Goal: Transaction & Acquisition: Purchase product/service

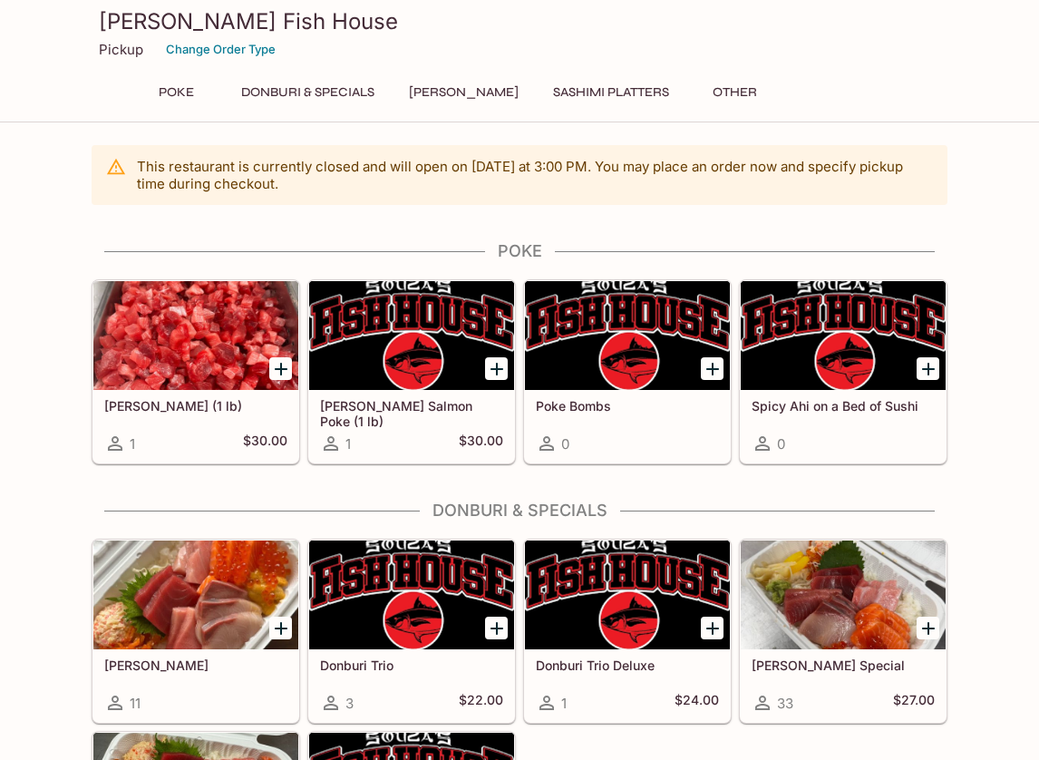
click at [970, 281] on div "This restaurant is currently closed and will open [DATE] at 3:00 PM . You may p…" at bounding box center [519, 631] width 1039 height 972
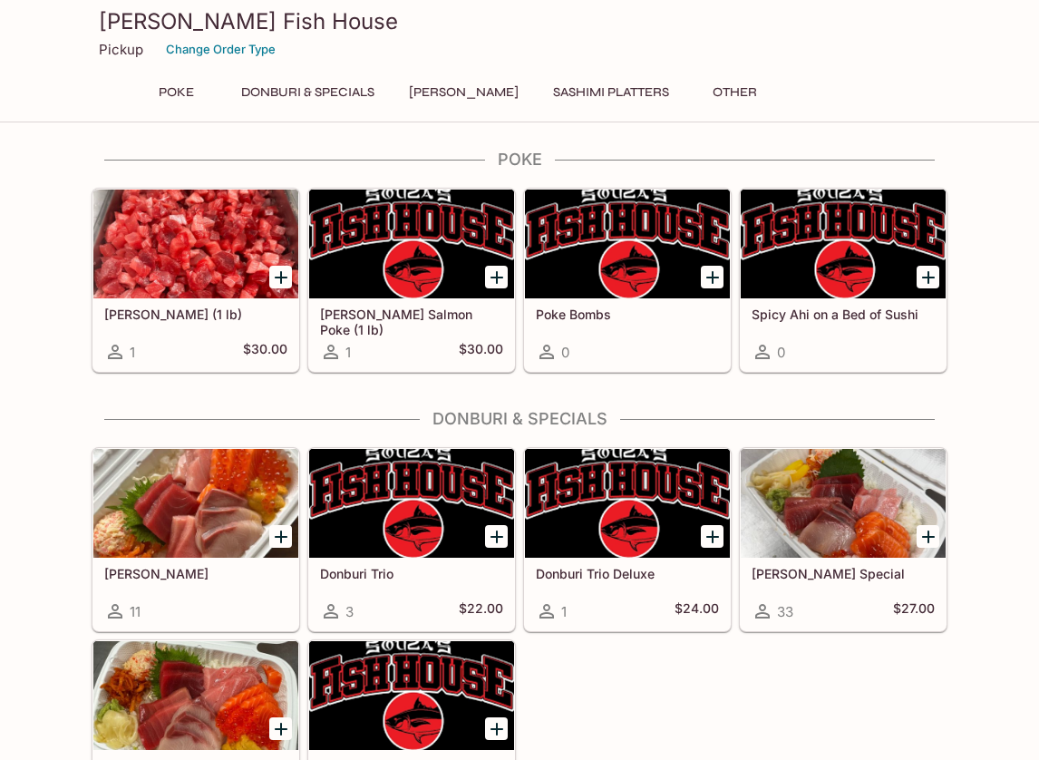
scroll to position [103, 0]
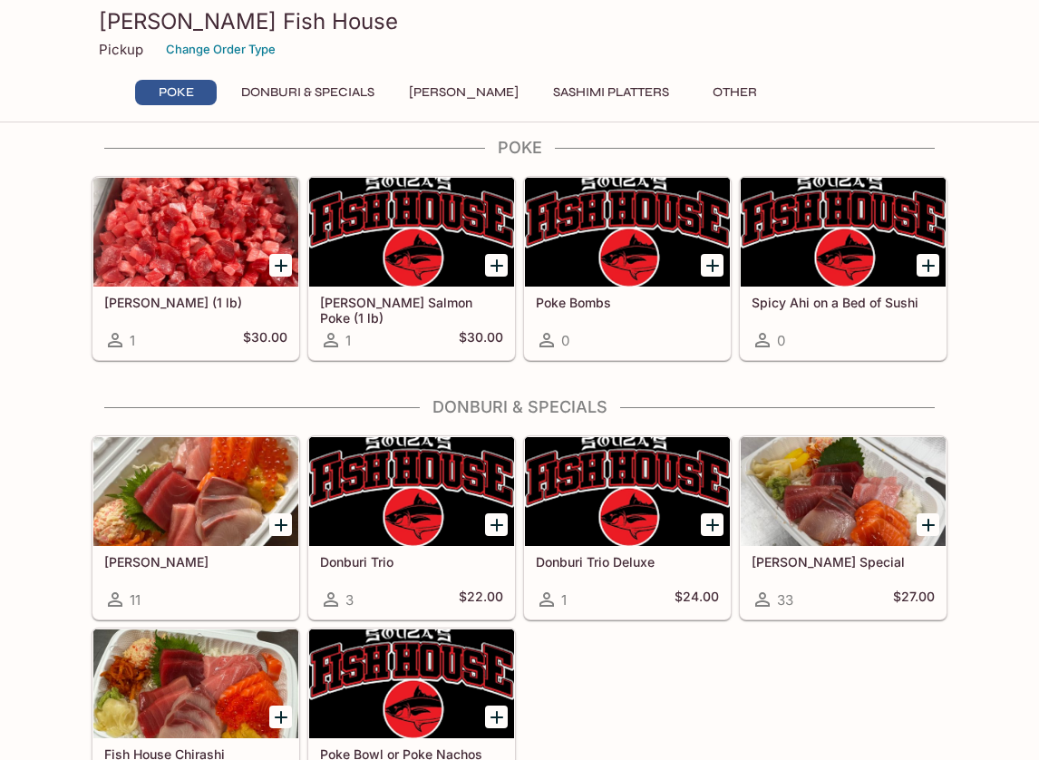
click at [180, 254] on div at bounding box center [195, 232] width 205 height 109
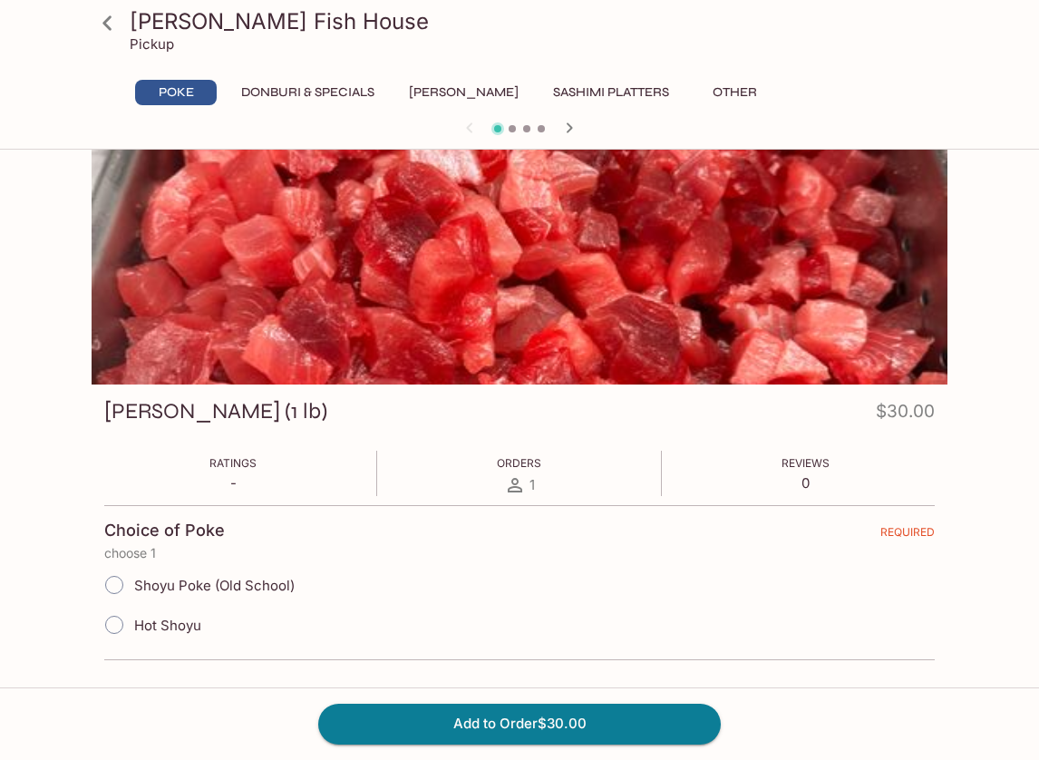
scroll to position [-2, 0]
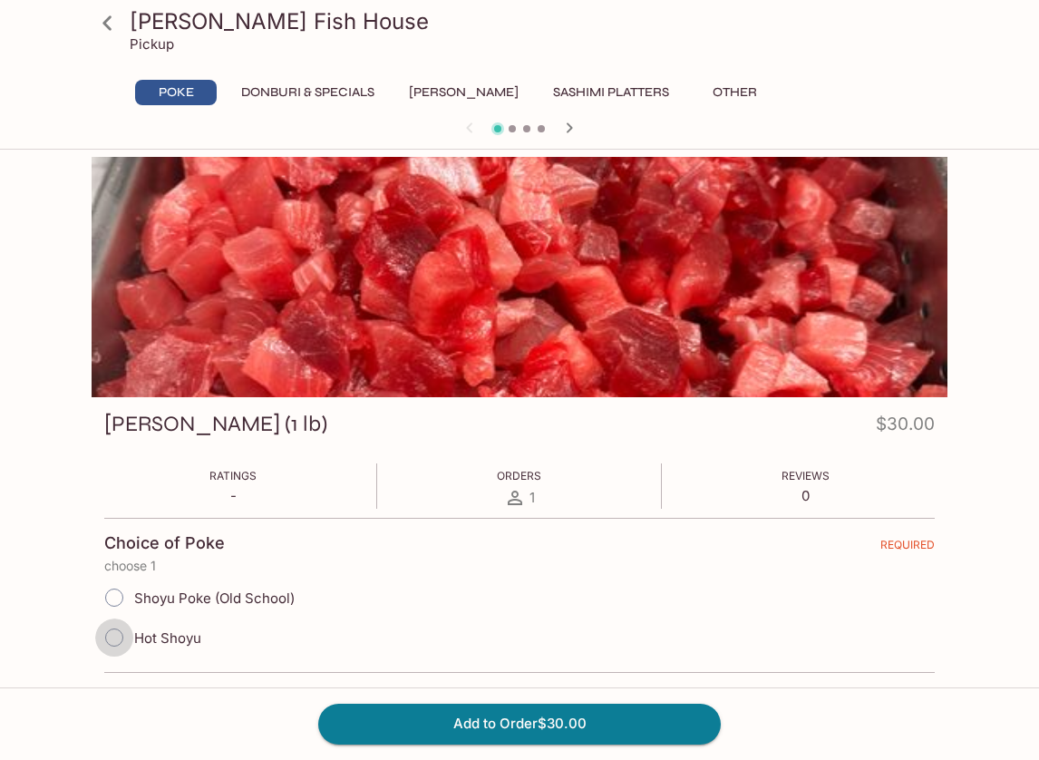
click at [111, 638] on input "Hot Shoyu" at bounding box center [114, 637] width 38 height 38
radio input "true"
click at [550, 731] on button "Add to Order $30.00" at bounding box center [519, 724] width 403 height 40
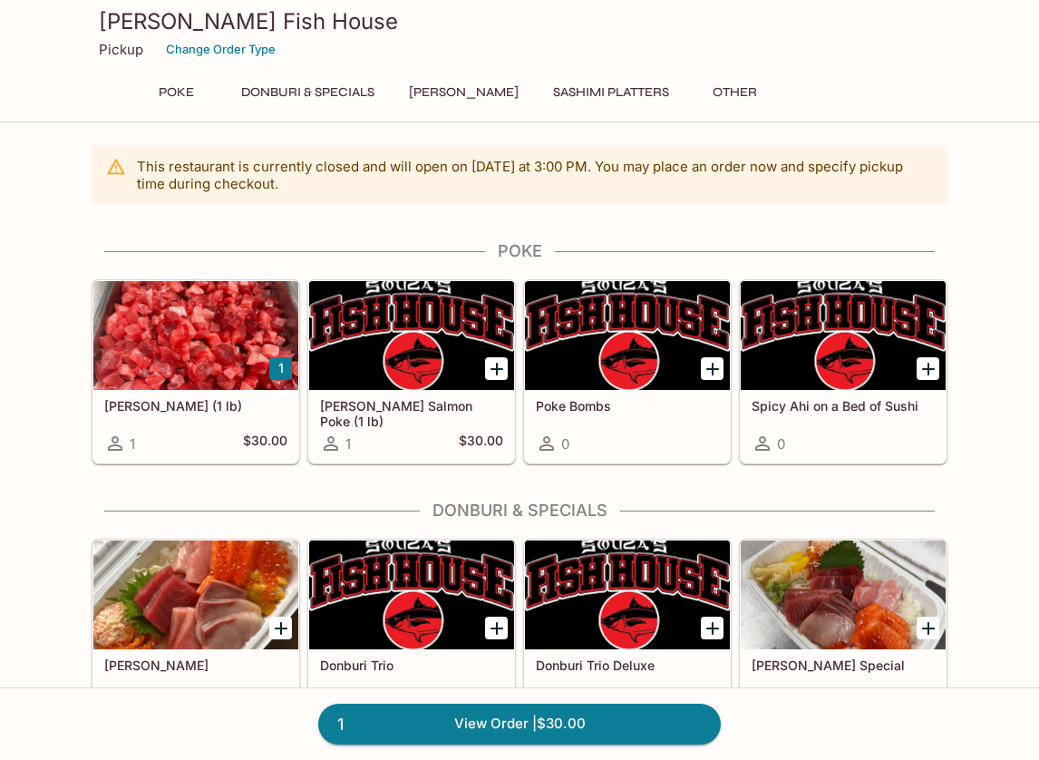
click at [1003, 519] on div "This restaurant is currently closed and will open [DATE] at 3:00 PM . You may p…" at bounding box center [519, 676] width 1039 height 1063
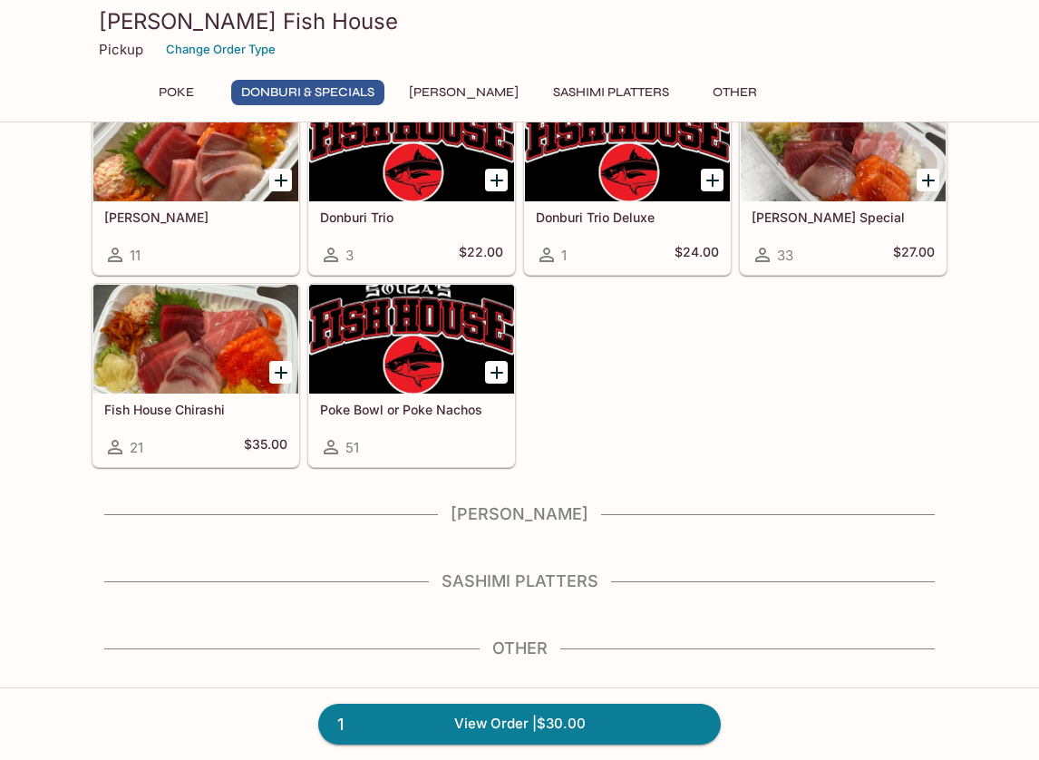
scroll to position [448, 0]
click at [542, 586] on h4 "Sashimi Platters" at bounding box center [520, 581] width 856 height 20
click at [542, 585] on h4 "Sashimi Platters" at bounding box center [520, 581] width 856 height 20
click at [530, 583] on h4 "Sashimi Platters" at bounding box center [520, 581] width 856 height 20
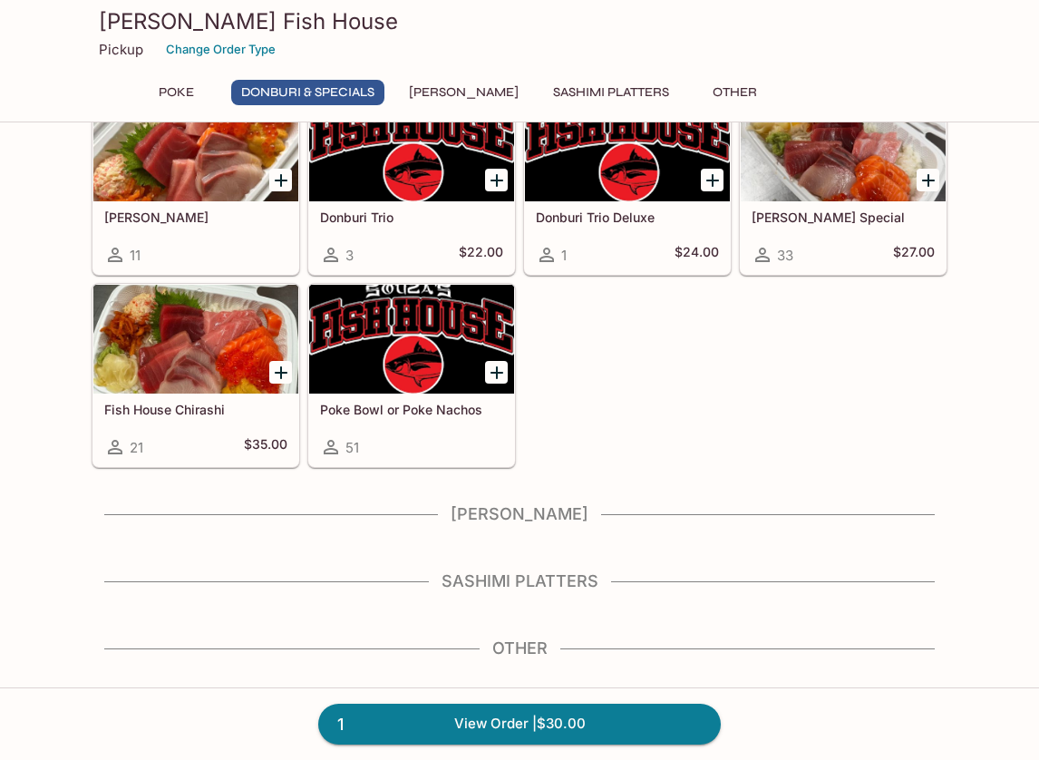
click at [531, 516] on h4 "[PERSON_NAME]" at bounding box center [520, 514] width 856 height 20
click at [494, 652] on h4 "Other" at bounding box center [520, 648] width 856 height 20
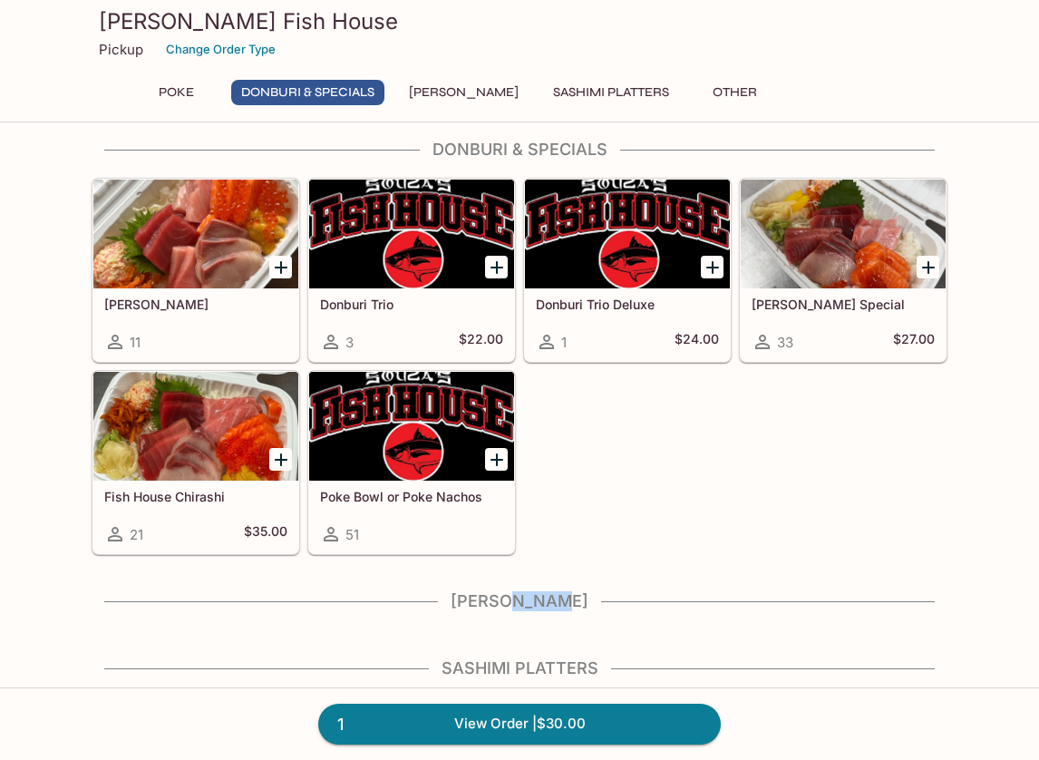
scroll to position [343, 0]
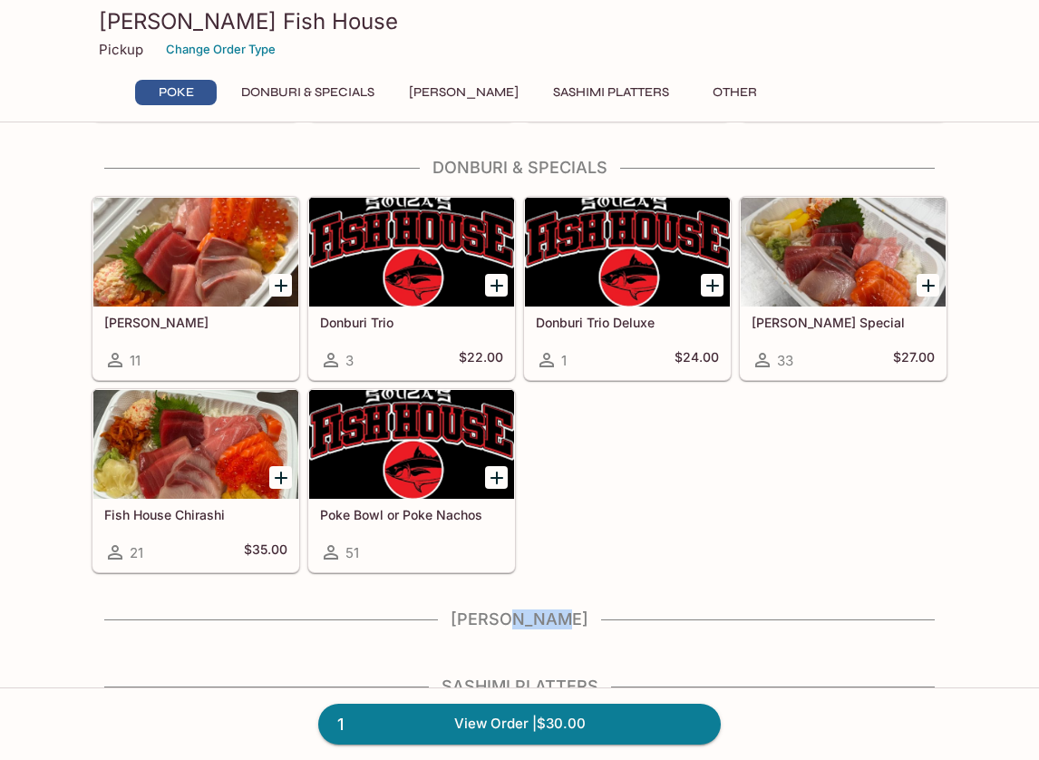
click at [414, 462] on div at bounding box center [411, 444] width 205 height 109
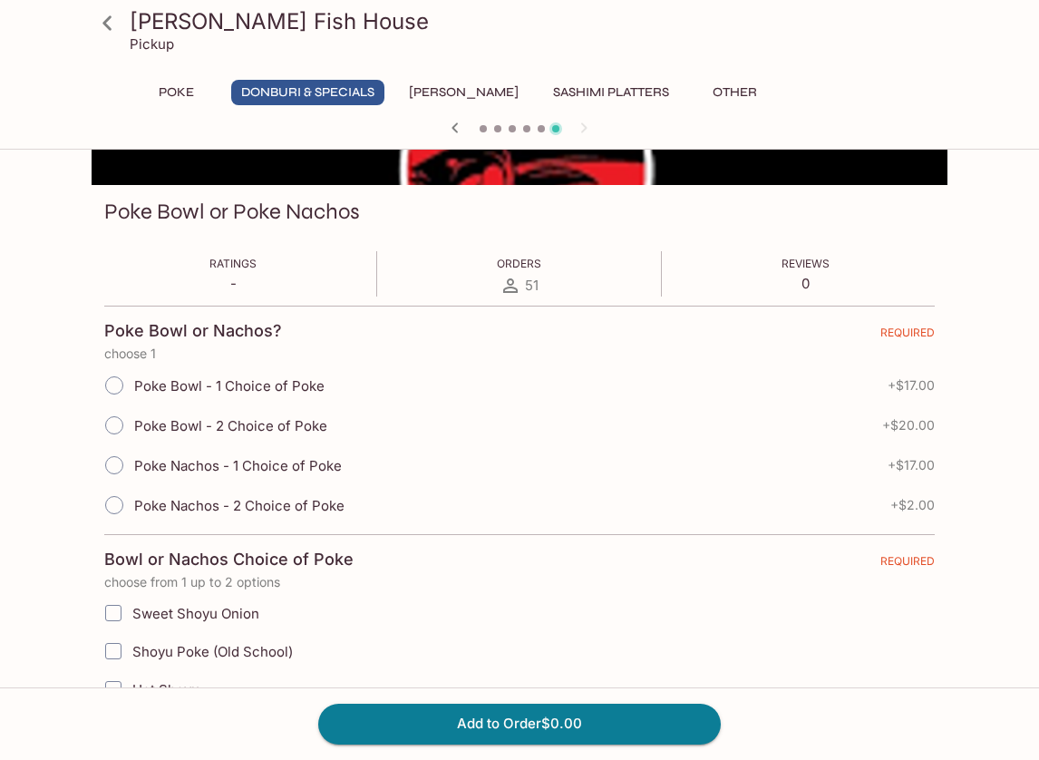
scroll to position [288, 0]
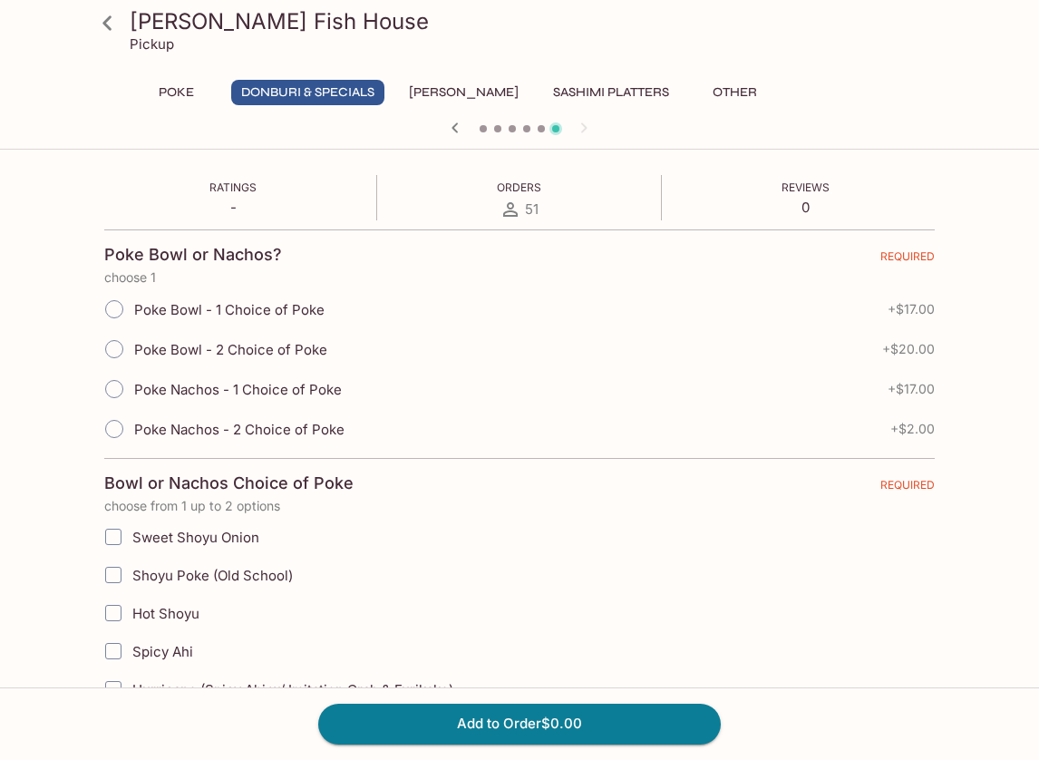
click at [273, 424] on span "Poke Nachos - 2 Choice of Poke" at bounding box center [239, 429] width 210 height 17
click at [133, 424] on input "Poke Nachos - 2 Choice of Poke" at bounding box center [114, 429] width 38 height 38
radio input "true"
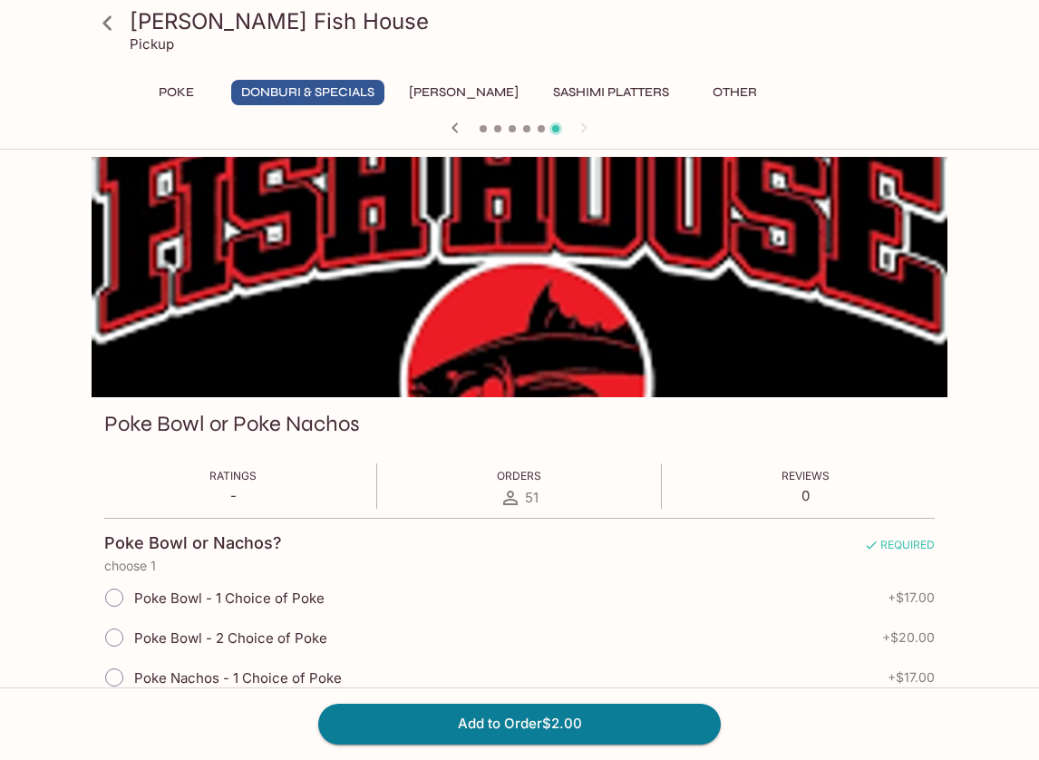
scroll to position [0, 0]
click at [179, 92] on button "Poke" at bounding box center [176, 92] width 82 height 25
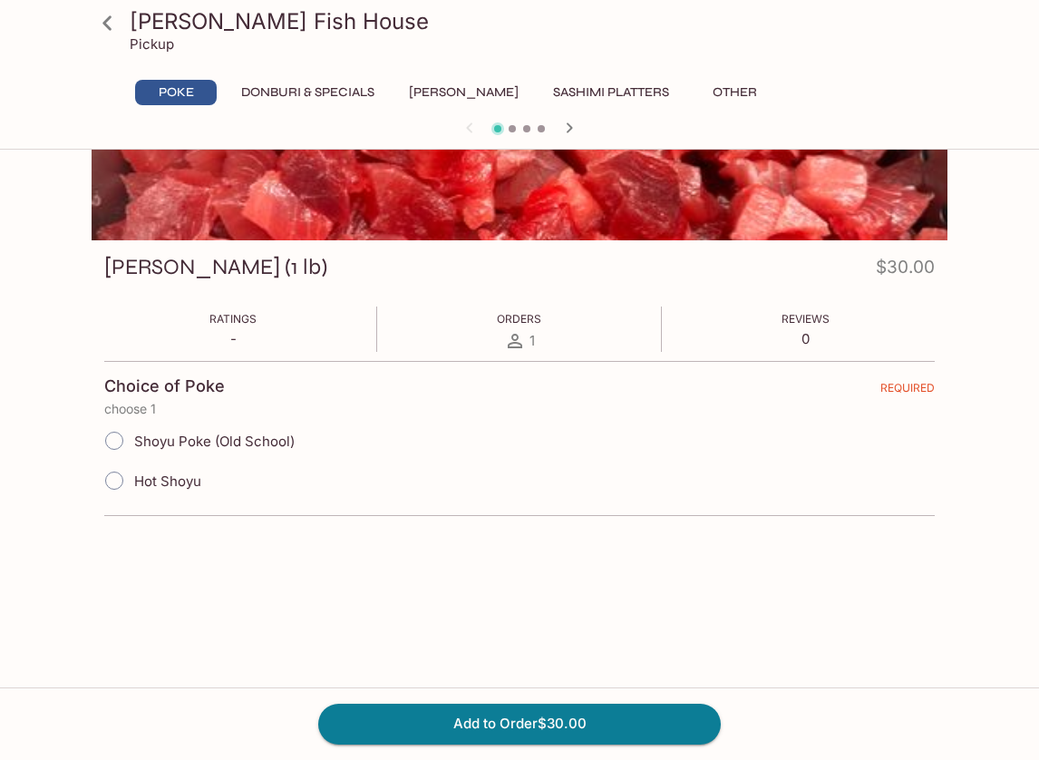
scroll to position [157, 0]
click at [115, 481] on input "Hot Shoyu" at bounding box center [114, 481] width 38 height 38
radio input "true"
click at [446, 721] on button "Add to Order $30.00" at bounding box center [519, 724] width 403 height 40
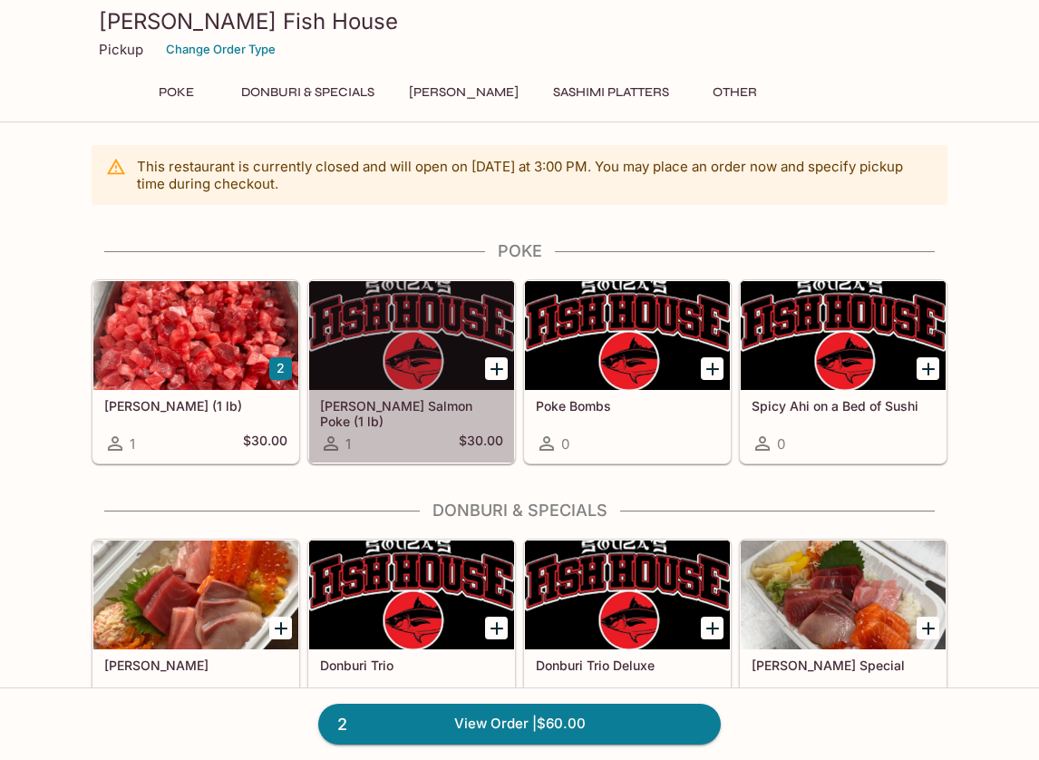
click at [452, 360] on div at bounding box center [411, 335] width 205 height 109
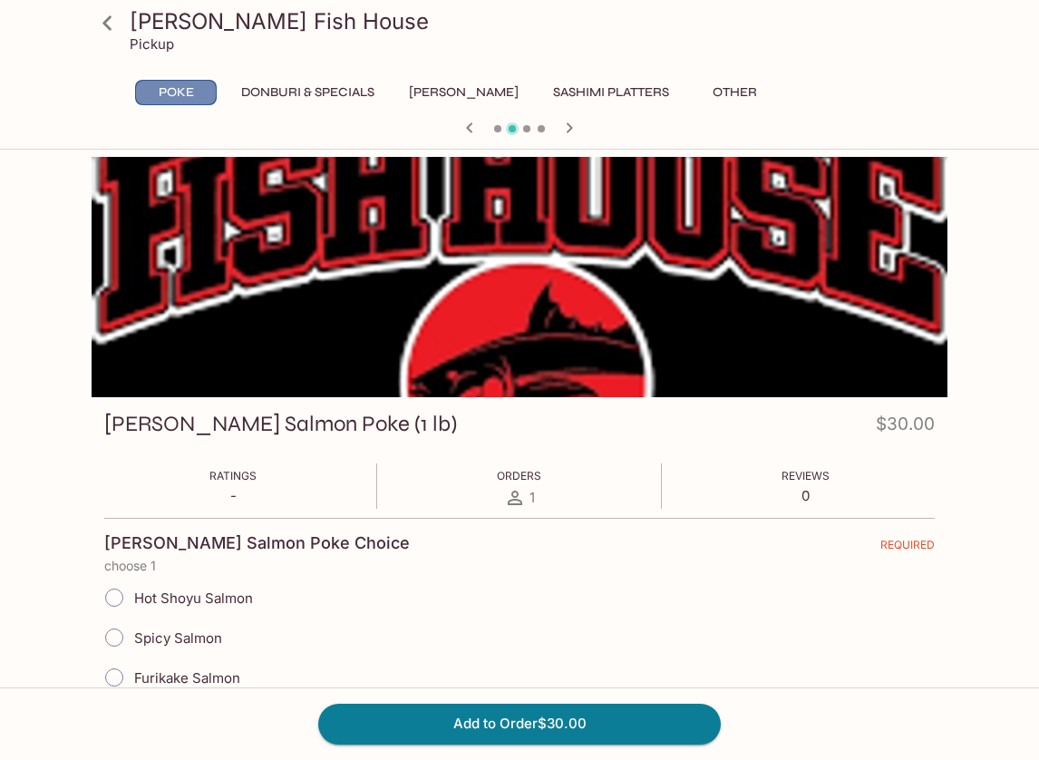
click at [171, 86] on button "Poke" at bounding box center [176, 92] width 82 height 25
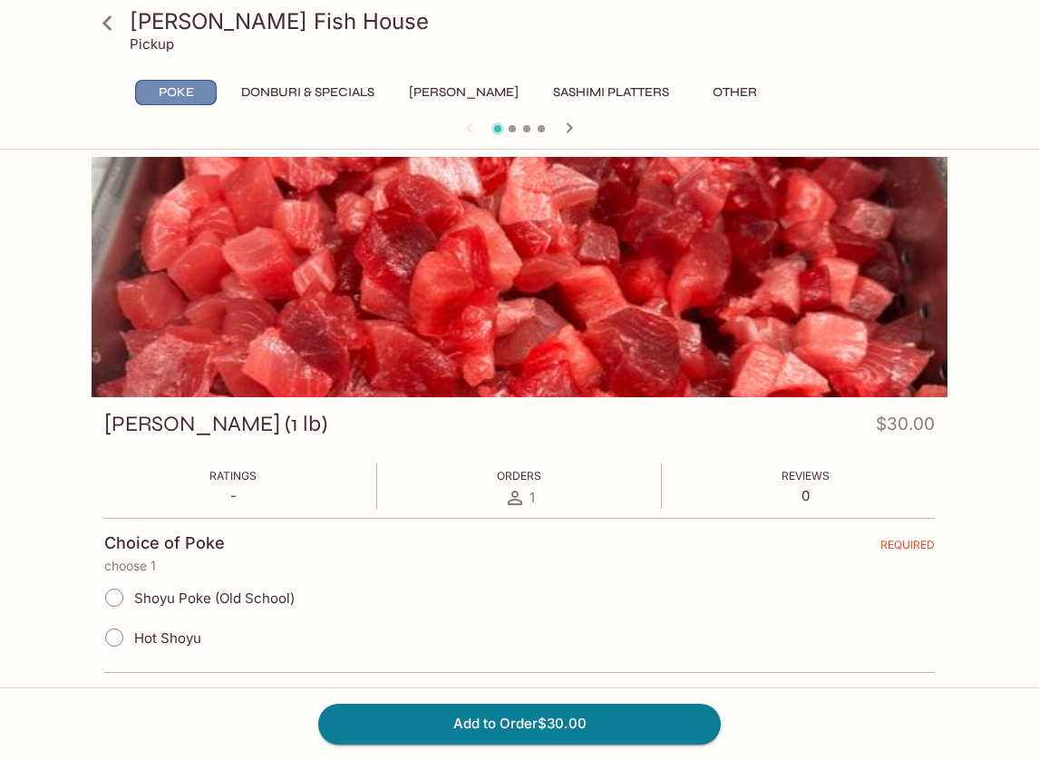
click at [171, 86] on button "Poke" at bounding box center [176, 92] width 82 height 25
click at [263, 90] on button "Donburi & Specials" at bounding box center [307, 92] width 153 height 25
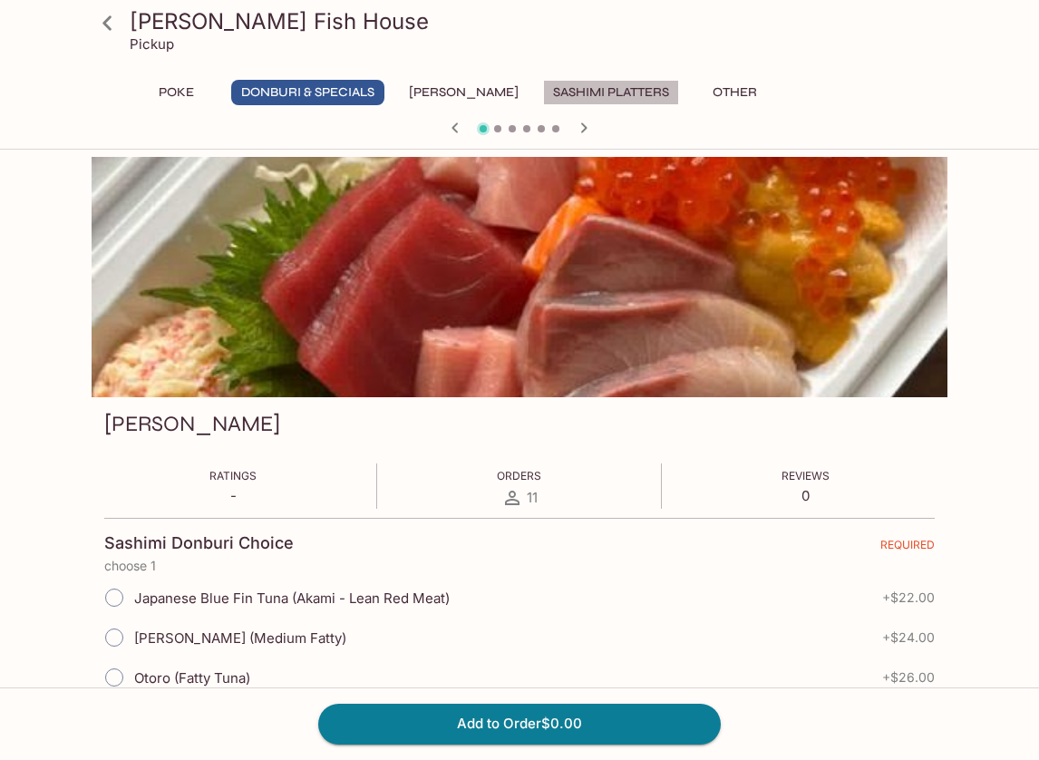
click at [570, 93] on button "Sashimi Platters" at bounding box center [611, 92] width 136 height 25
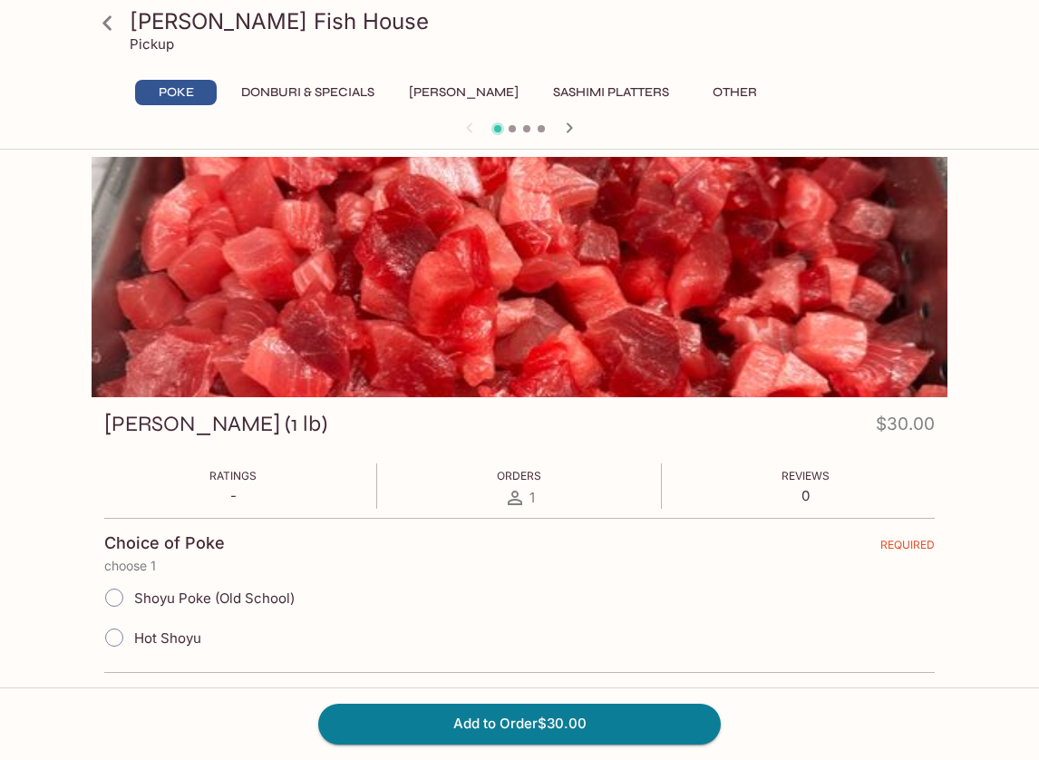
click at [635, 92] on button "Sashimi Platters" at bounding box center [611, 92] width 136 height 25
click at [695, 90] on button "Other" at bounding box center [735, 92] width 82 height 25
click at [467, 89] on button "[PERSON_NAME]" at bounding box center [464, 92] width 130 height 25
click at [352, 96] on button "Donburi & Specials" at bounding box center [307, 92] width 153 height 25
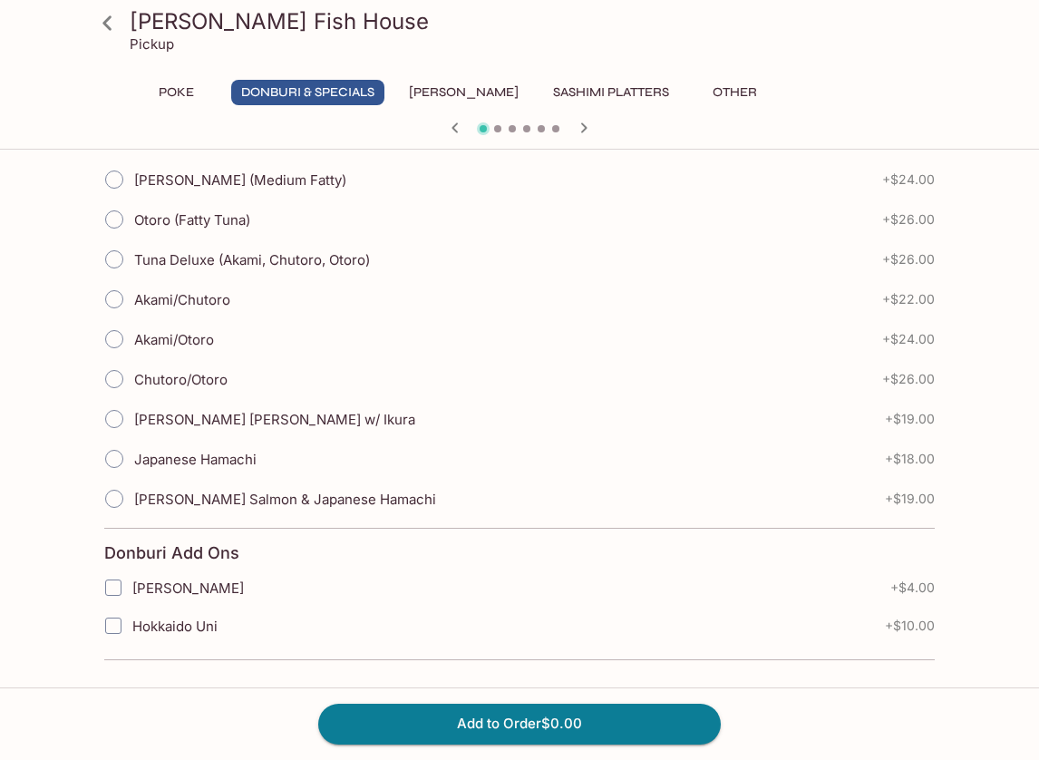
scroll to position [458, 0]
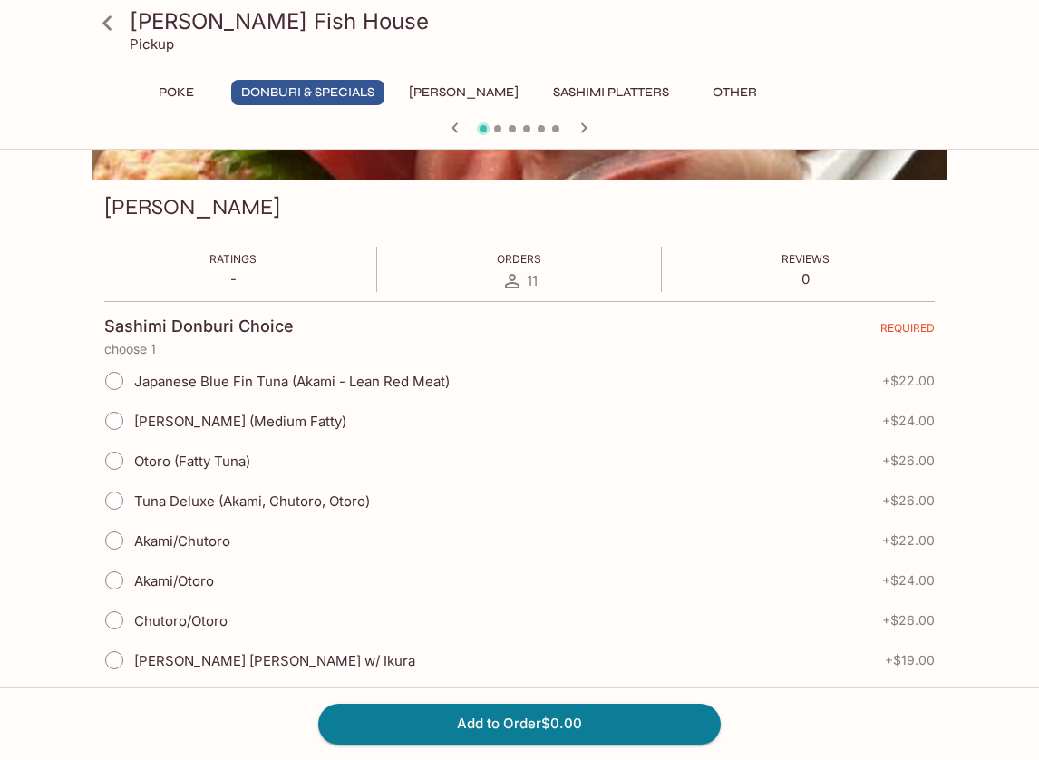
click at [178, 95] on button "Poke" at bounding box center [176, 92] width 82 height 25
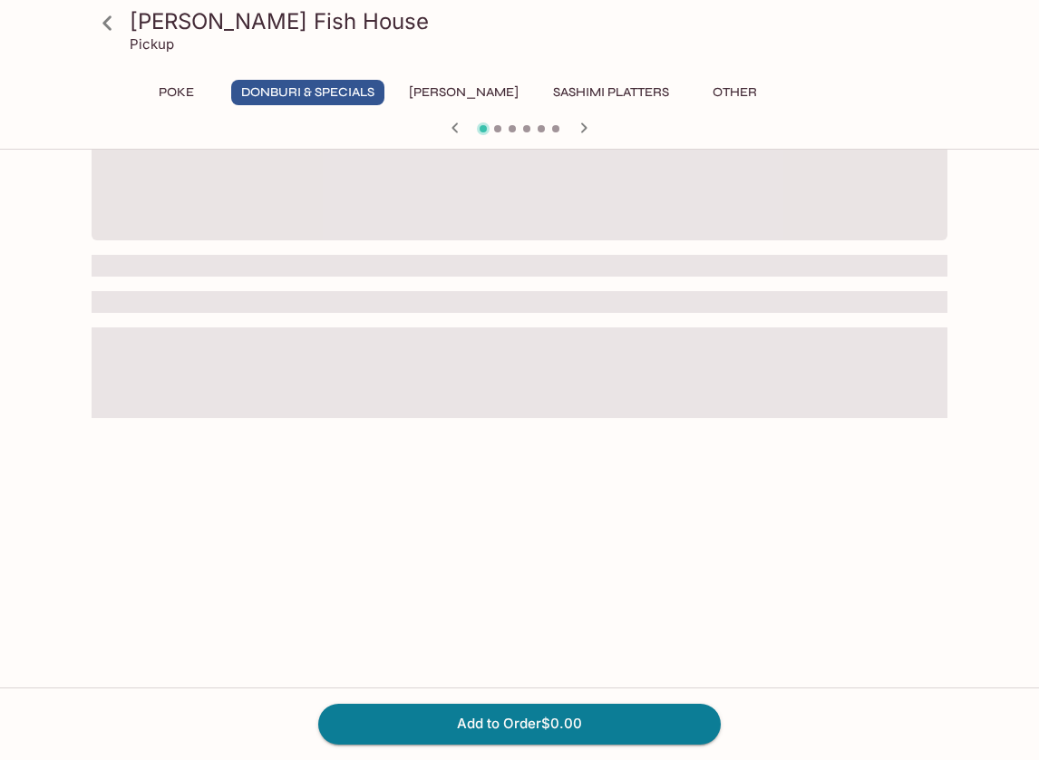
scroll to position [157, 0]
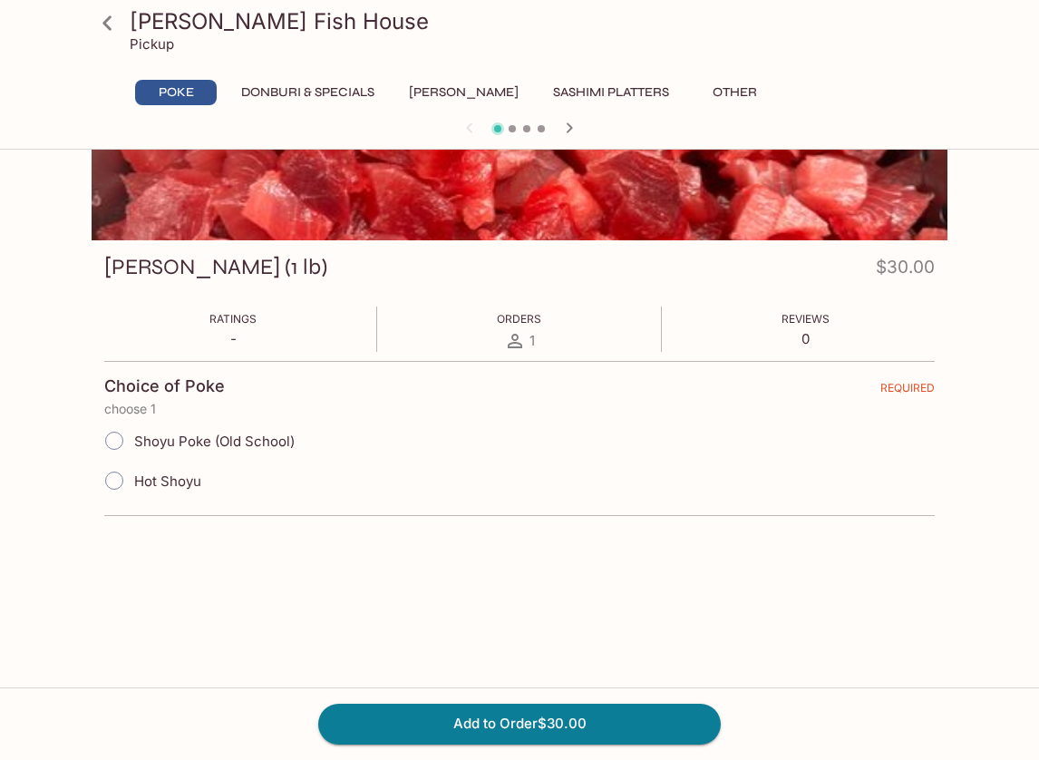
click at [193, 37] on div "Pickup" at bounding box center [535, 43] width 811 height 17
click at [160, 47] on p "Pickup" at bounding box center [152, 43] width 44 height 17
click at [721, 89] on button "Other" at bounding box center [735, 92] width 82 height 25
click at [573, 127] on icon "button" at bounding box center [570, 128] width 22 height 22
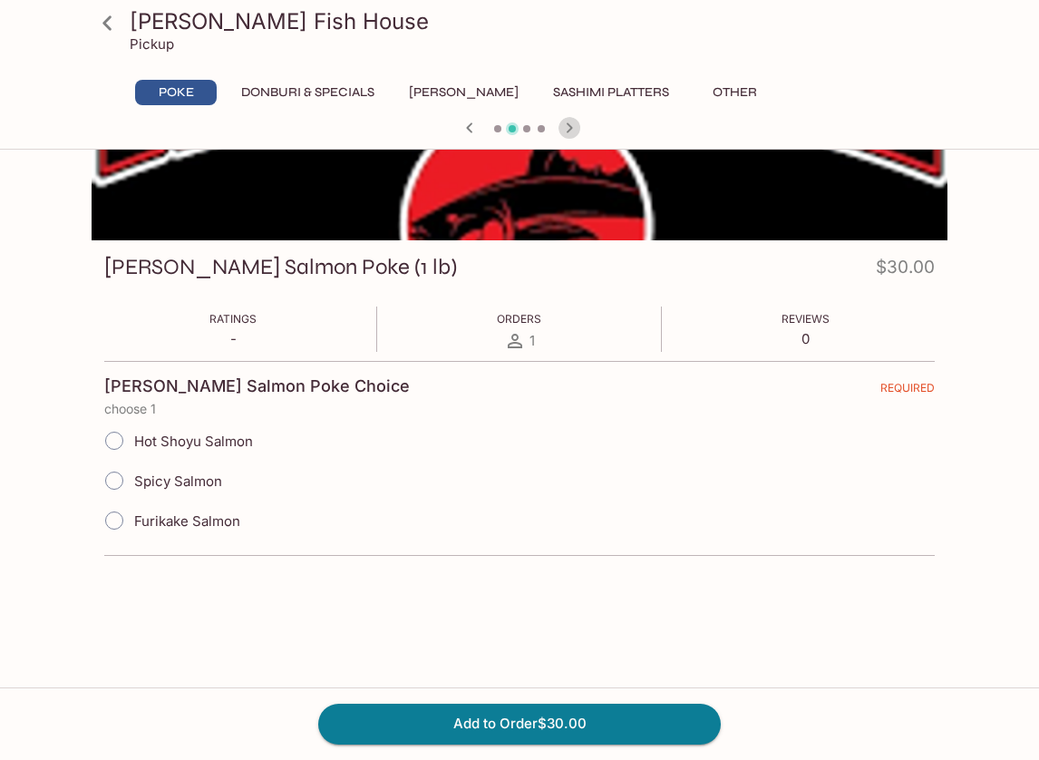
click at [573, 127] on icon "button" at bounding box center [570, 128] width 22 height 22
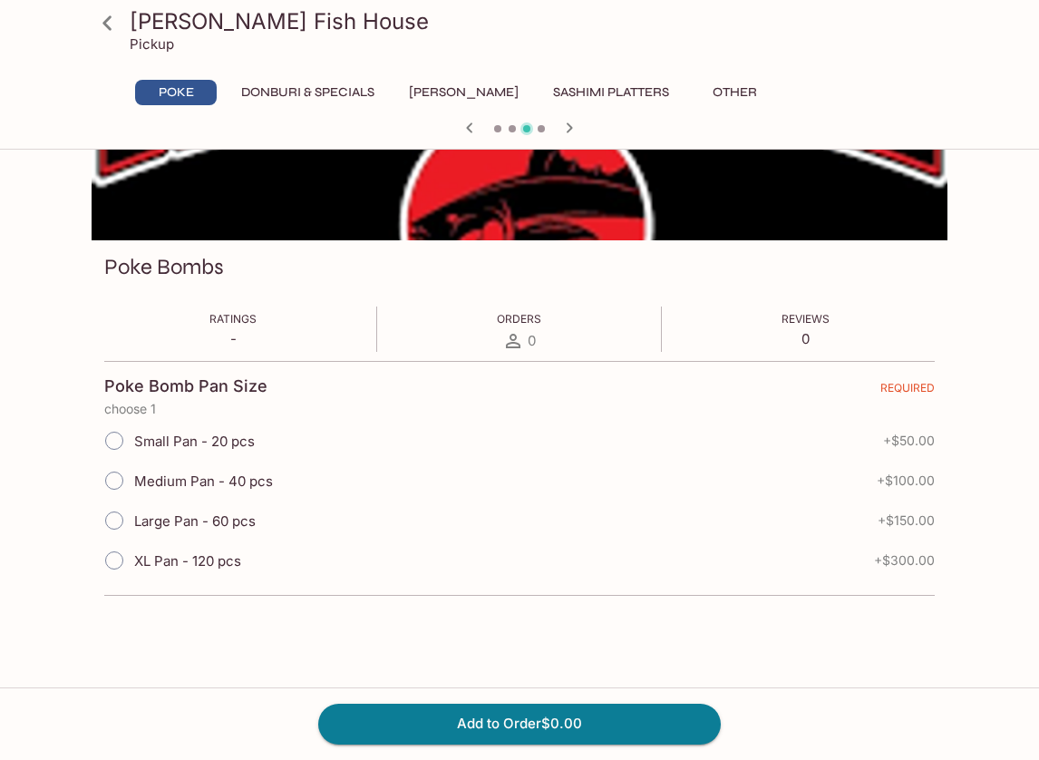
click at [220, 473] on span "Medium Pan - 40 pcs" at bounding box center [203, 480] width 139 height 17
click at [133, 473] on input "Medium Pan - 40 pcs" at bounding box center [114, 481] width 38 height 38
radio input "true"
click at [110, 488] on input "Medium Pan - 40 pcs" at bounding box center [114, 481] width 38 height 38
click at [567, 129] on icon "button" at bounding box center [570, 128] width 22 height 22
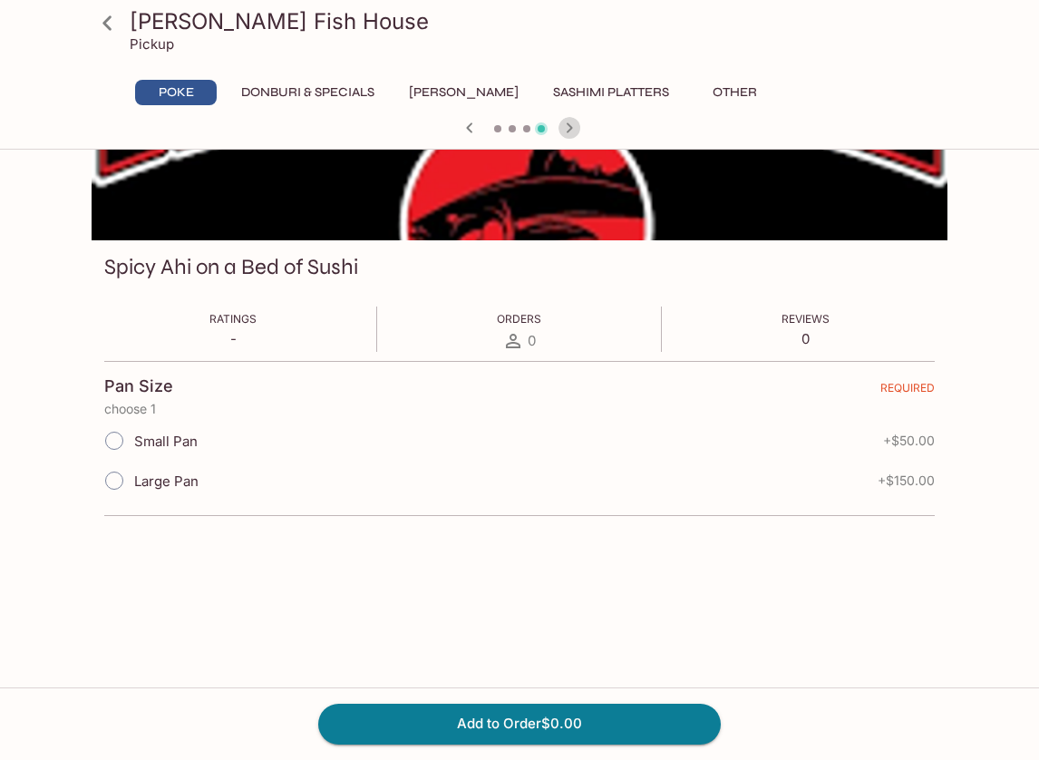
click at [567, 129] on icon "button" at bounding box center [570, 128] width 22 height 22
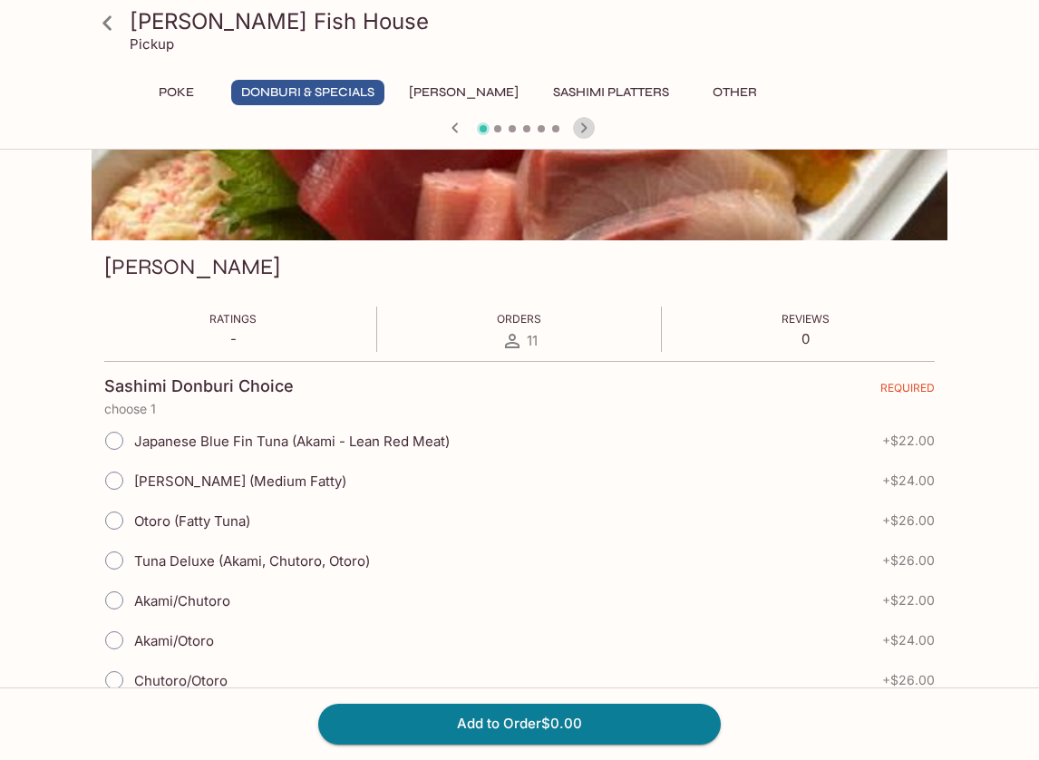
click at [583, 127] on icon "button" at bounding box center [584, 128] width 22 height 22
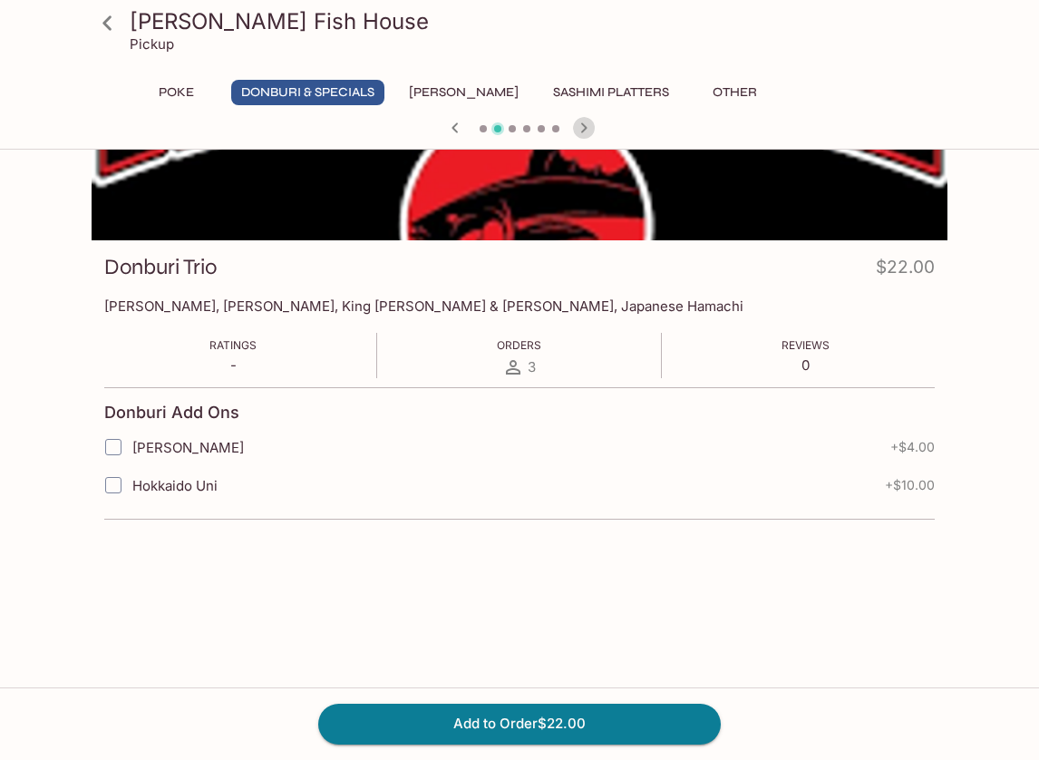
click at [583, 127] on icon "button" at bounding box center [584, 128] width 22 height 22
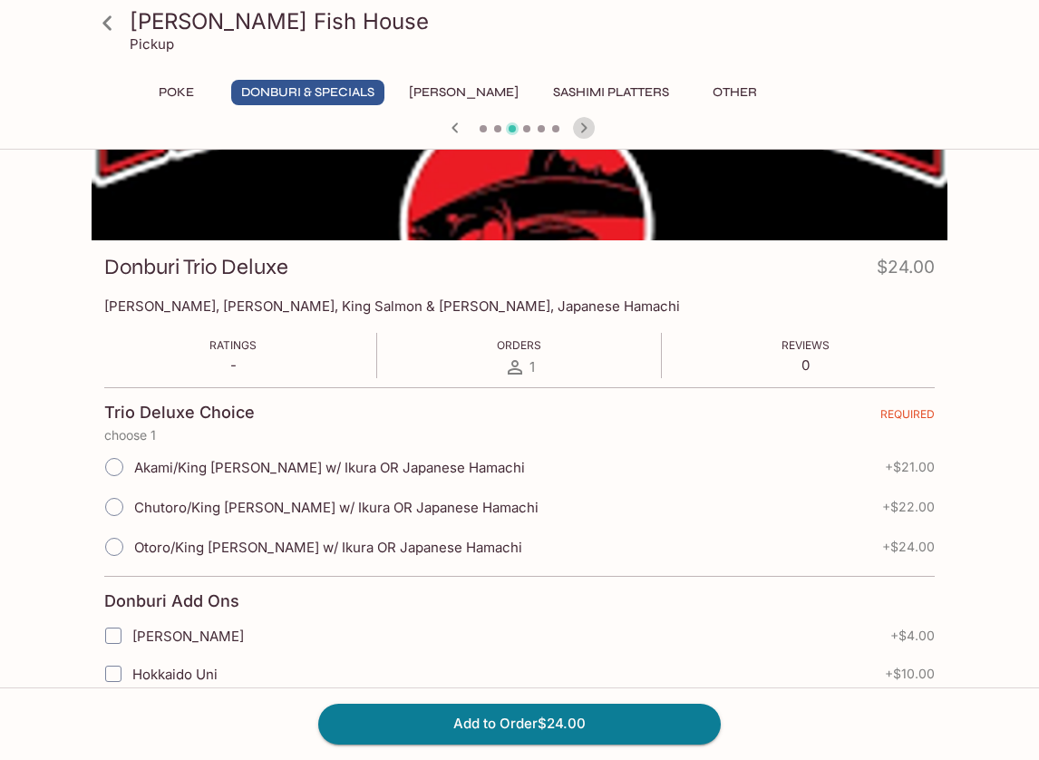
click at [583, 127] on icon "button" at bounding box center [584, 128] width 22 height 22
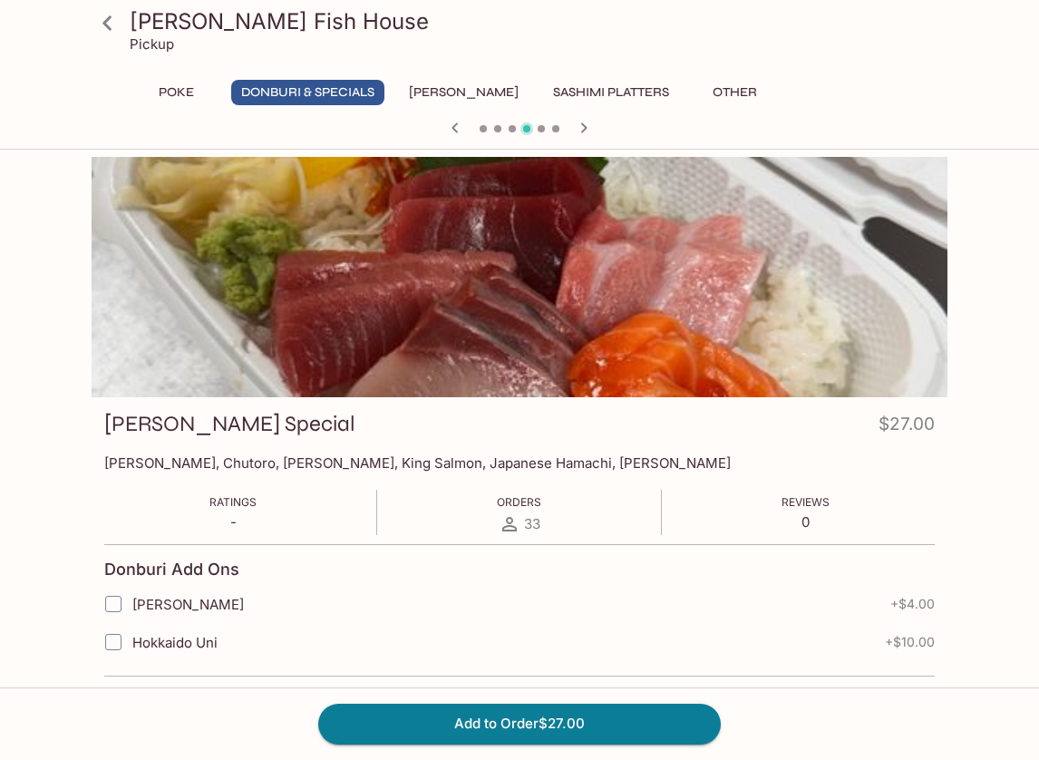
scroll to position [0, 0]
click at [581, 130] on icon "button" at bounding box center [584, 128] width 22 height 22
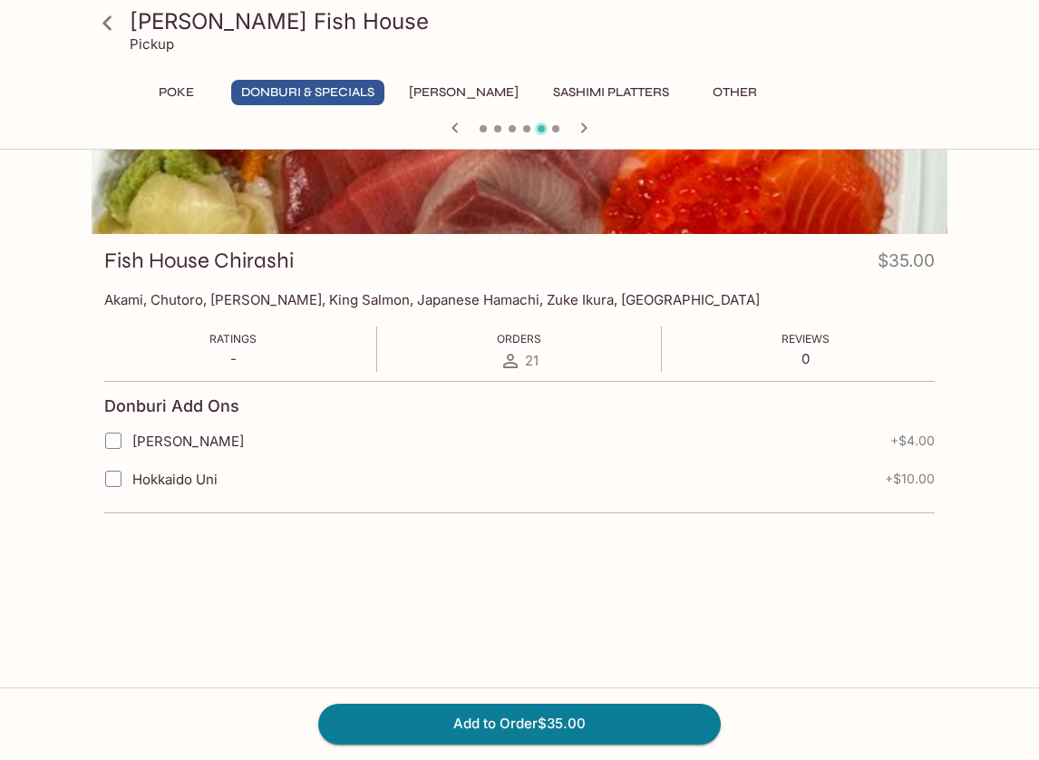
scroll to position [106, 0]
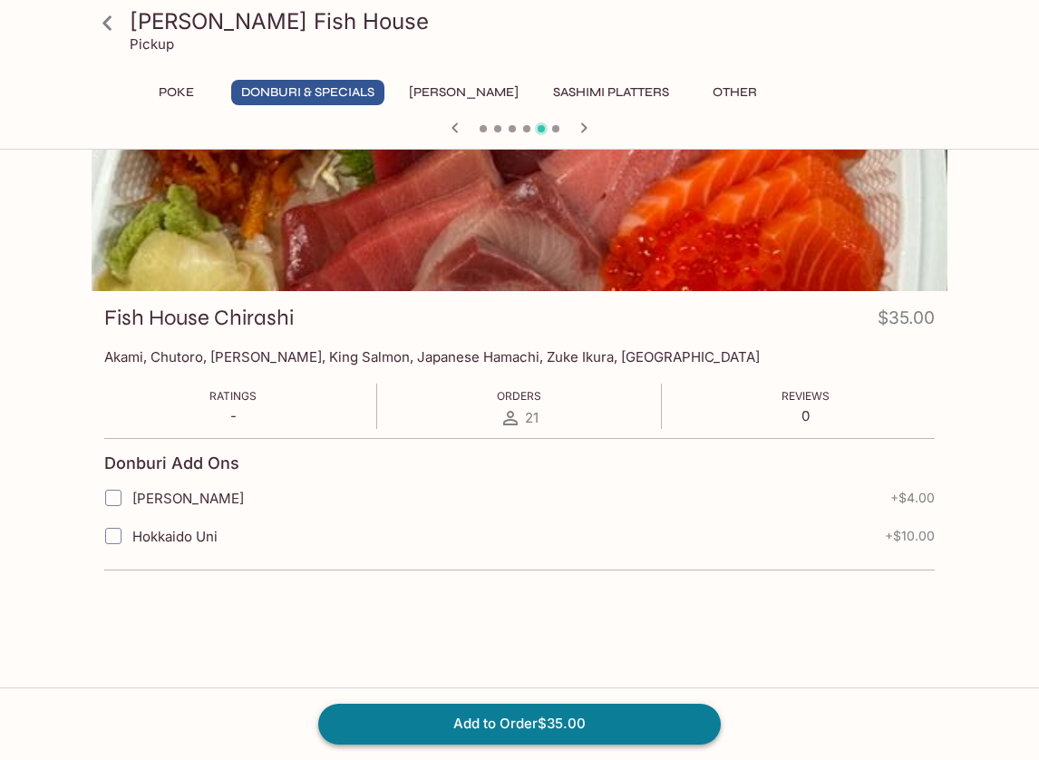
click at [514, 732] on button "Add to Order $35.00" at bounding box center [519, 724] width 403 height 40
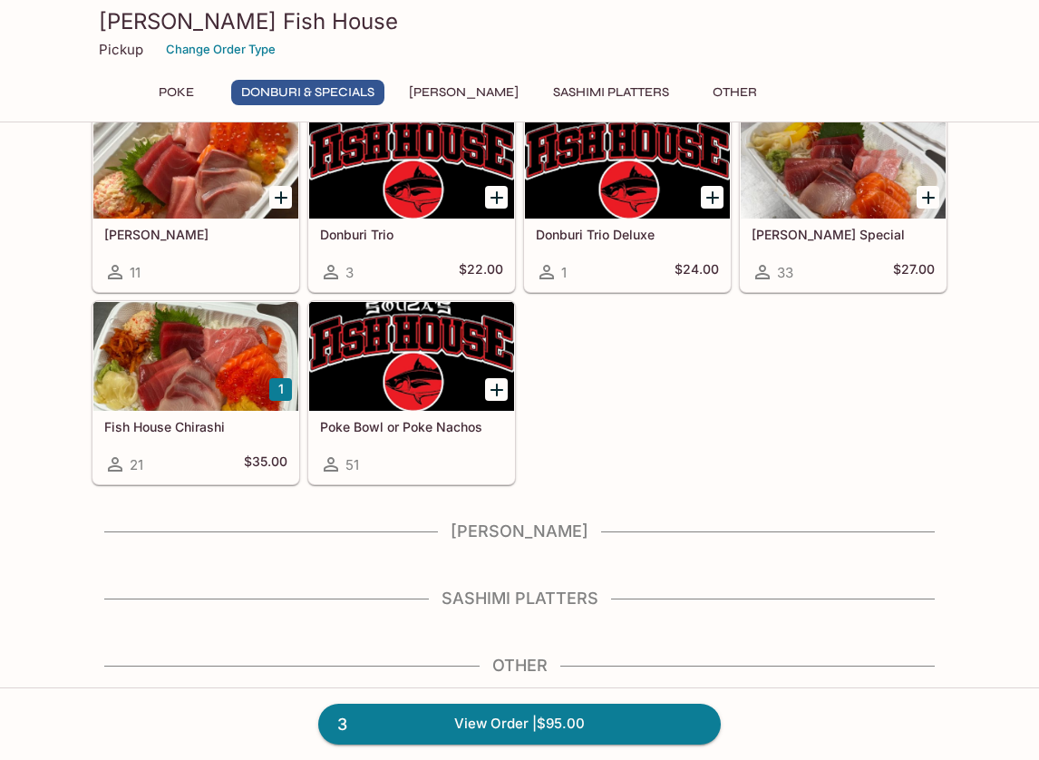
scroll to position [448, 0]
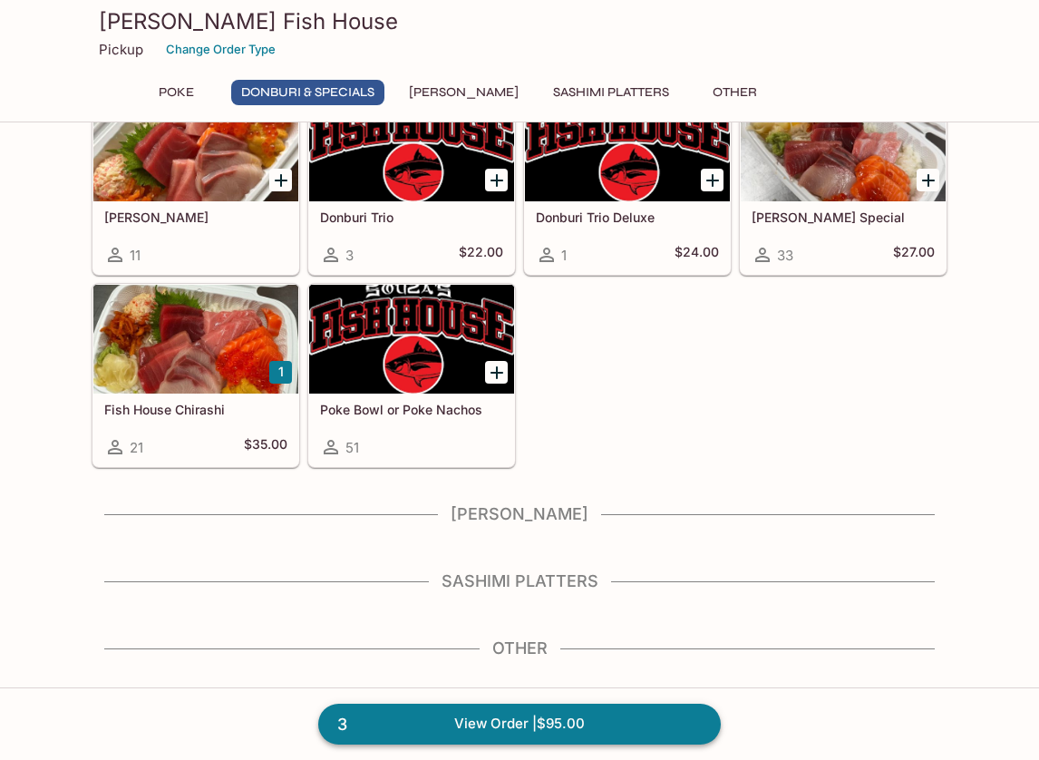
click at [495, 724] on link "3 View Order | $95.00" at bounding box center [519, 724] width 403 height 40
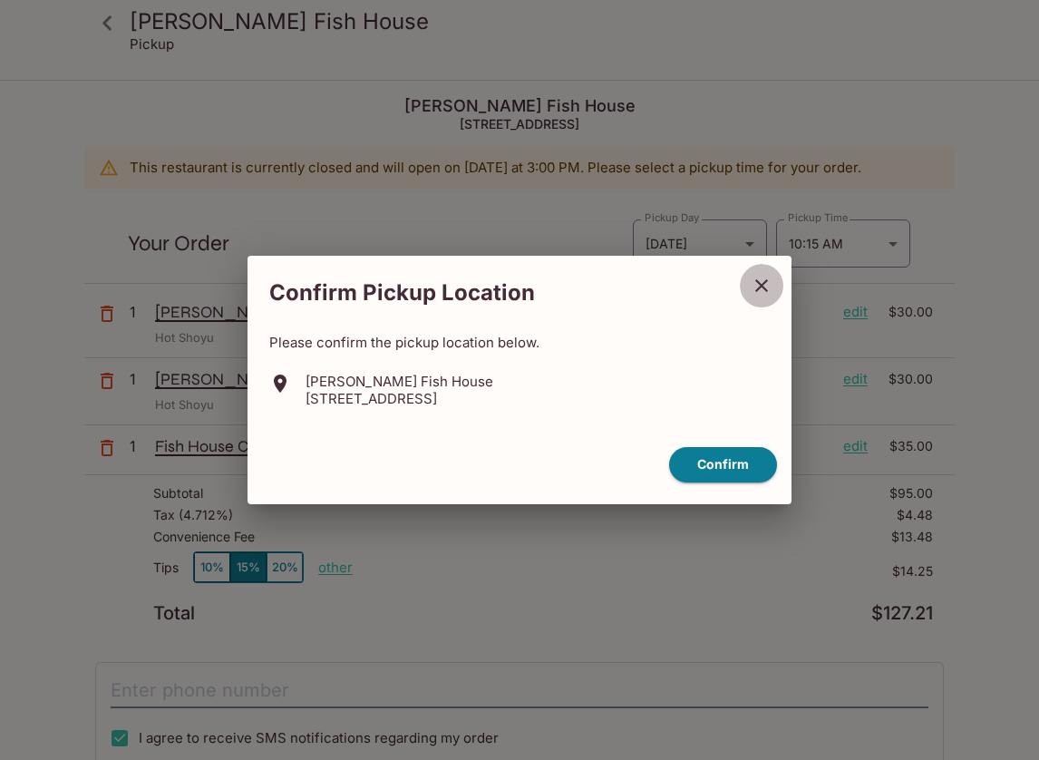
click at [760, 279] on icon "close" at bounding box center [762, 286] width 22 height 22
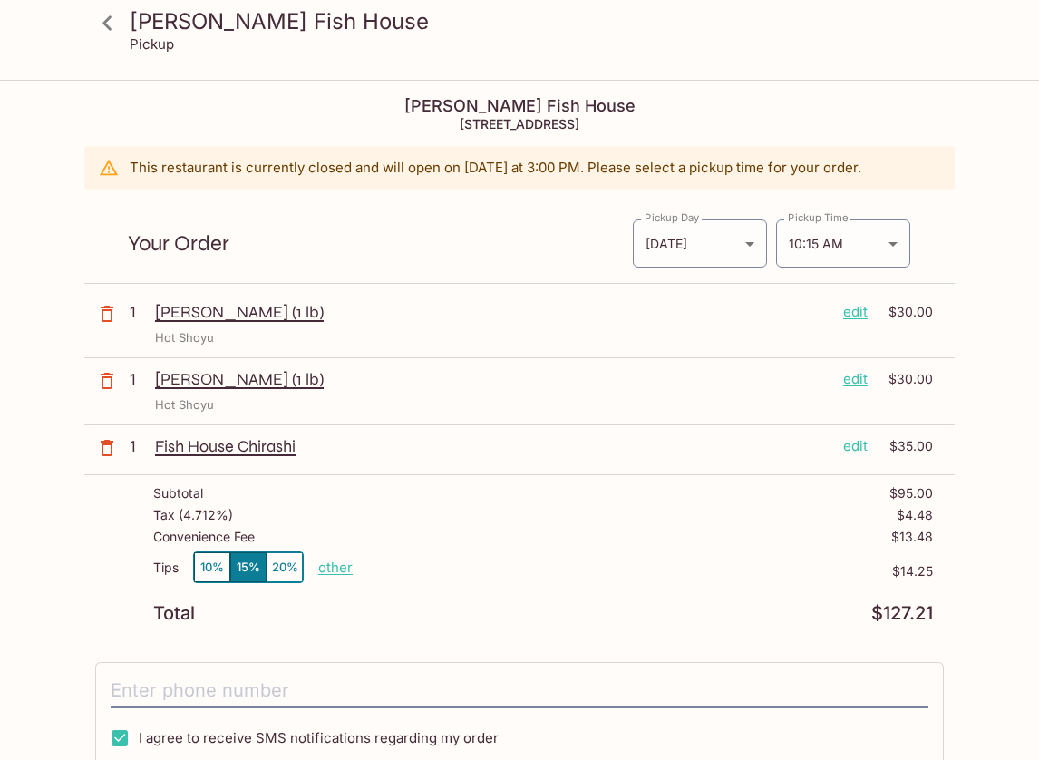
click at [852, 446] on p "edit" at bounding box center [855, 446] width 24 height 20
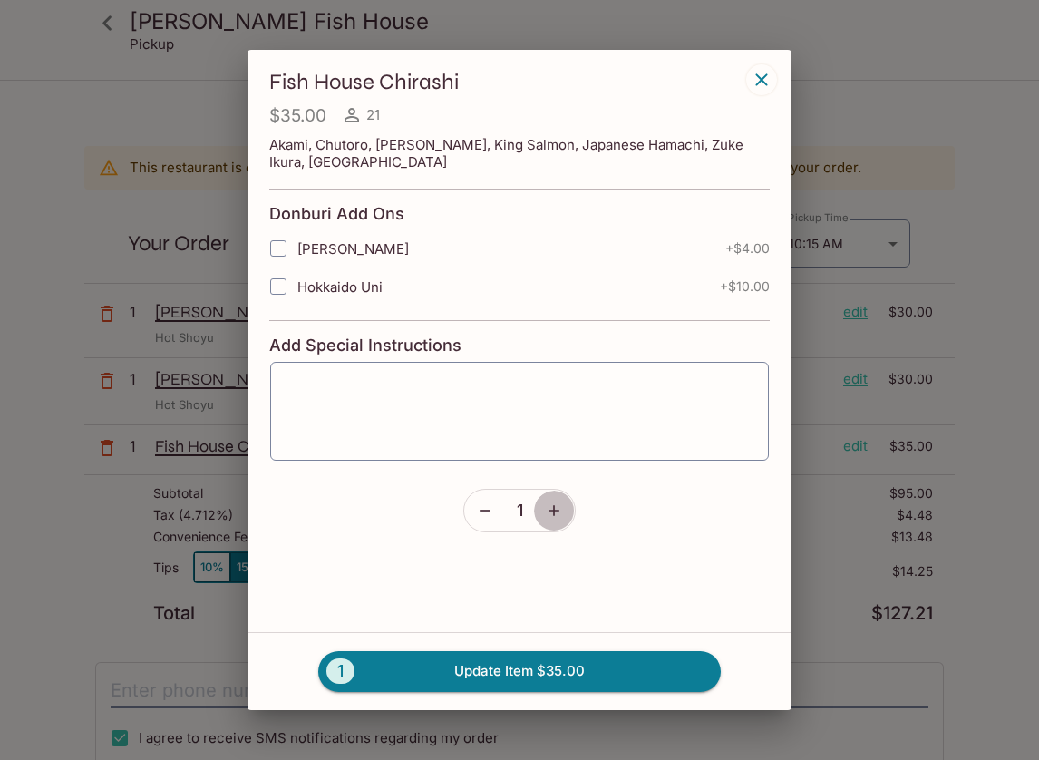
click at [560, 508] on icon "button" at bounding box center [554, 511] width 18 height 18
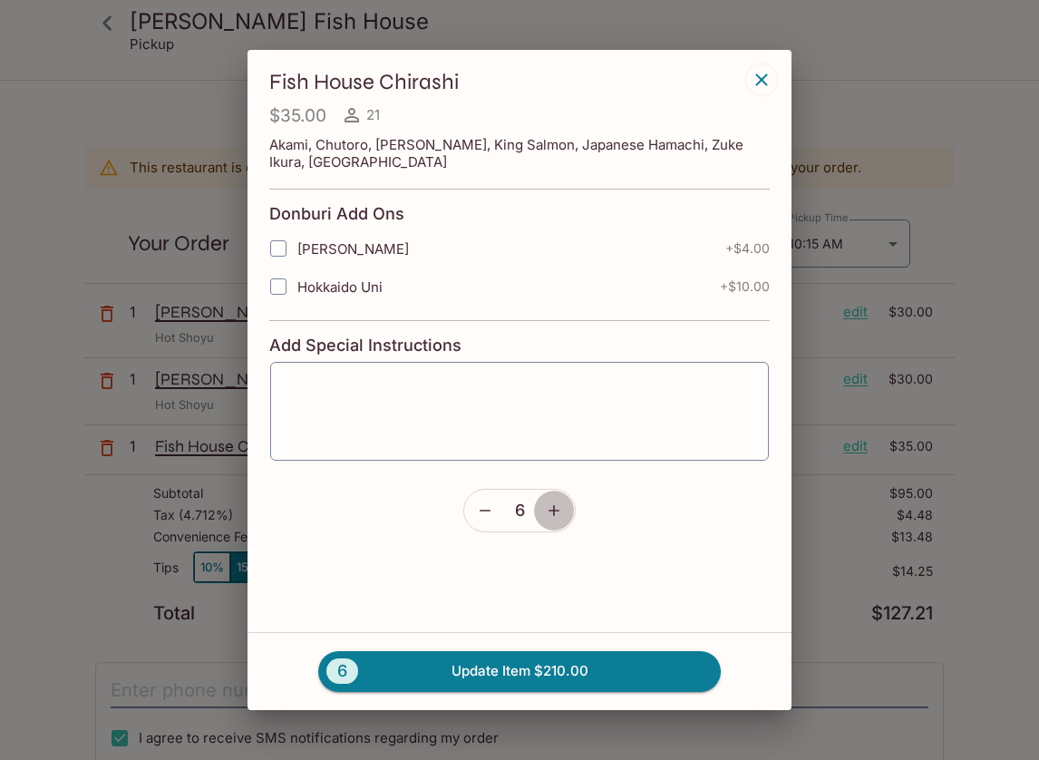
click at [560, 508] on icon "button" at bounding box center [554, 511] width 18 height 18
click at [541, 671] on button "7 Update Item $245.00" at bounding box center [519, 671] width 403 height 40
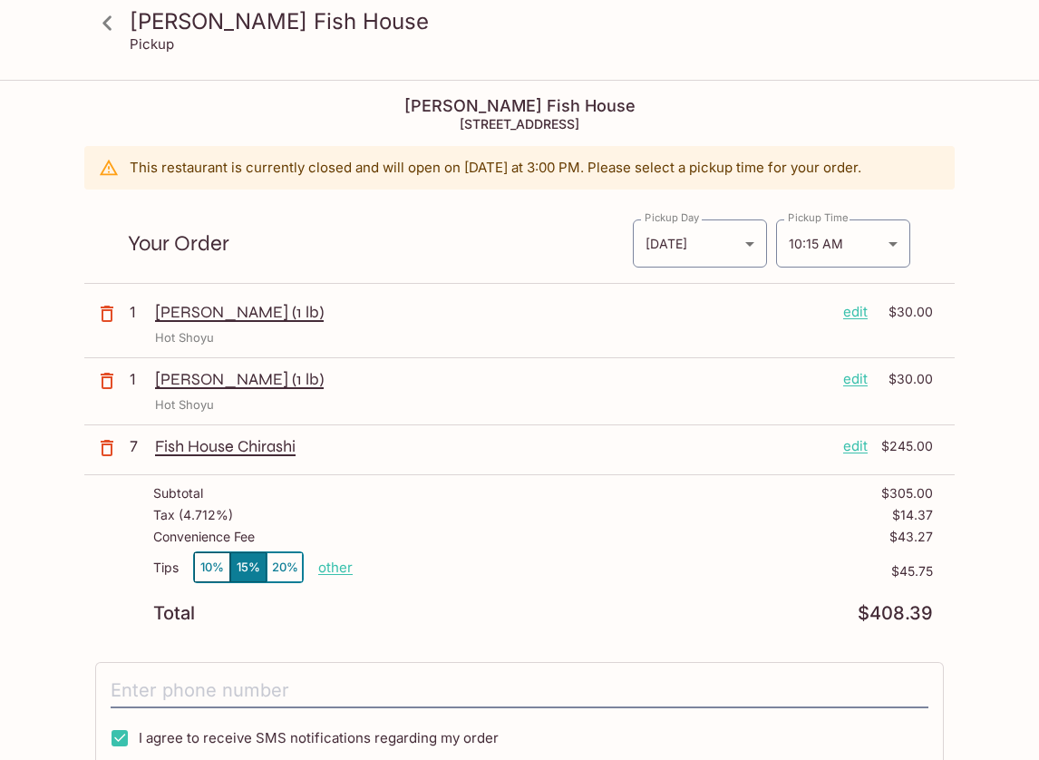
click at [107, 380] on icon "button" at bounding box center [107, 381] width 22 height 22
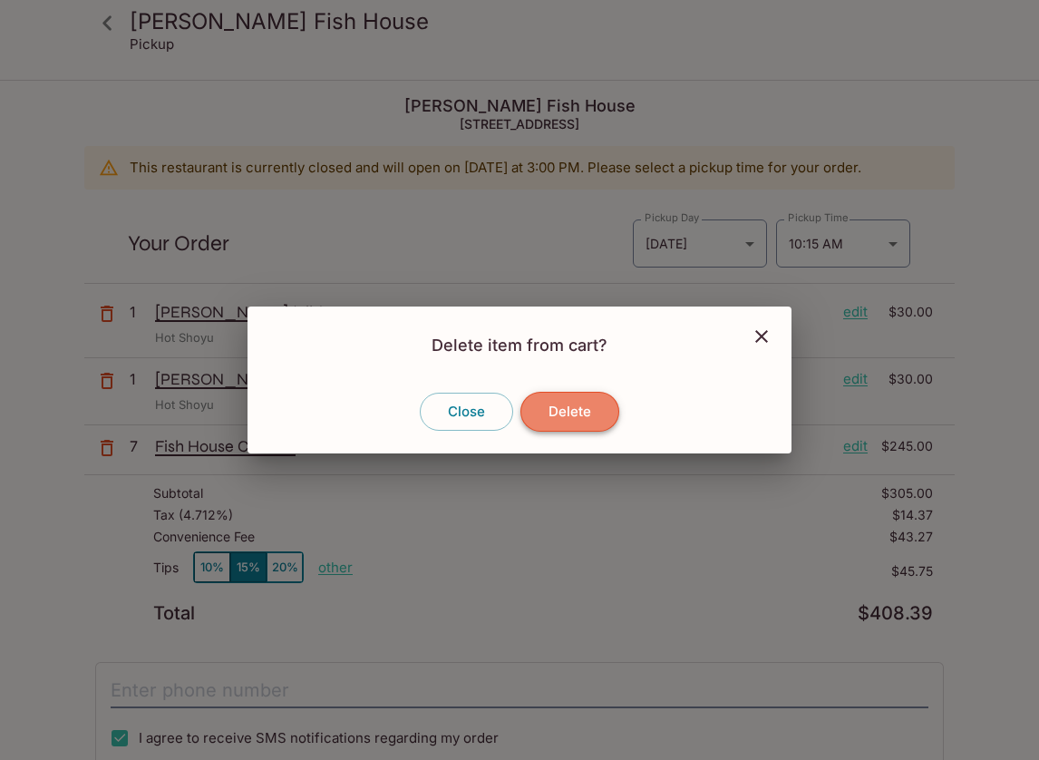
click at [582, 414] on button "Delete" at bounding box center [570, 412] width 99 height 40
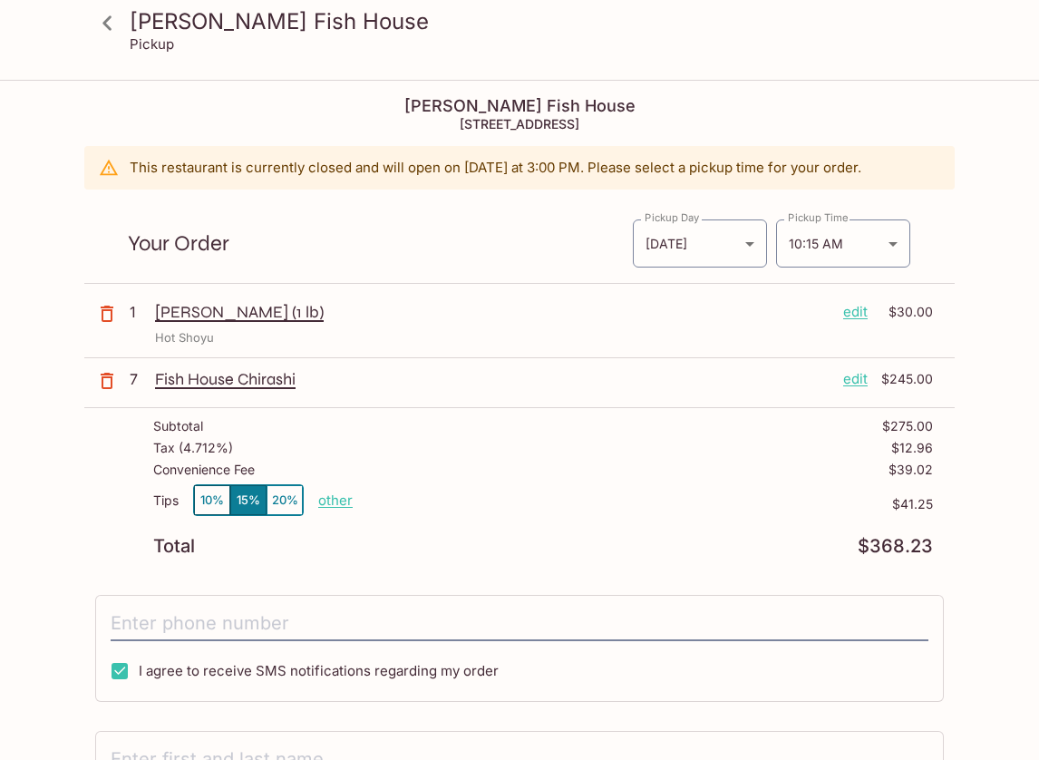
click at [844, 316] on p "edit" at bounding box center [855, 312] width 24 height 20
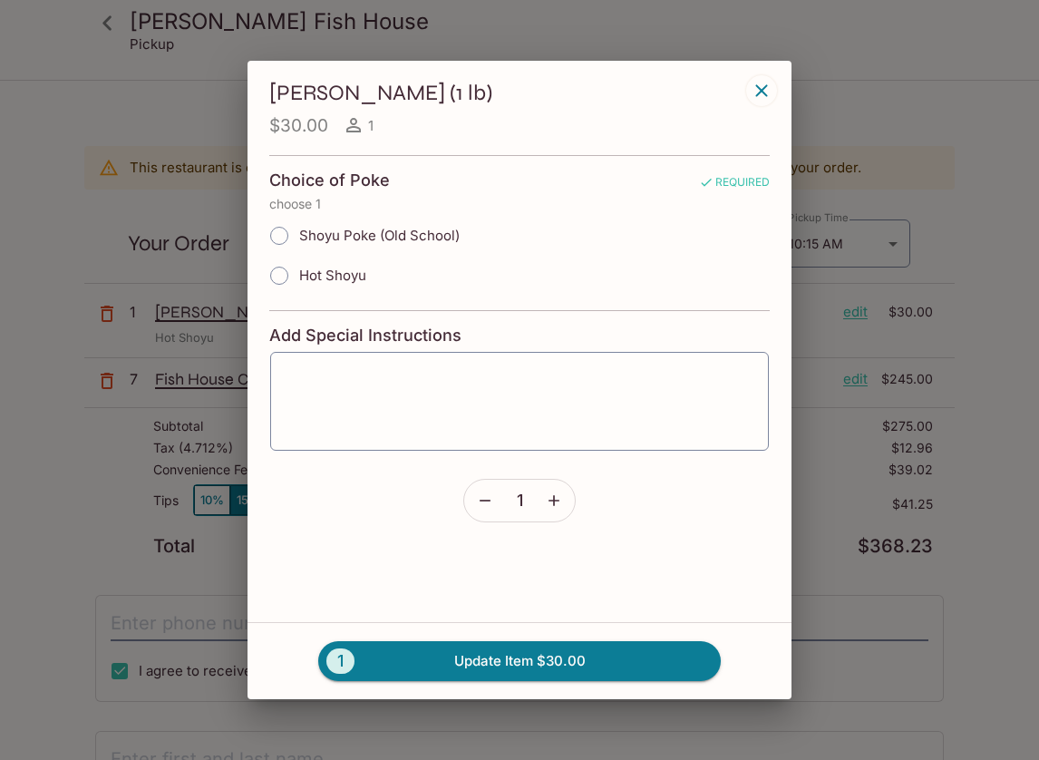
click at [284, 234] on input "Shoyu Poke (Old School)" at bounding box center [279, 236] width 38 height 38
radio input "true"
click at [556, 502] on icon "button" at bounding box center [554, 501] width 18 height 18
click at [530, 663] on button "2 Update Item $60.00" at bounding box center [519, 661] width 403 height 40
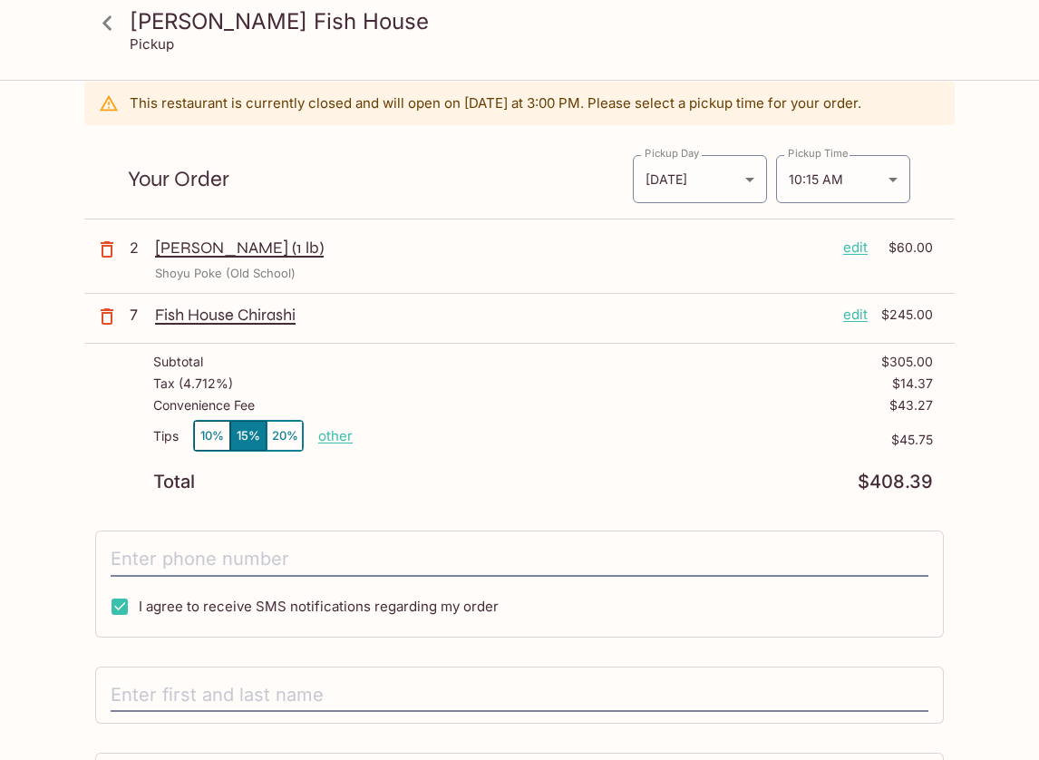
scroll to position [26, 0]
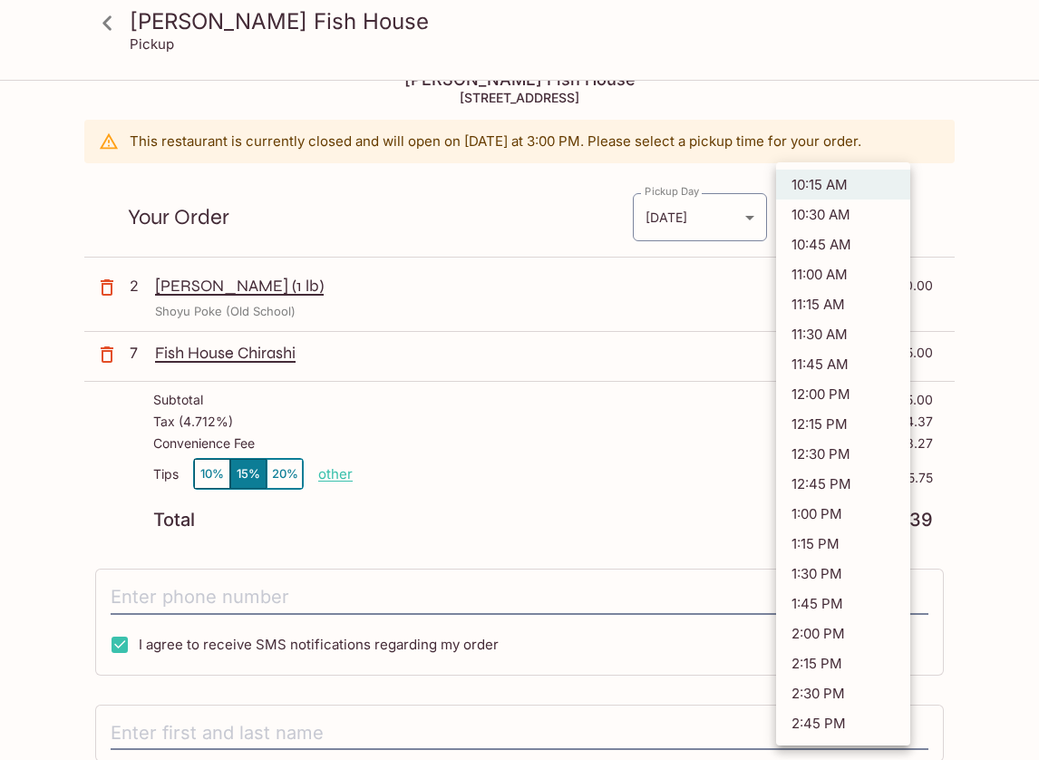
click at [897, 216] on body "[PERSON_NAME] Fish House Pickup [PERSON_NAME] Fish House [STREET_ADDRESS] This …" at bounding box center [519, 435] width 1039 height 760
drag, startPoint x: 813, startPoint y: 726, endPoint x: 842, endPoint y: 723, distance: 28.2
click at [840, 724] on li "2:45 PM" at bounding box center [843, 723] width 134 height 30
type input "[DATE]T00:45:00.000000Z"
click at [895, 219] on body "[PERSON_NAME] Fish House Pickup [PERSON_NAME] Fish House [STREET_ADDRESS] This …" at bounding box center [519, 435] width 1039 height 760
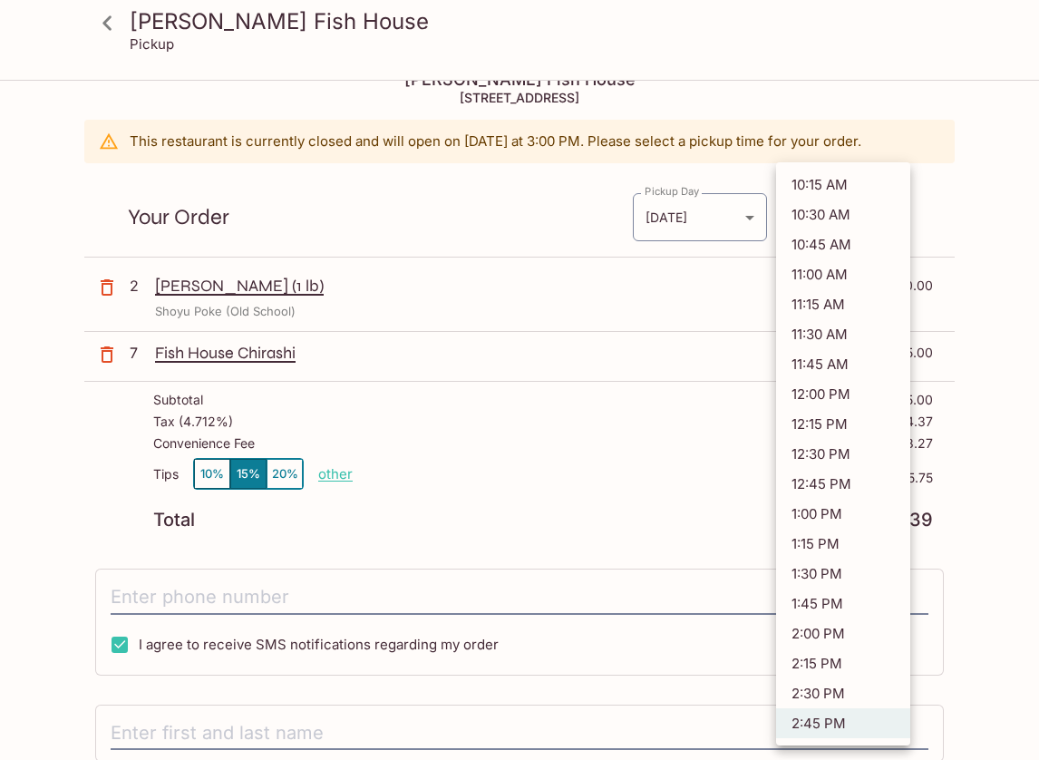
click at [892, 735] on li "2:45 PM" at bounding box center [843, 723] width 134 height 30
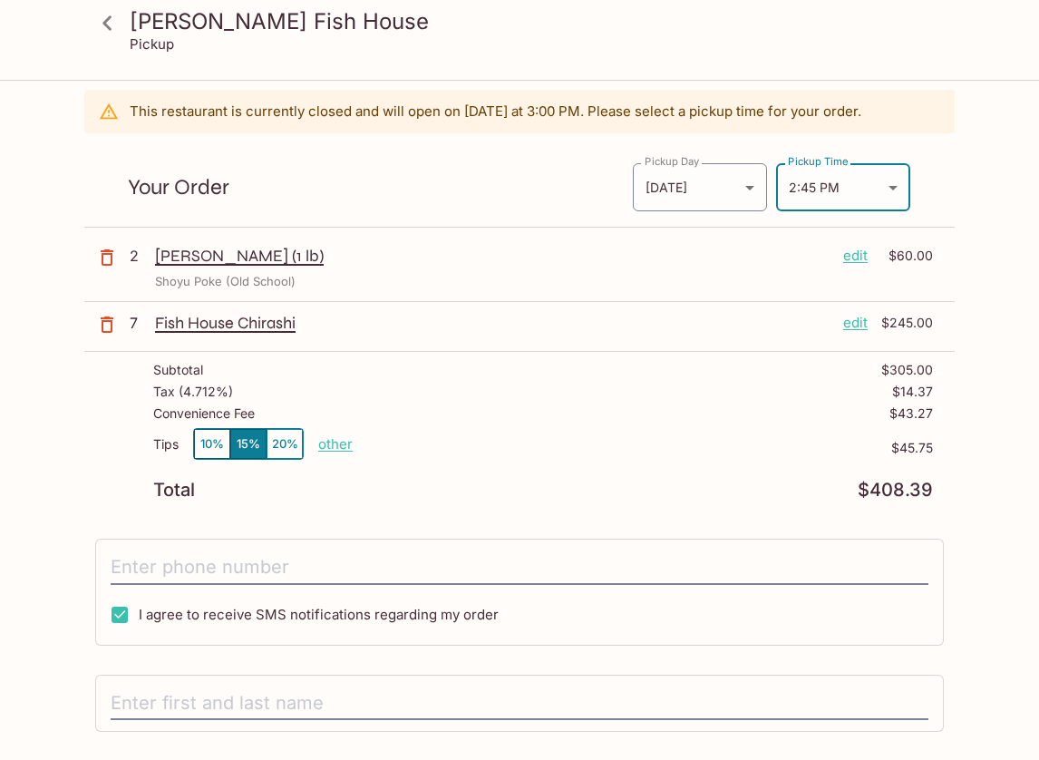
scroll to position [74, 0]
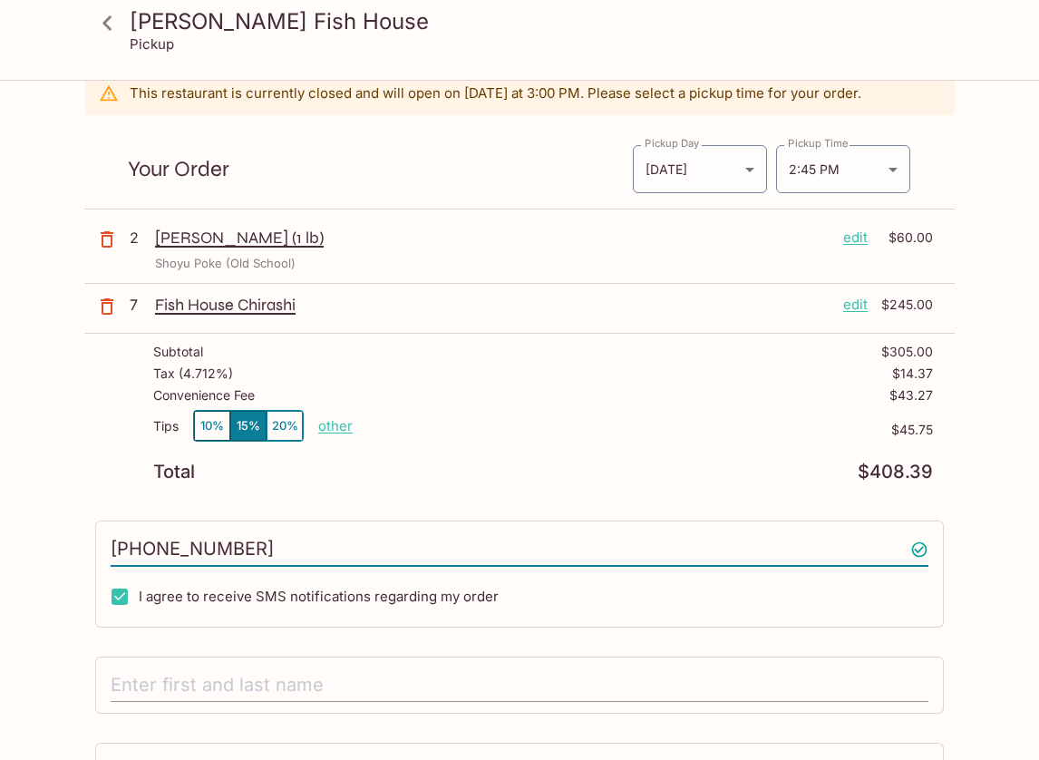
click at [386, 680] on input "text" at bounding box center [520, 685] width 818 height 34
drag, startPoint x: 252, startPoint y: 540, endPoint x: 87, endPoint y: 546, distance: 165.2
click at [90, 537] on div "[PERSON_NAME] Fish House [STREET_ADDRESS] This restaurant is currently closed a…" at bounding box center [519, 459] width 871 height 904
type input "[PHONE_NUMBER]"
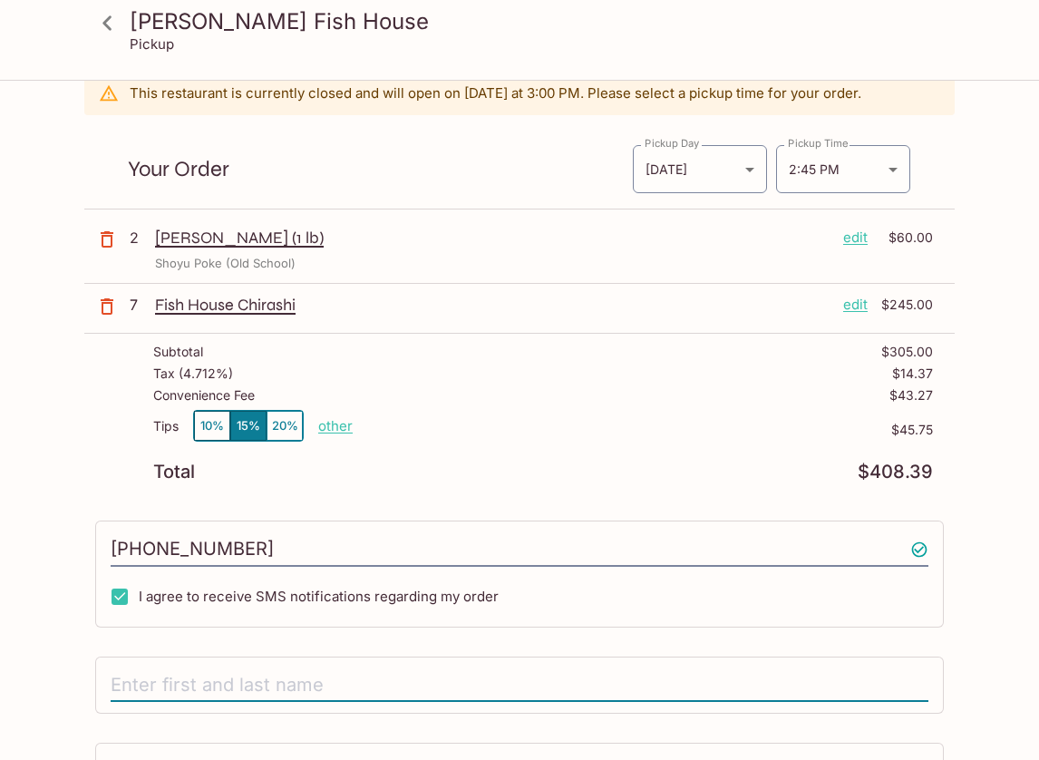
click at [158, 689] on input "text" at bounding box center [520, 685] width 818 height 34
type input "R"
type input "e"
type input "[PERSON_NAME]"
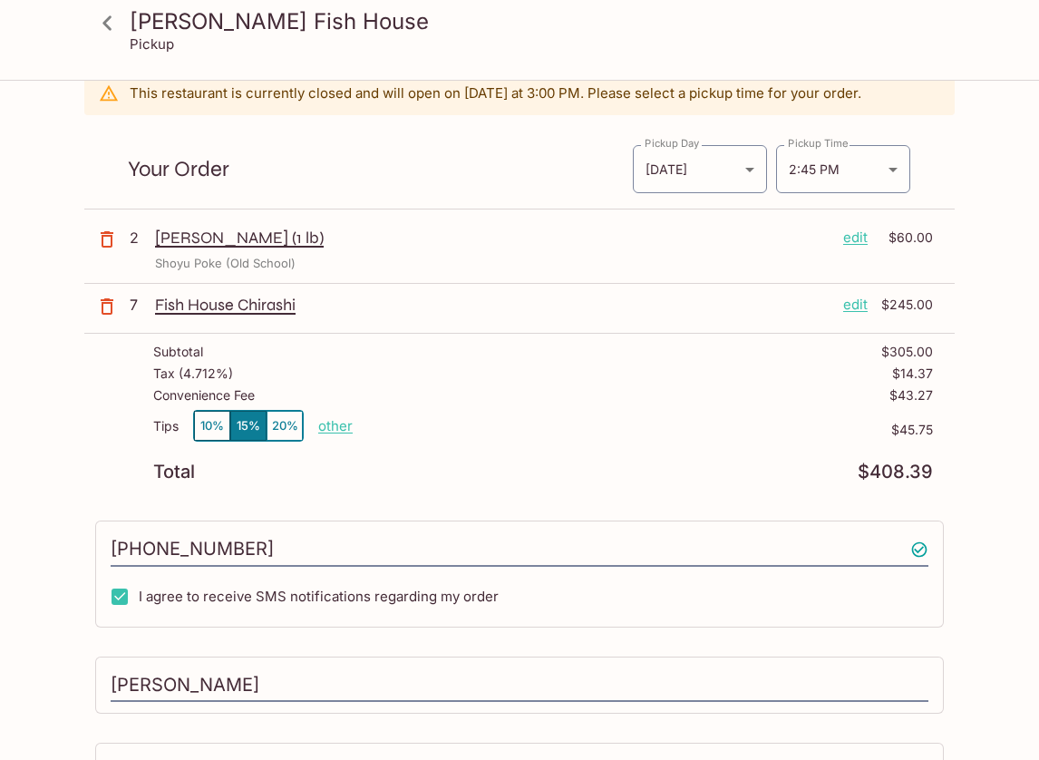
drag, startPoint x: 1031, startPoint y: 630, endPoint x: 1030, endPoint y: 695, distance: 64.4
click at [1030, 695] on div "[PERSON_NAME] Fish House Pickup [PERSON_NAME] Fish House [STREET_ADDRESS] This …" at bounding box center [519, 459] width 1039 height 904
click at [997, 695] on div "[PERSON_NAME] Fish House Pickup [PERSON_NAME] Fish House [STREET_ADDRESS] This …" at bounding box center [519, 459] width 1039 height 904
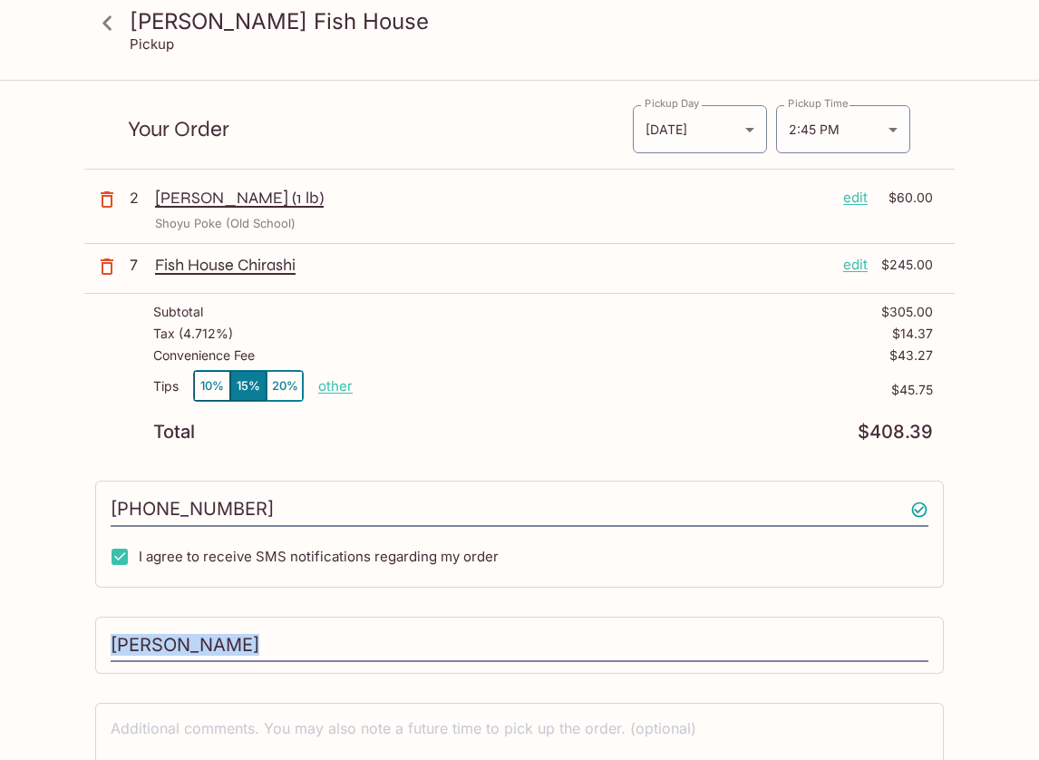
scroll to position [160, 0]
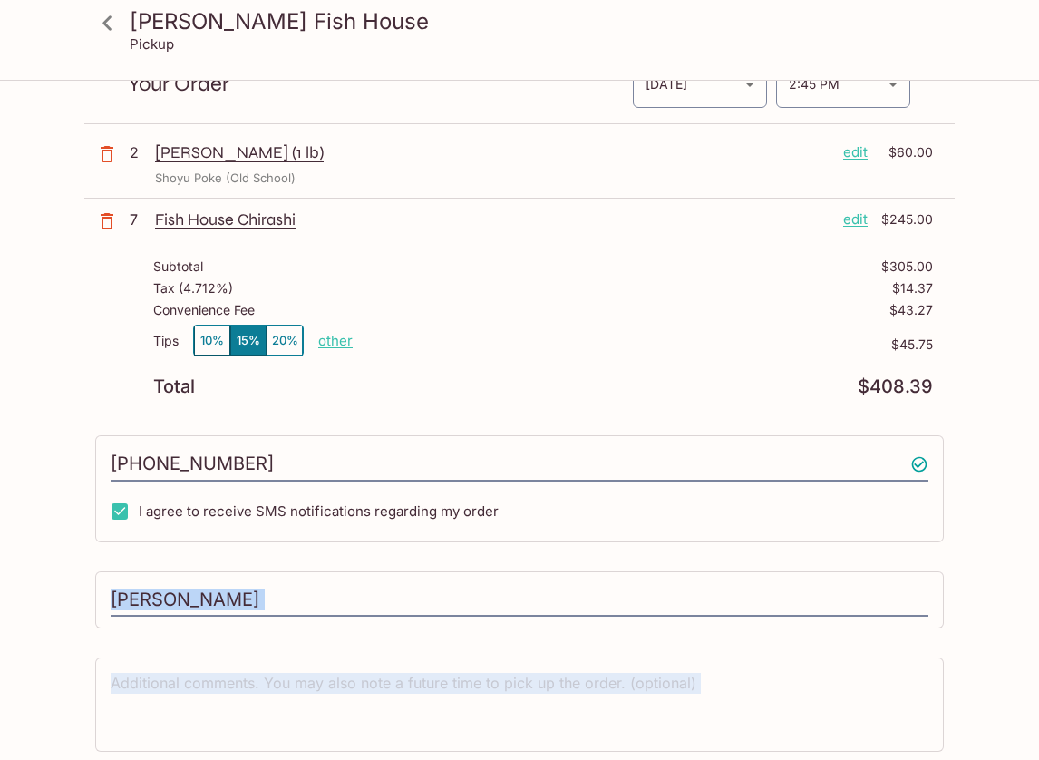
drag, startPoint x: 997, startPoint y: 695, endPoint x: 974, endPoint y: 700, distance: 23.3
click at [978, 729] on div "[PERSON_NAME] Fish House Pickup [PERSON_NAME] Fish House [STREET_ADDRESS] This …" at bounding box center [519, 374] width 1039 height 904
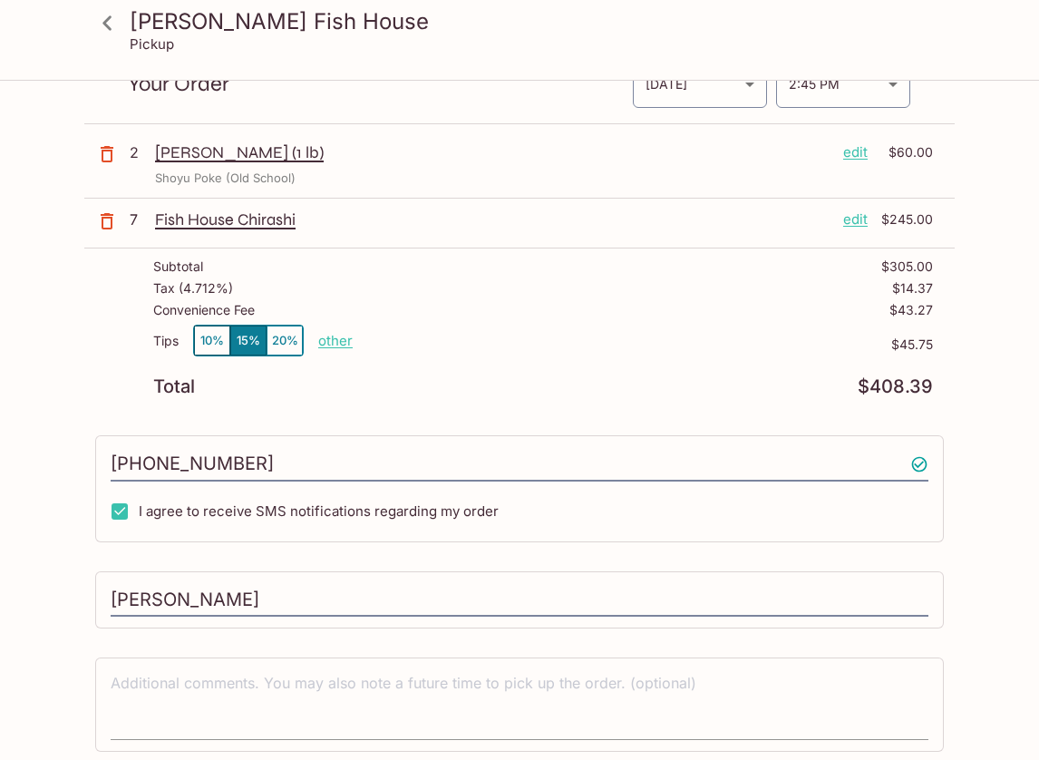
click at [726, 688] on textarea at bounding box center [520, 704] width 818 height 63
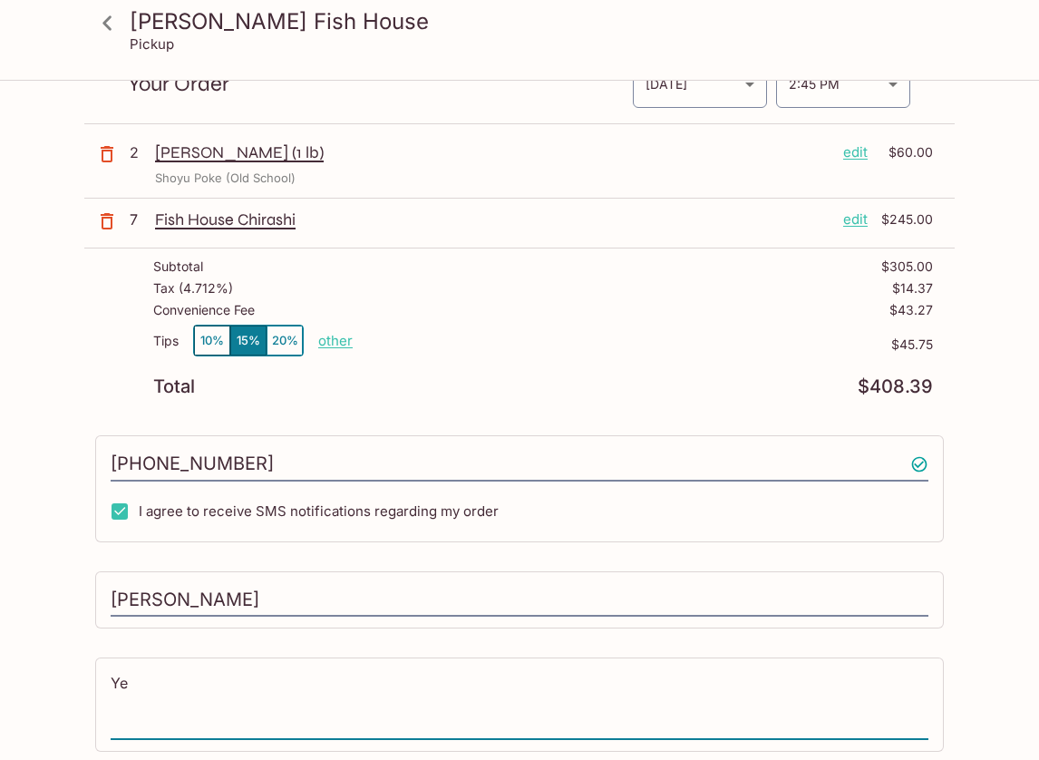
type textarea "Y"
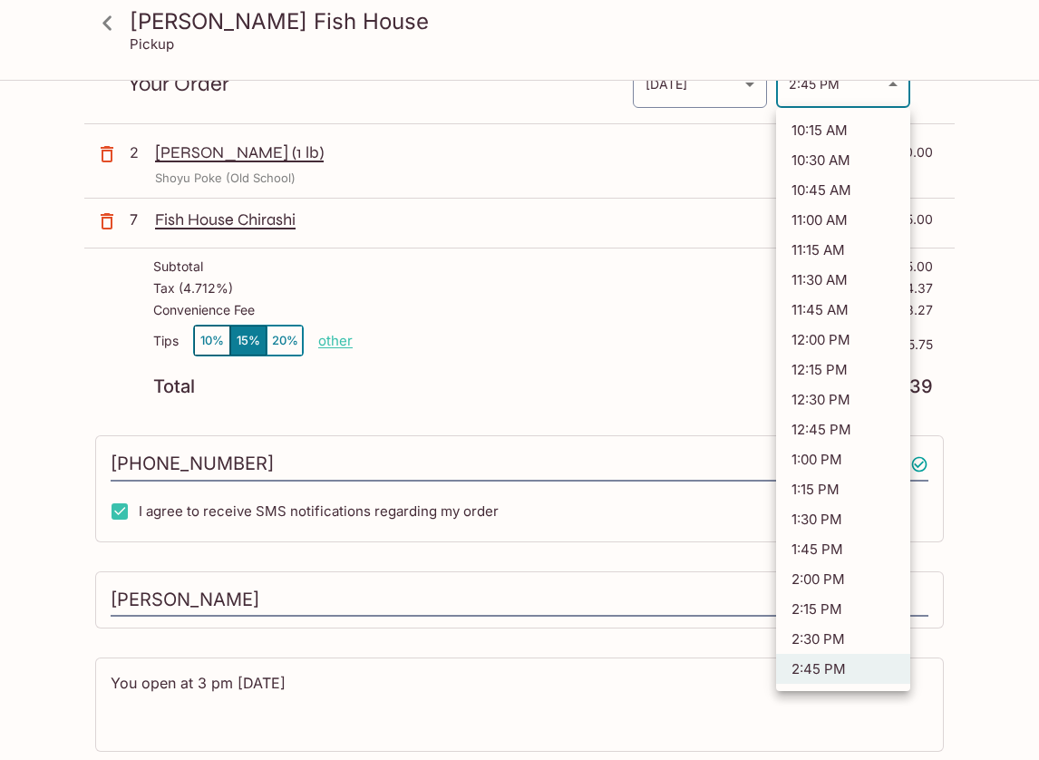
click at [893, 87] on body "[PERSON_NAME] Fish House Pickup [PERSON_NAME] Fish House [STREET_ADDRESS] This …" at bounding box center [519, 302] width 1039 height 760
drag, startPoint x: 893, startPoint y: 92, endPoint x: 845, endPoint y: 497, distance: 408.2
click at [845, 497] on div "10:15 AM 10:30 AM 10:45 AM 11:00 AM 11:15 AM 11:30 AM 11:45 AM 12:00 PM 12:15 P…" at bounding box center [519, 380] width 1039 height 760
drag, startPoint x: 844, startPoint y: 511, endPoint x: 823, endPoint y: 696, distance: 187.2
click at [823, 697] on div "10:15 AM 10:30 AM 10:45 AM 11:00 AM 11:15 AM 11:30 AM 11:45 AM 12:00 PM 12:15 P…" at bounding box center [519, 380] width 1039 height 760
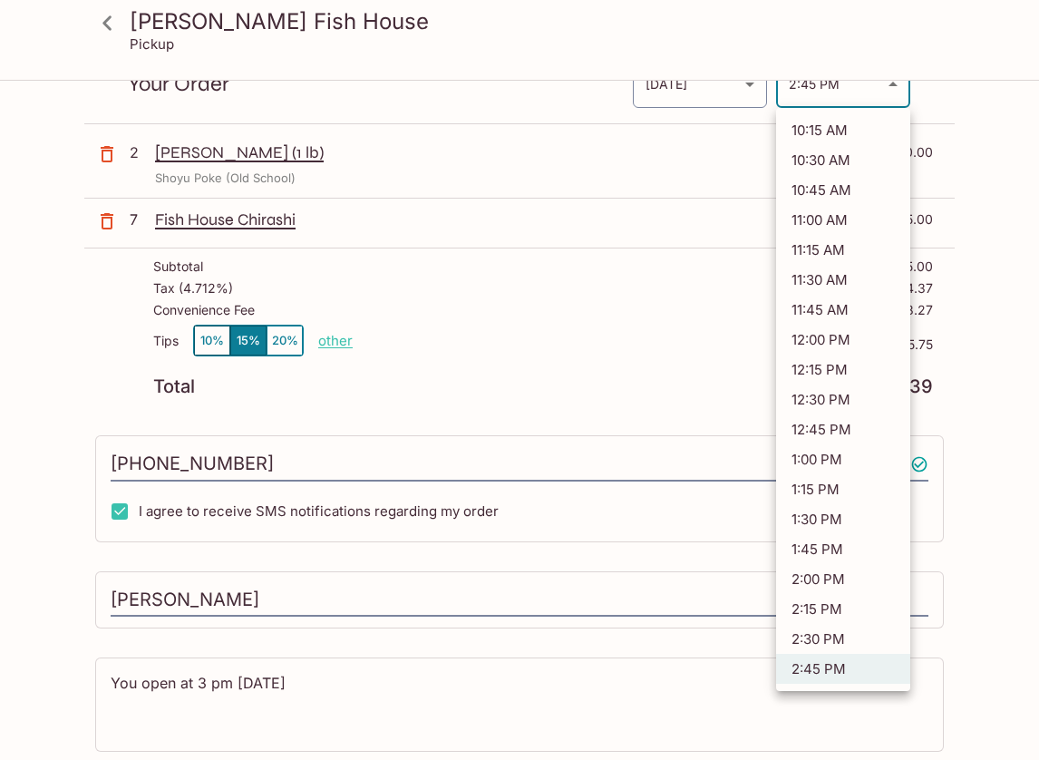
click at [373, 695] on div at bounding box center [519, 380] width 1039 height 760
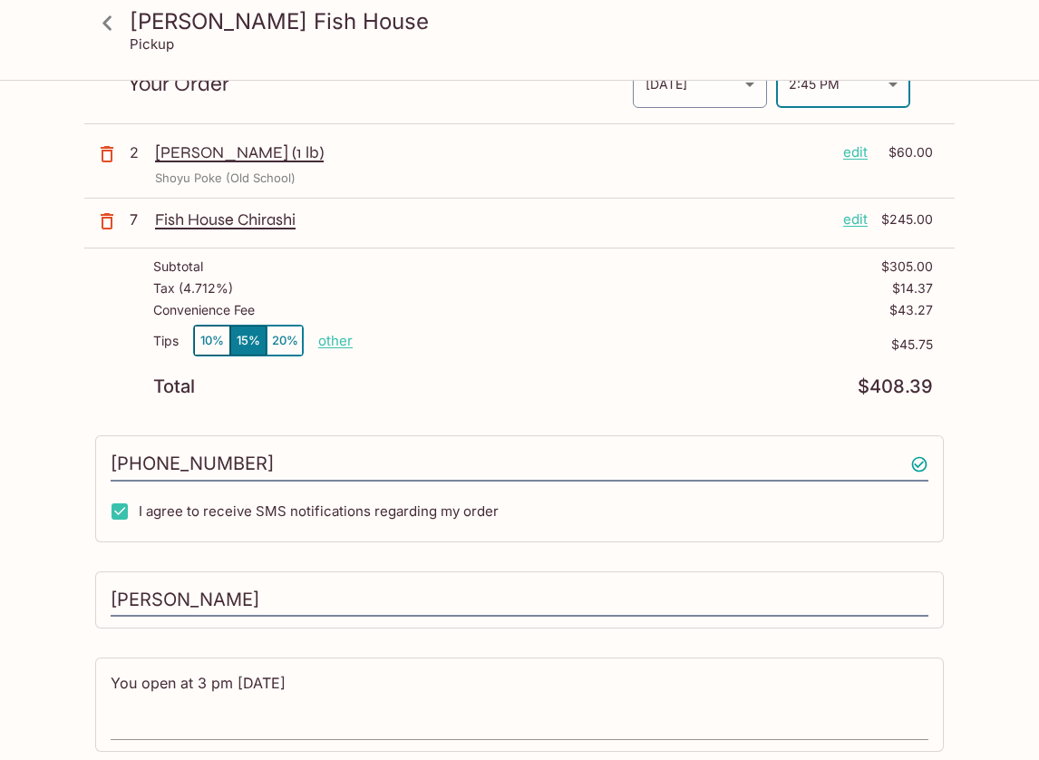
click at [371, 679] on textarea "You open at 3 pm [DATE]" at bounding box center [520, 704] width 818 height 63
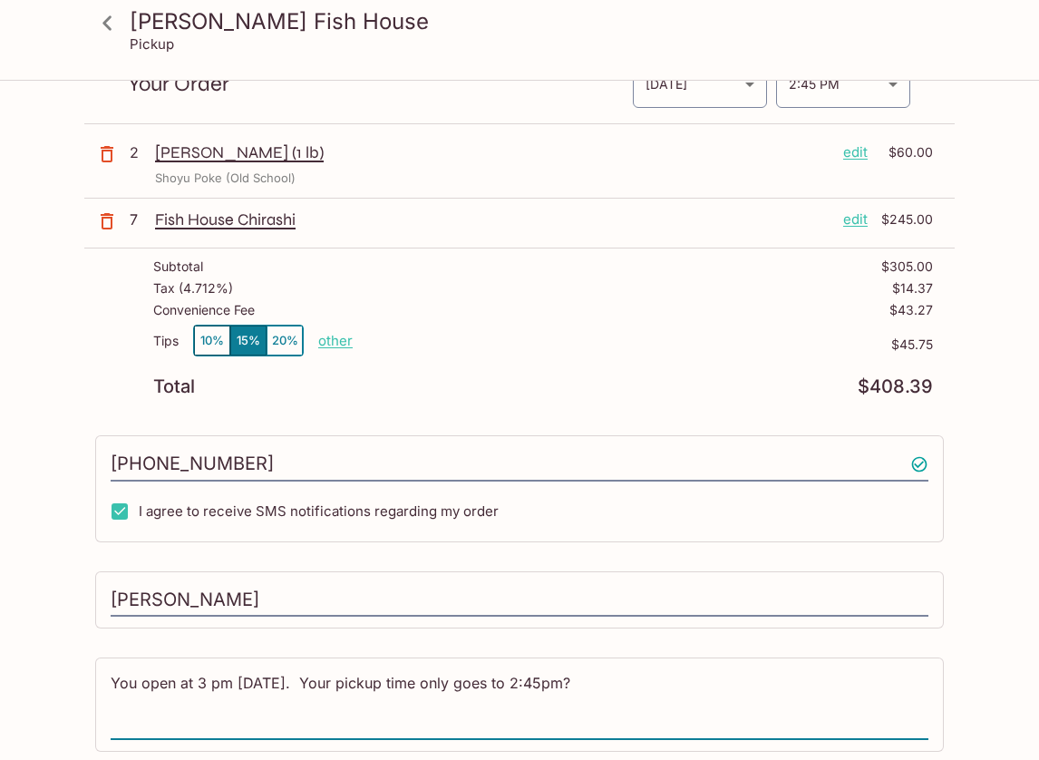
click at [110, 680] on div "You open at 3 pm [DATE]. Your pickup time only goes to 2:45pm? x" at bounding box center [519, 704] width 849 height 94
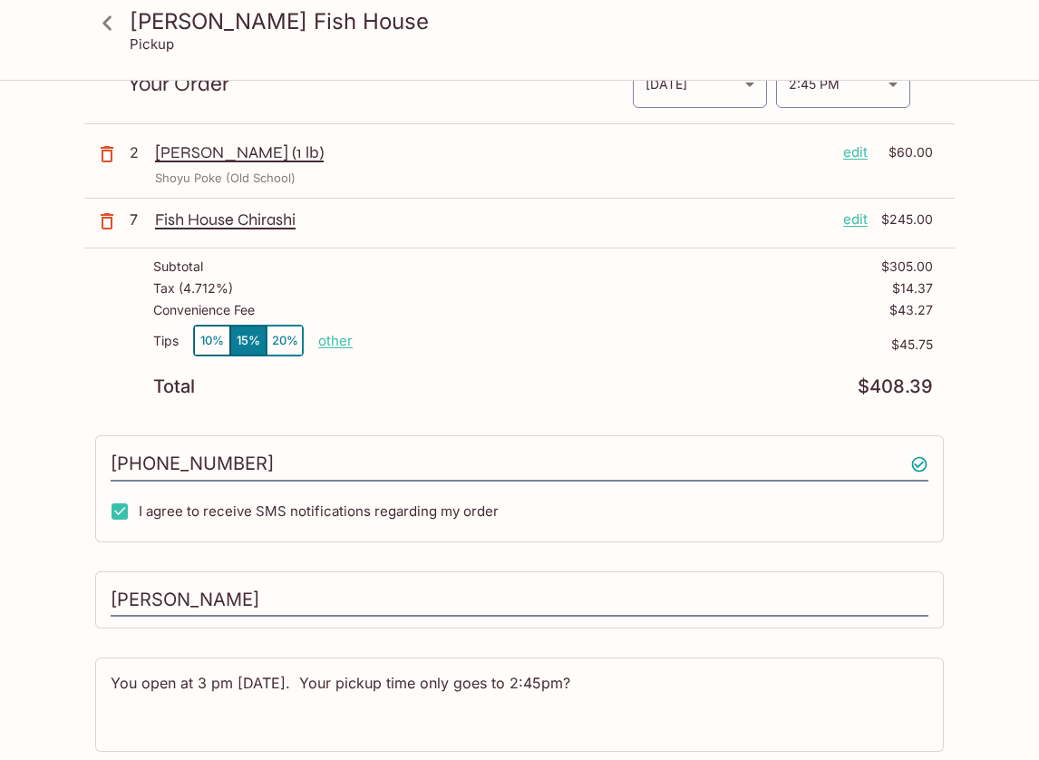
click at [110, 680] on div "You open at 3 pm [DATE]. Your pickup time only goes to 2:45pm? x" at bounding box center [519, 704] width 849 height 94
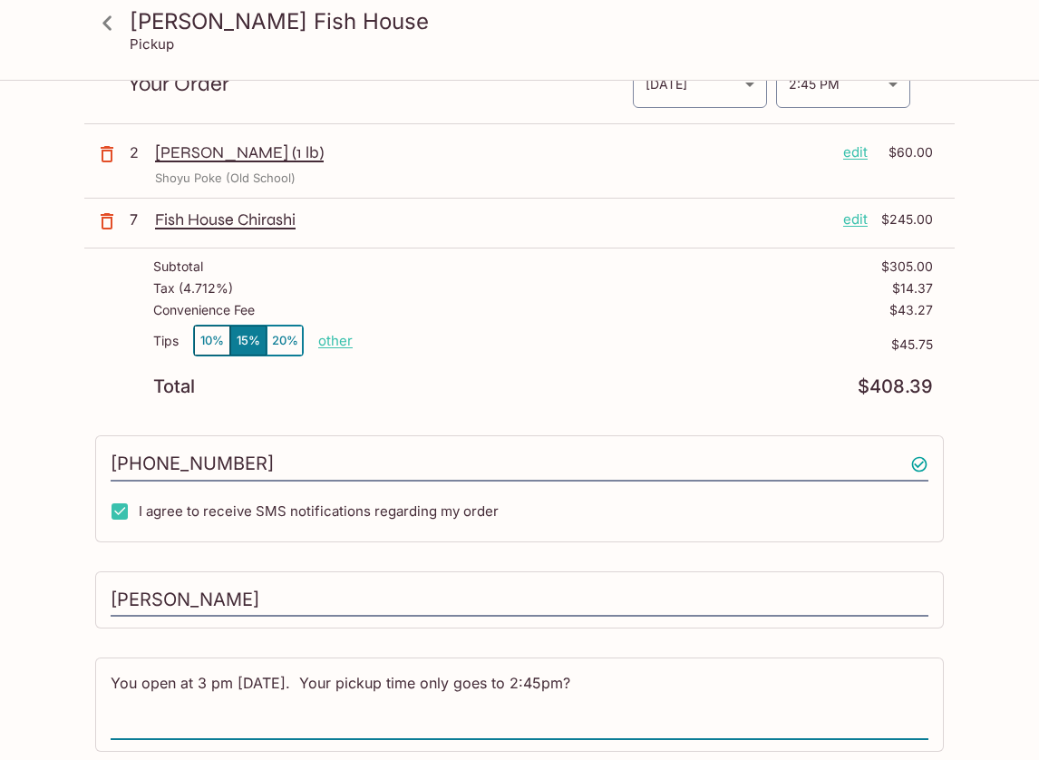
click at [112, 678] on textarea "You open at 3 pm [DATE]. Your pickup time only goes to 2:45pm?" at bounding box center [520, 704] width 818 height 63
click at [879, 688] on textarea "Hello, this is [PERSON_NAME] mom that is ordering. You open at 3 pm [DATE]. You…" at bounding box center [520, 704] width 818 height 63
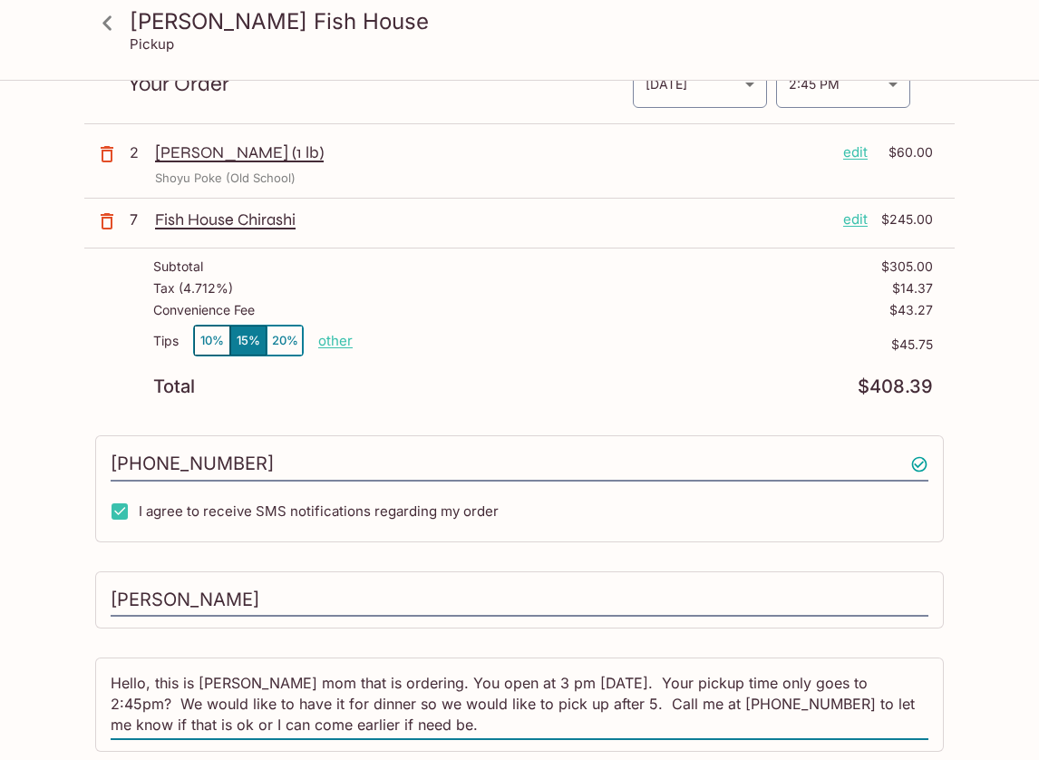
scroll to position [19, 0]
type textarea "Hello, this is [PERSON_NAME] mom that is ordering. You open at 3 pm [DATE]. You…"
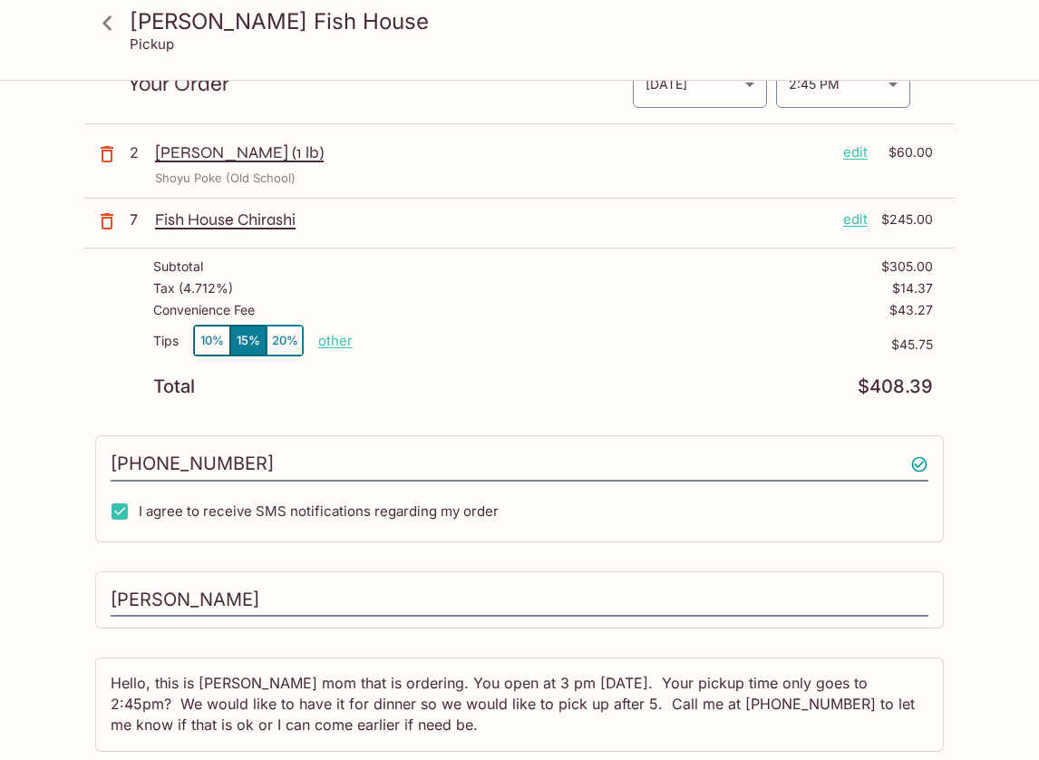
drag, startPoint x: 1033, startPoint y: 667, endPoint x: 1031, endPoint y: 716, distance: 49.0
click at [1032, 717] on div "[PERSON_NAME] Fish House Pickup [PERSON_NAME] Fish House [STREET_ADDRESS] This …" at bounding box center [519, 374] width 1039 height 904
click at [930, 720] on div "Hello, this is [PERSON_NAME] mom that is ordering. You open at 3 pm [DATE]. You…" at bounding box center [519, 704] width 849 height 94
click at [920, 726] on textarea "Hello, this is [PERSON_NAME] mom that is ordering. You open at 3 pm [DATE]. You…" at bounding box center [520, 704] width 818 height 63
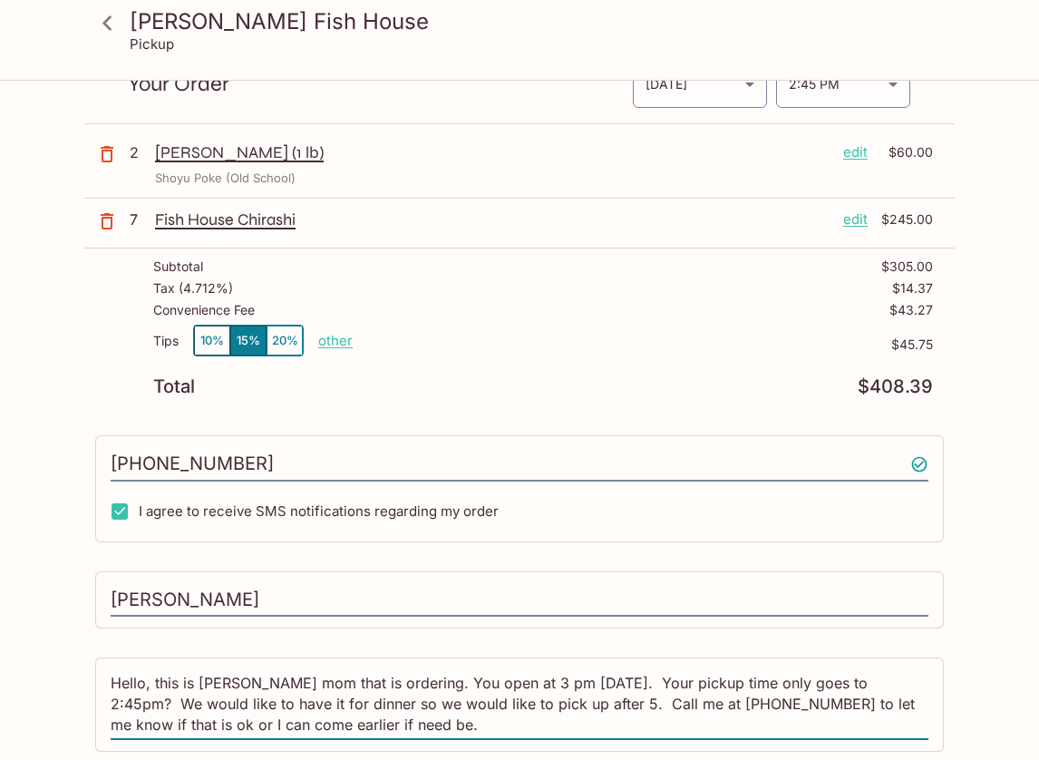
click at [628, 707] on textarea "Hello, this is [PERSON_NAME] mom that is ordering. You open at 3 pm [DATE]. You…" at bounding box center [520, 704] width 818 height 63
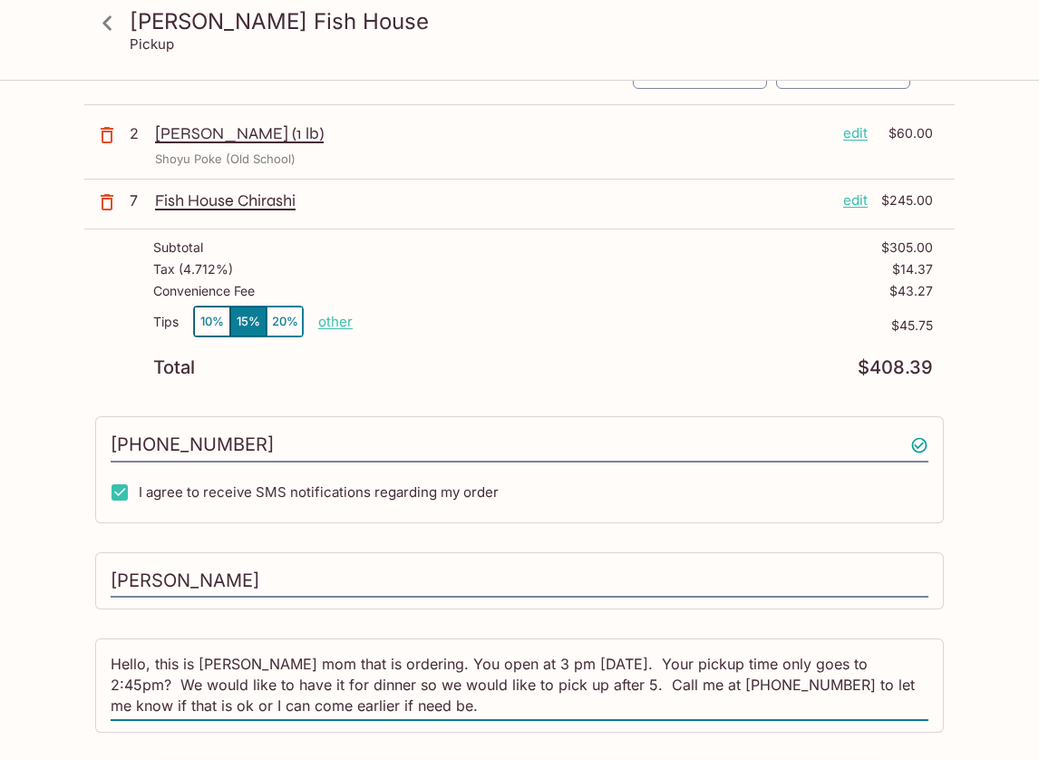
scroll to position [225, 0]
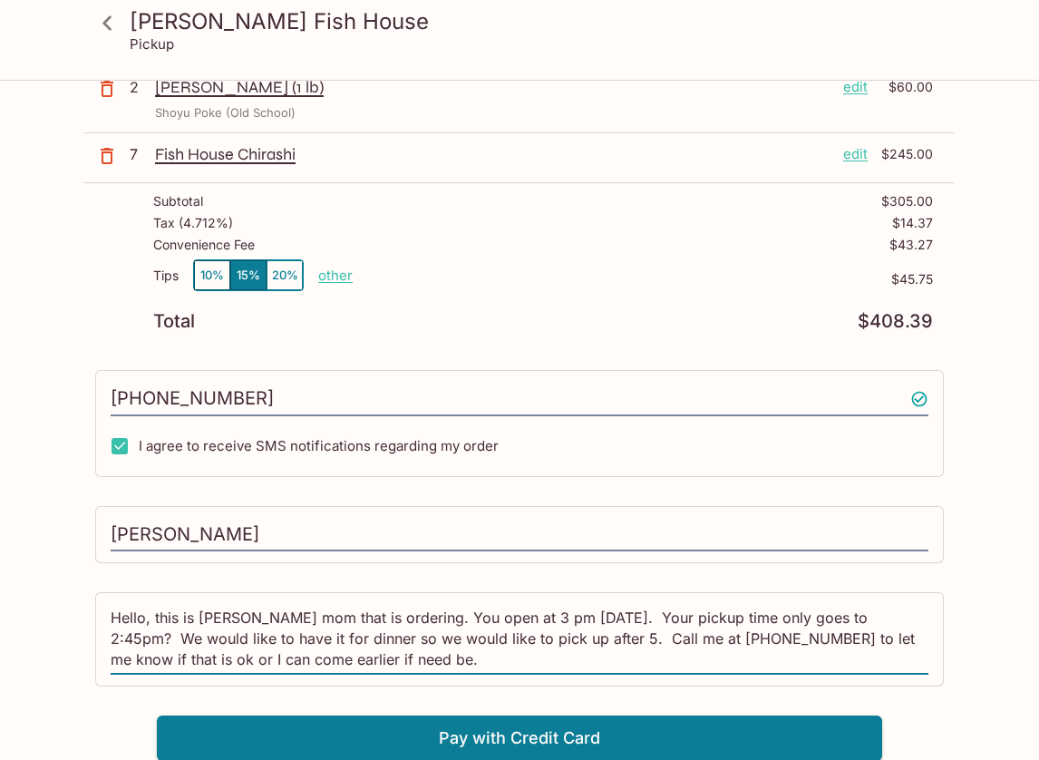
drag, startPoint x: 631, startPoint y: 724, endPoint x: 628, endPoint y: 783, distance: 59.0
click at [628, 535] on html "[PERSON_NAME] Fish House Pickup [PERSON_NAME] Fish House [STREET_ADDRESS] This …" at bounding box center [519, 155] width 1039 height 760
click at [940, 712] on div "[PERSON_NAME] Fish House [STREET_ADDRESS] This restaurant is currently closed a…" at bounding box center [519, 309] width 871 height 904
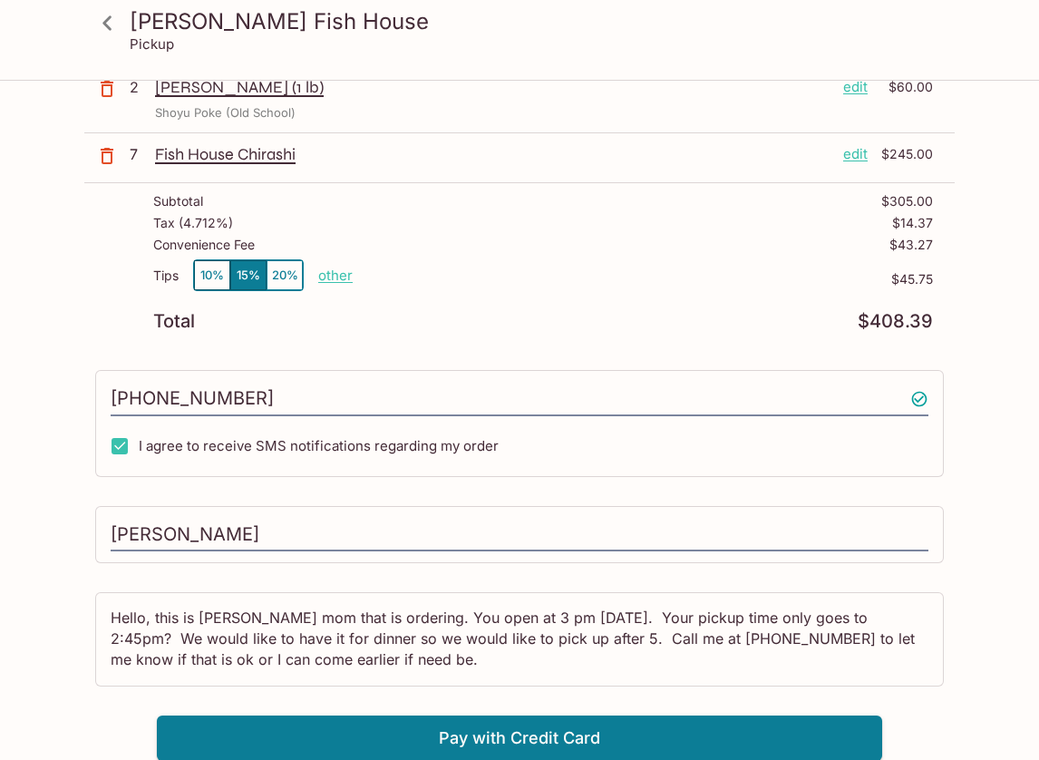
click at [342, 279] on p "other" at bounding box center [335, 275] width 34 height 17
click at [322, 308] on div "Tips 10% 15% 20% other $45.75" at bounding box center [543, 286] width 780 height 54
click at [293, 278] on button "20%" at bounding box center [285, 275] width 36 height 30
click at [331, 347] on div "[PERSON_NAME] Fish House [STREET_ADDRESS] This restaurant is currently closed a…" at bounding box center [519, 309] width 871 height 904
click at [970, 699] on div "[PERSON_NAME] Fish House Pickup [PERSON_NAME] Fish House [STREET_ADDRESS] This …" at bounding box center [519, 309] width 1039 height 904
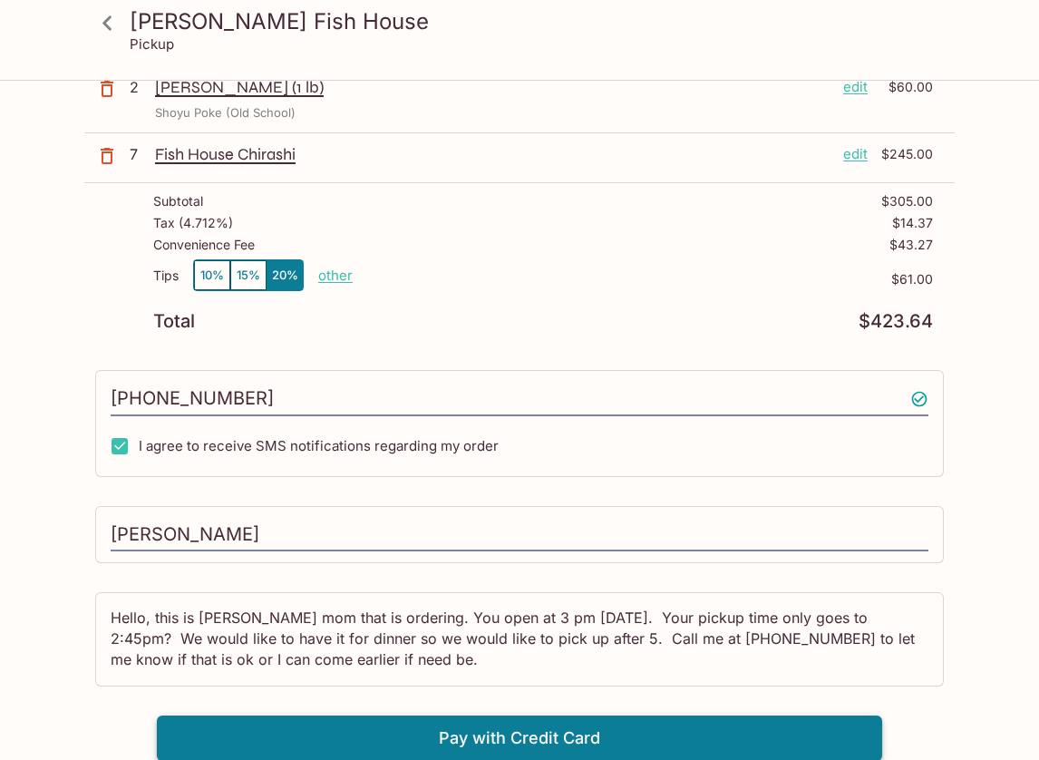
click at [561, 738] on button "Pay with Credit Card" at bounding box center [520, 738] width 726 height 45
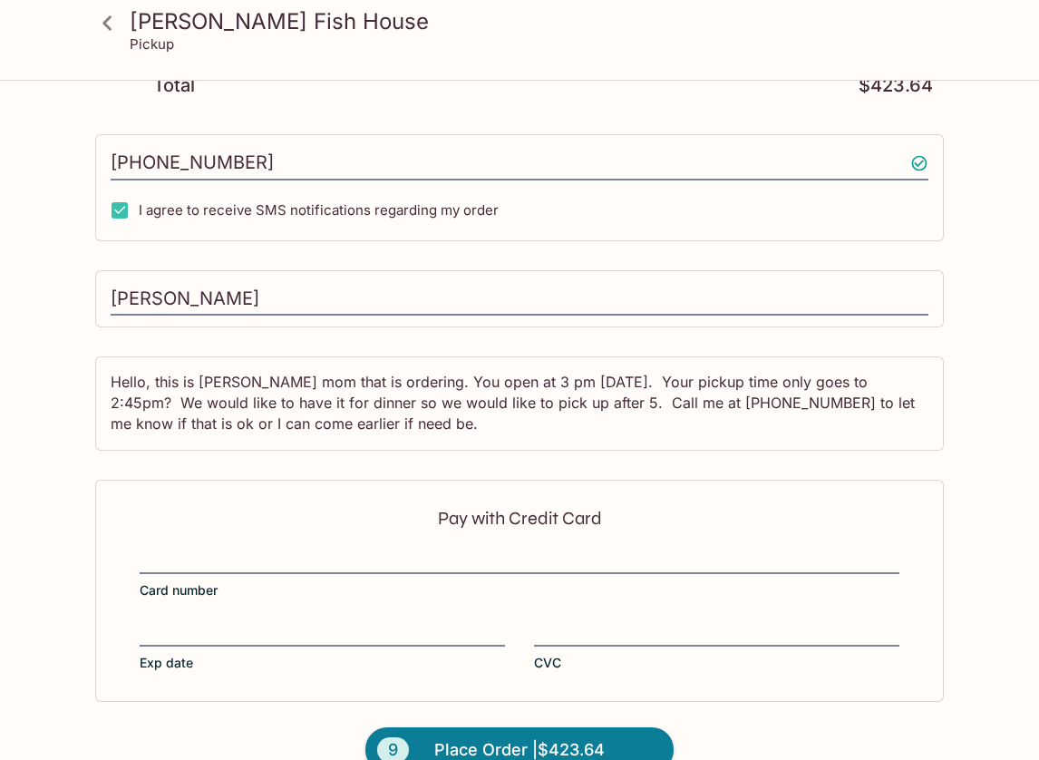
scroll to position [497, 0]
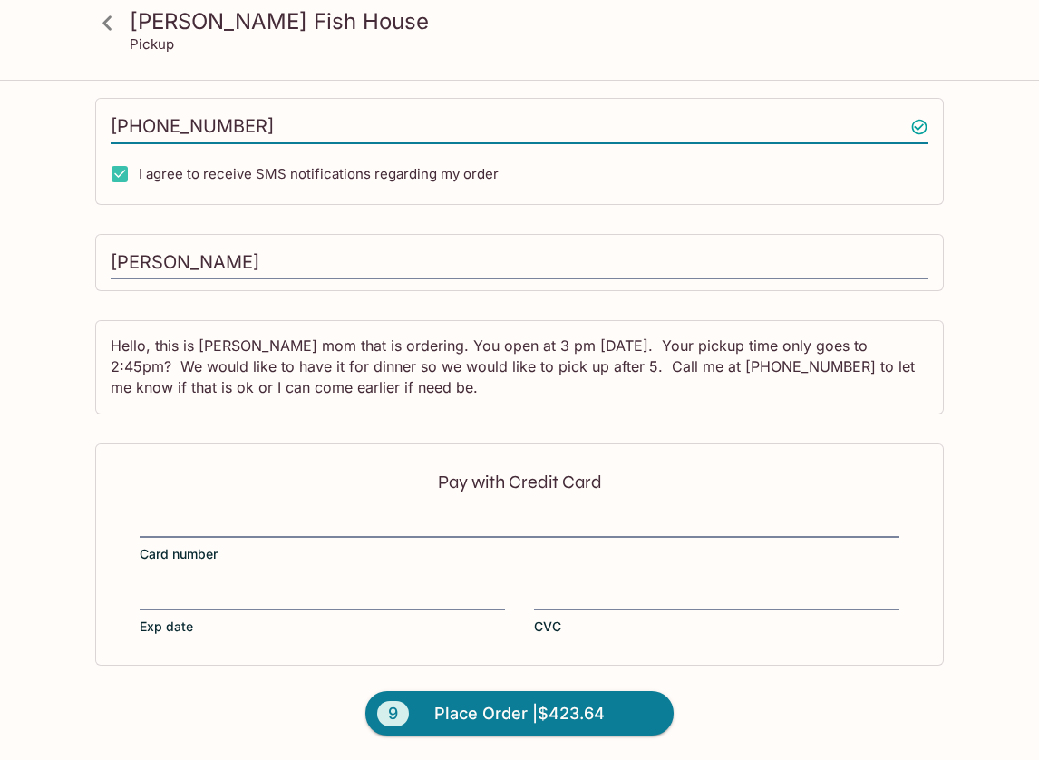
drag, startPoint x: 249, startPoint y: 121, endPoint x: 76, endPoint y: 102, distance: 174.2
click at [76, 102] on div "[PERSON_NAME] Fish House Pickup [PERSON_NAME] Fish House [STREET_ADDRESS] This …" at bounding box center [519, 173] width 1039 height 1176
type input "[PHONE_NUMBER]"
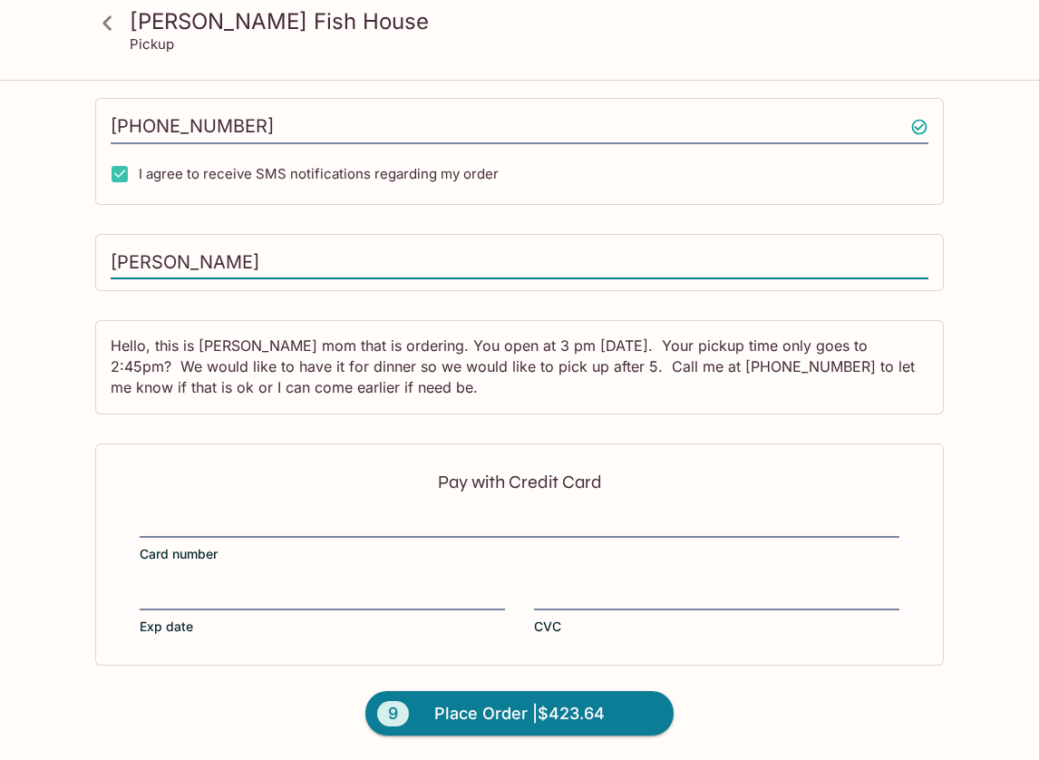
drag, startPoint x: 246, startPoint y: 260, endPoint x: 54, endPoint y: 263, distance: 191.4
click at [54, 263] on div "[PERSON_NAME] Fish House Pickup [PERSON_NAME] Fish House [STREET_ADDRESS] This …" at bounding box center [519, 173] width 1039 height 1176
type input "T"
type input "[PERSON_NAME]"
click at [106, 346] on div "Hello, this is [PERSON_NAME] mom that is ordering. You open at 3 pm [DATE]. You…" at bounding box center [519, 367] width 849 height 94
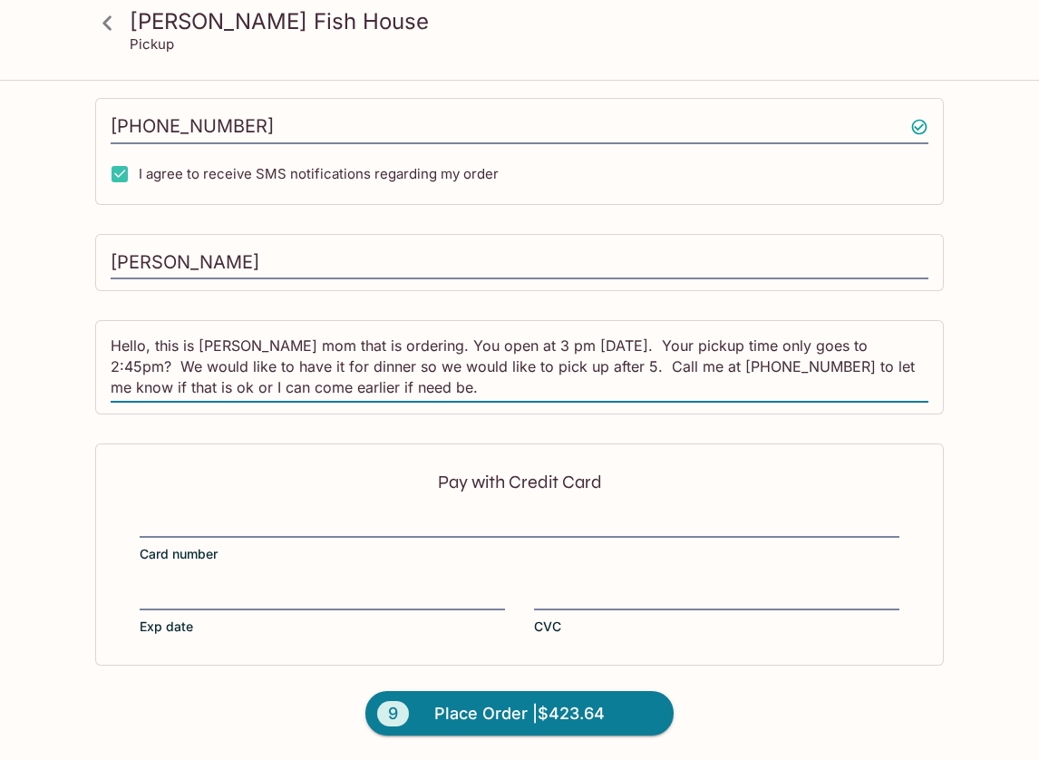
click at [112, 346] on textarea "Hello, this is [PERSON_NAME] mom that is ordering. You open at 3 pm [DATE]. You…" at bounding box center [520, 367] width 818 height 63
click at [243, 342] on textarea "Hello, this is [PERSON_NAME] mom that is ordering. You open at 3 pm [DATE]. You…" at bounding box center [520, 367] width 818 height 63
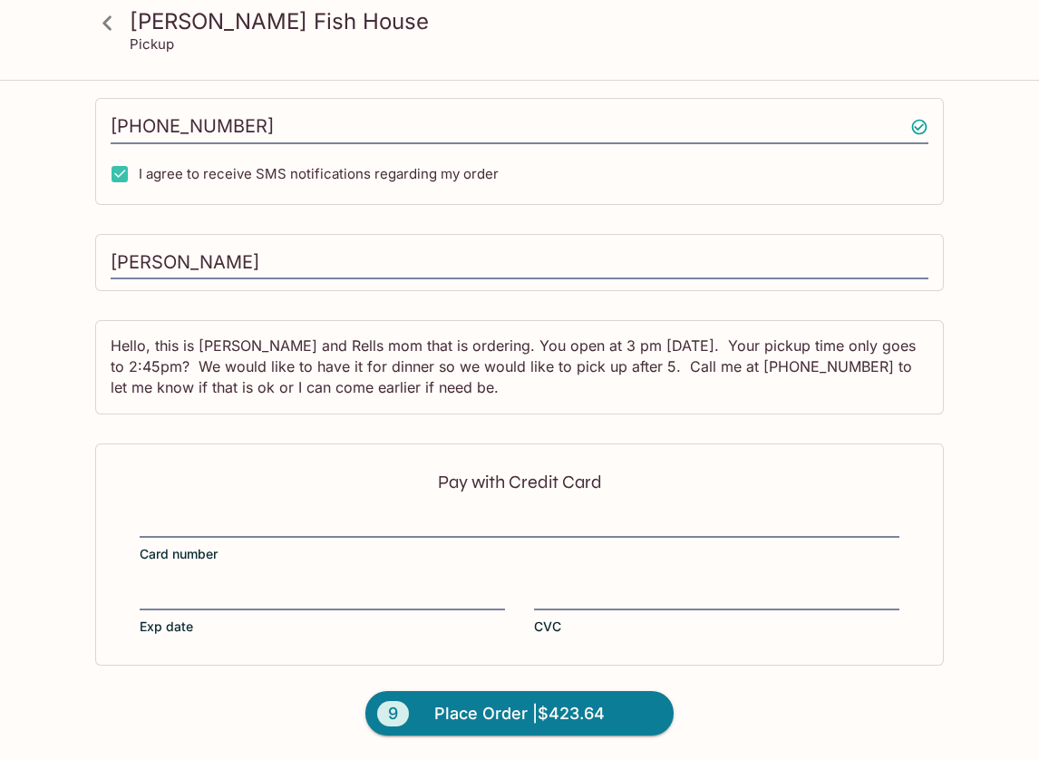
click at [472, 317] on div "[PERSON_NAME] Fish House [STREET_ADDRESS] This restaurant is currently closed a…" at bounding box center [519, 173] width 871 height 1176
click at [531, 444] on div "Pay with Credit Card Card number Exp date CVC" at bounding box center [519, 553] width 849 height 221
click at [614, 490] on p "Pay with Credit Card" at bounding box center [520, 481] width 760 height 17
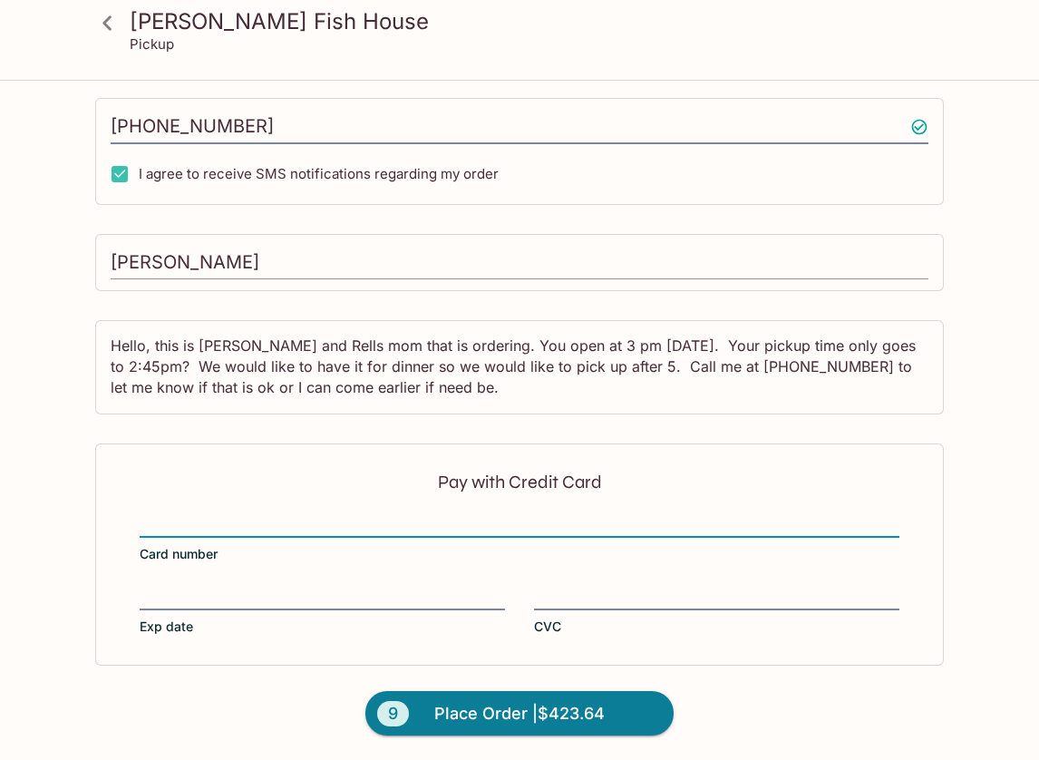
click at [296, 259] on input "[PERSON_NAME]" at bounding box center [520, 263] width 818 height 34
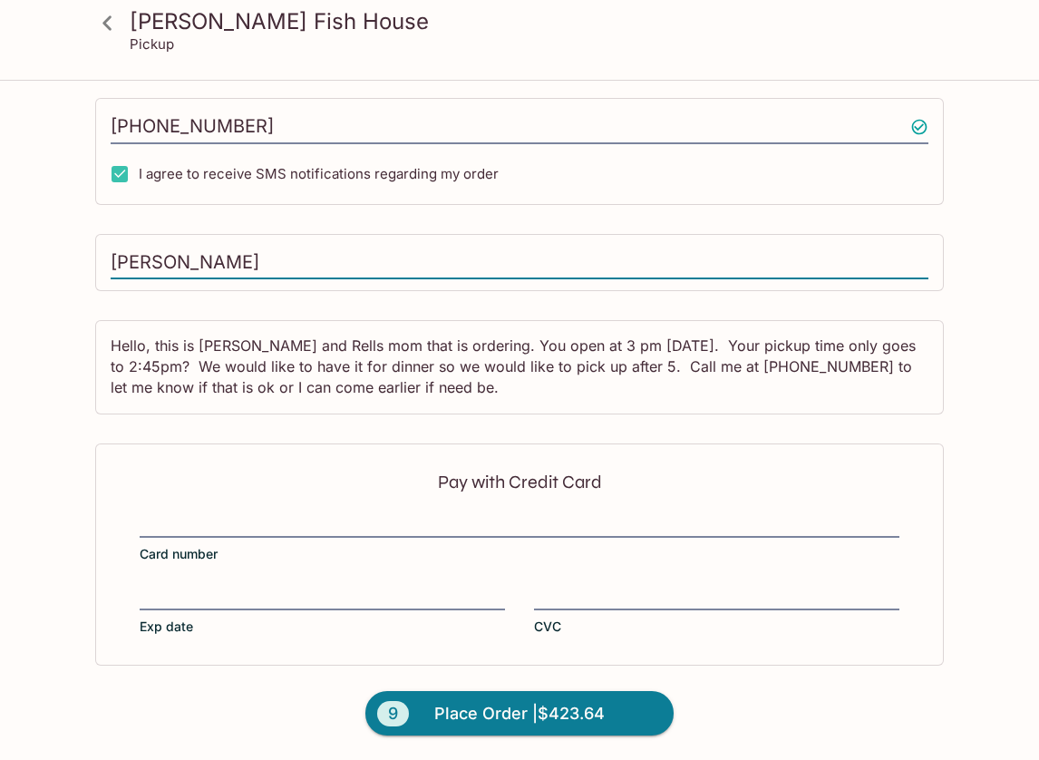
click at [924, 258] on input "[PERSON_NAME]" at bounding box center [520, 263] width 818 height 34
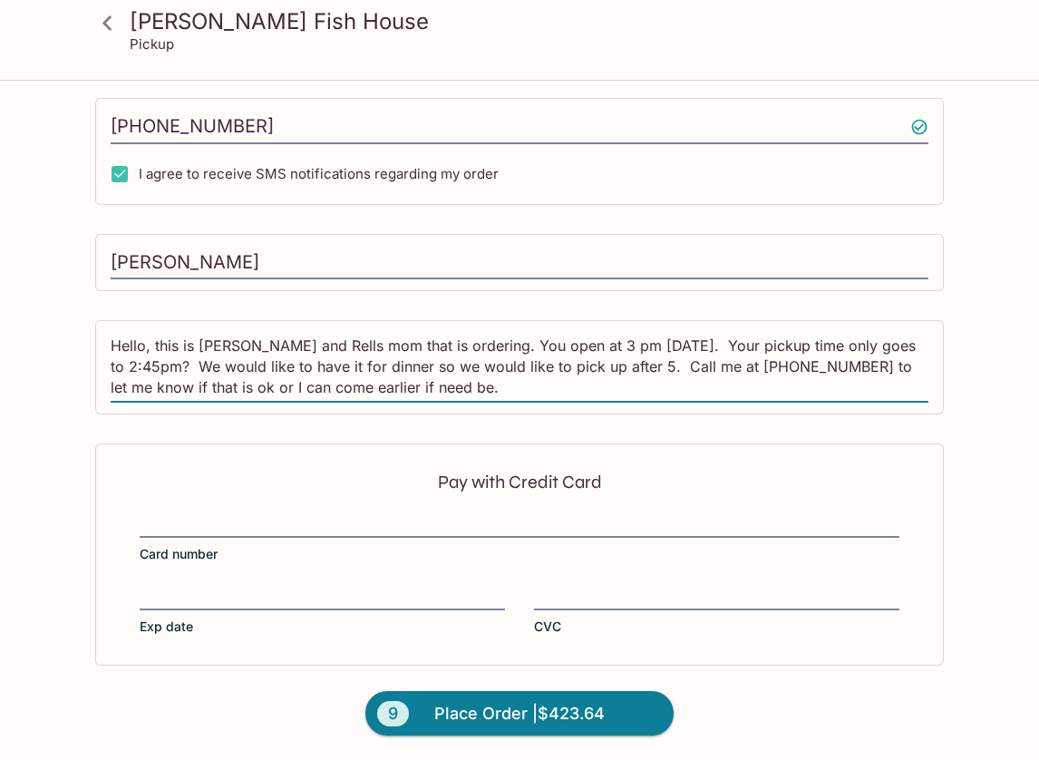
click at [297, 344] on textarea "Hello, this is [PERSON_NAME] and Rells mom that is ordering. You open at 3 pm […" at bounding box center [520, 367] width 818 height 63
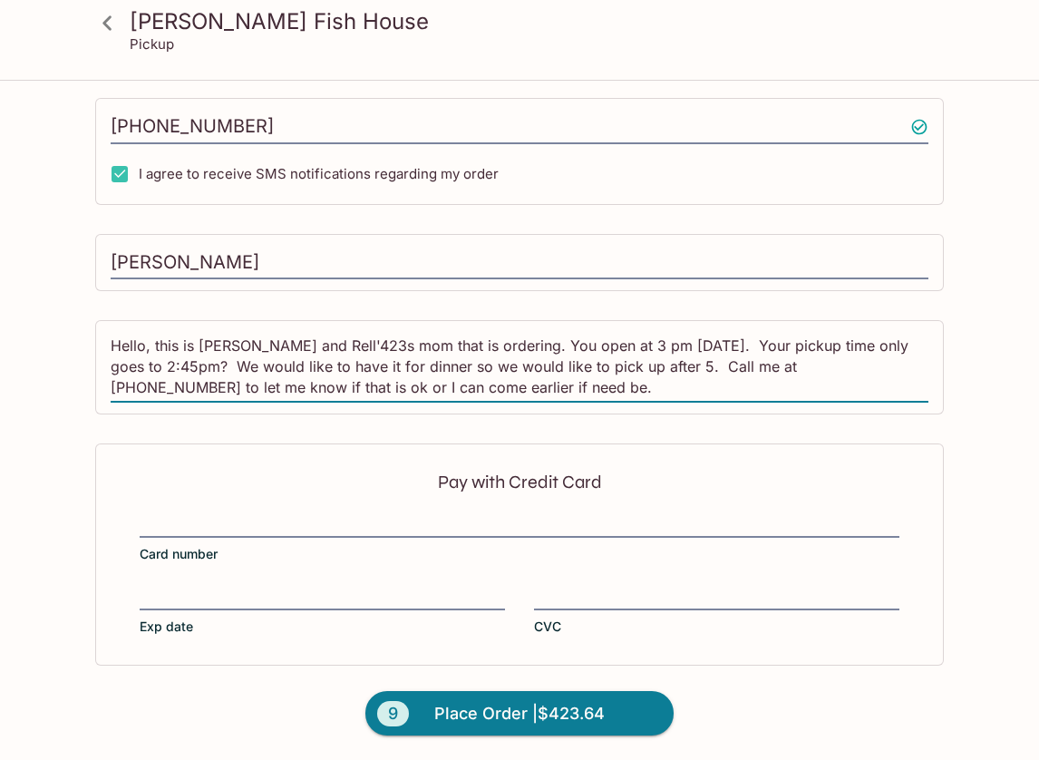
type textarea "Hello, this is [PERSON_NAME] and Rell'423s mom that is ordering. You open at 3 …"
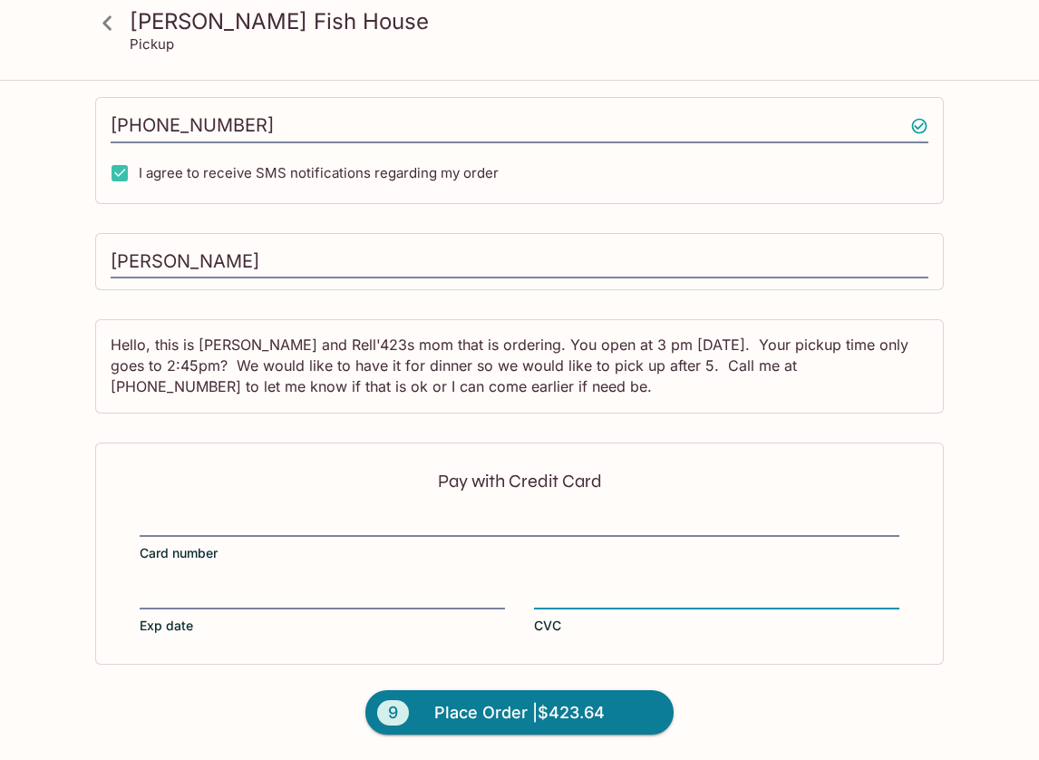
scroll to position [497, 0]
click at [966, 446] on div "[PERSON_NAME] Fish House Pickup [PERSON_NAME] Fish House [STREET_ADDRESS] This …" at bounding box center [519, 173] width 1039 height 1176
click at [972, 350] on div "[PERSON_NAME] Fish House Pickup [PERSON_NAME] Fish House [STREET_ADDRESS] This …" at bounding box center [519, 173] width 1039 height 1176
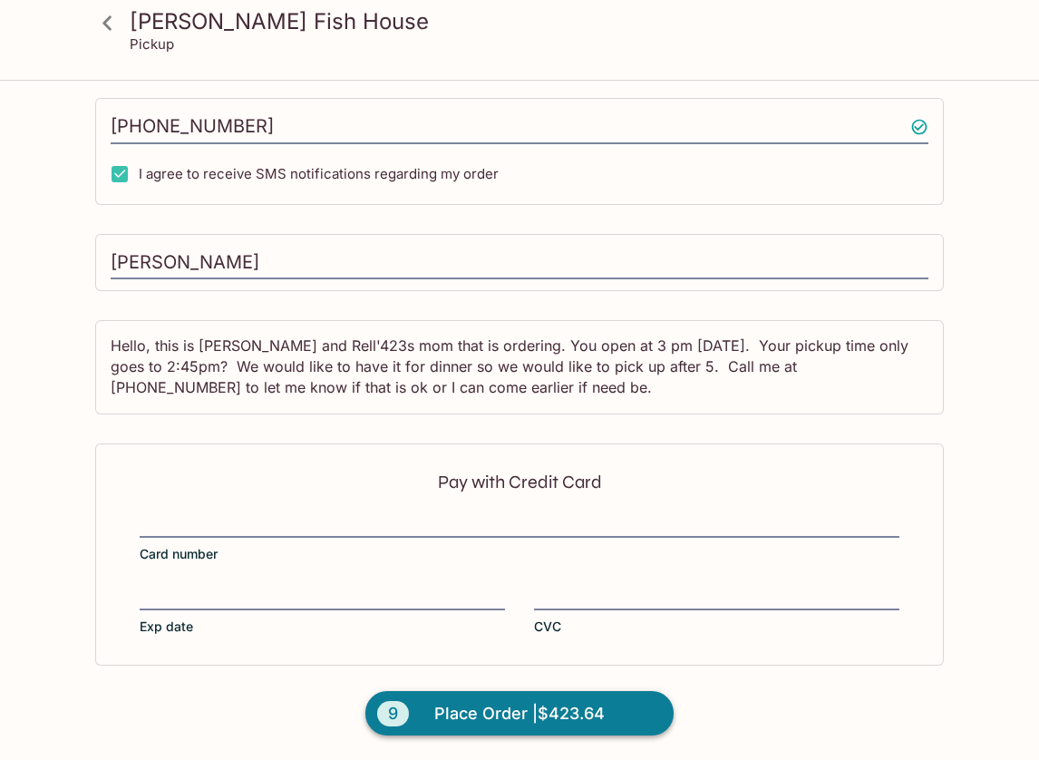
click at [561, 713] on span "Place Order | $423.64" at bounding box center [519, 713] width 170 height 29
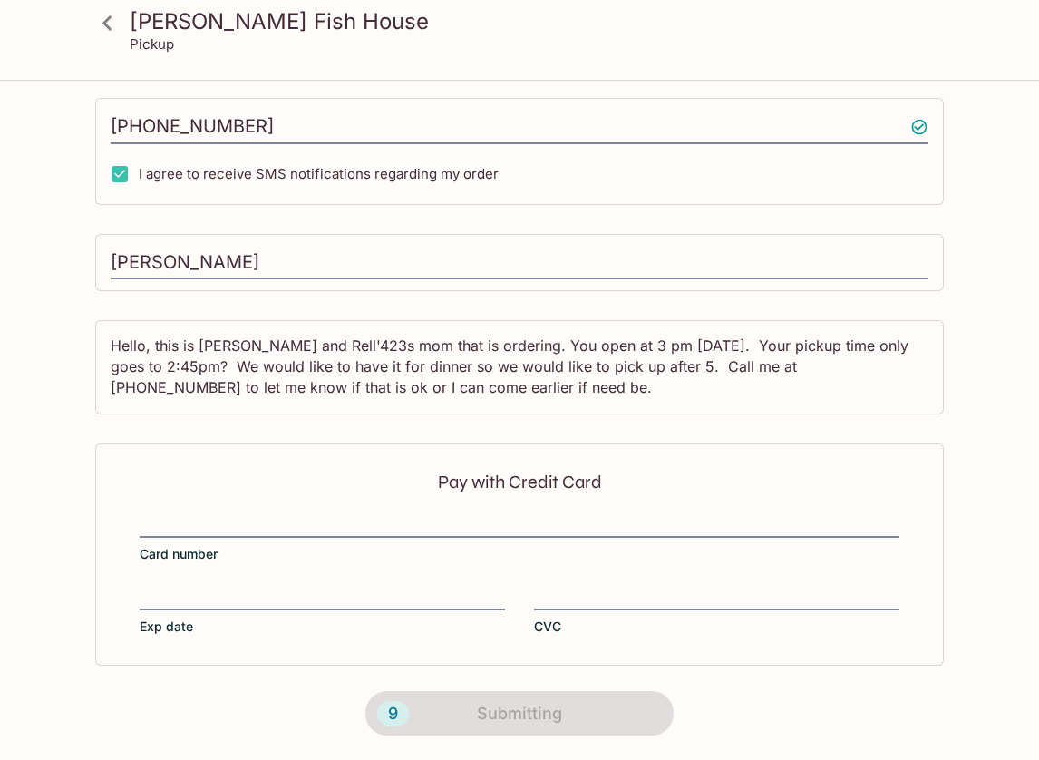
scroll to position [293, 0]
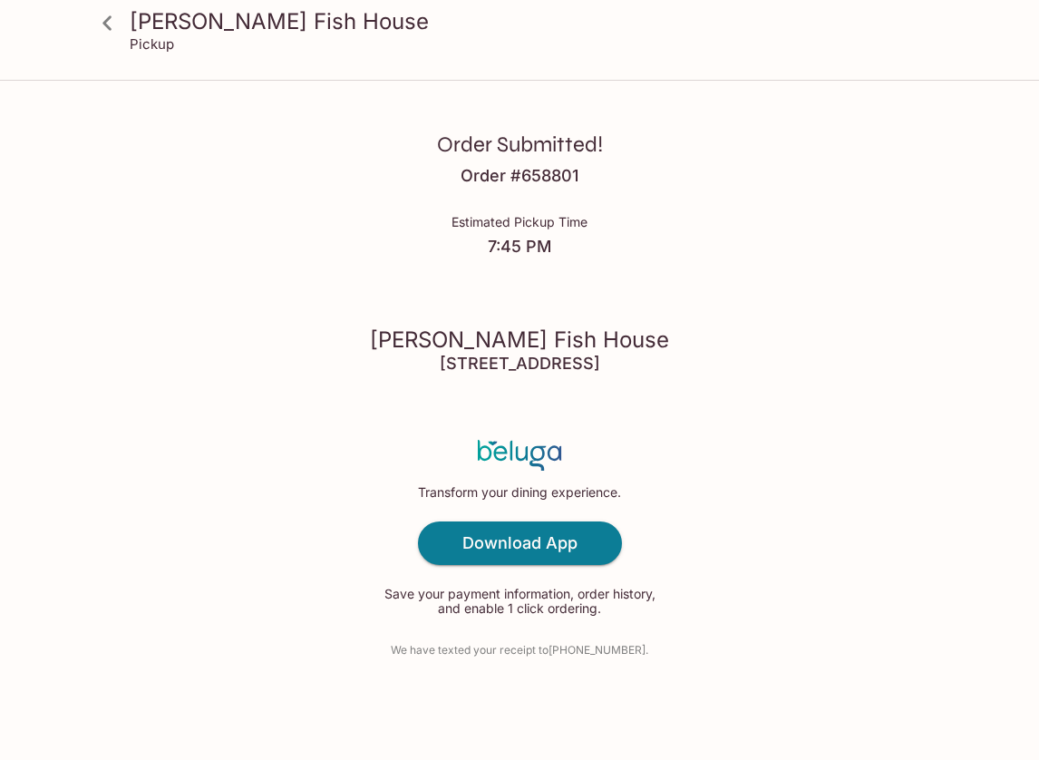
click at [689, 357] on div "Order Submitted! Order # 658801 Estimated Pickup Time 7:45 PM [PERSON_NAME] Fis…" at bounding box center [519, 380] width 1039 height 760
click at [107, 17] on icon at bounding box center [108, 23] width 32 height 32
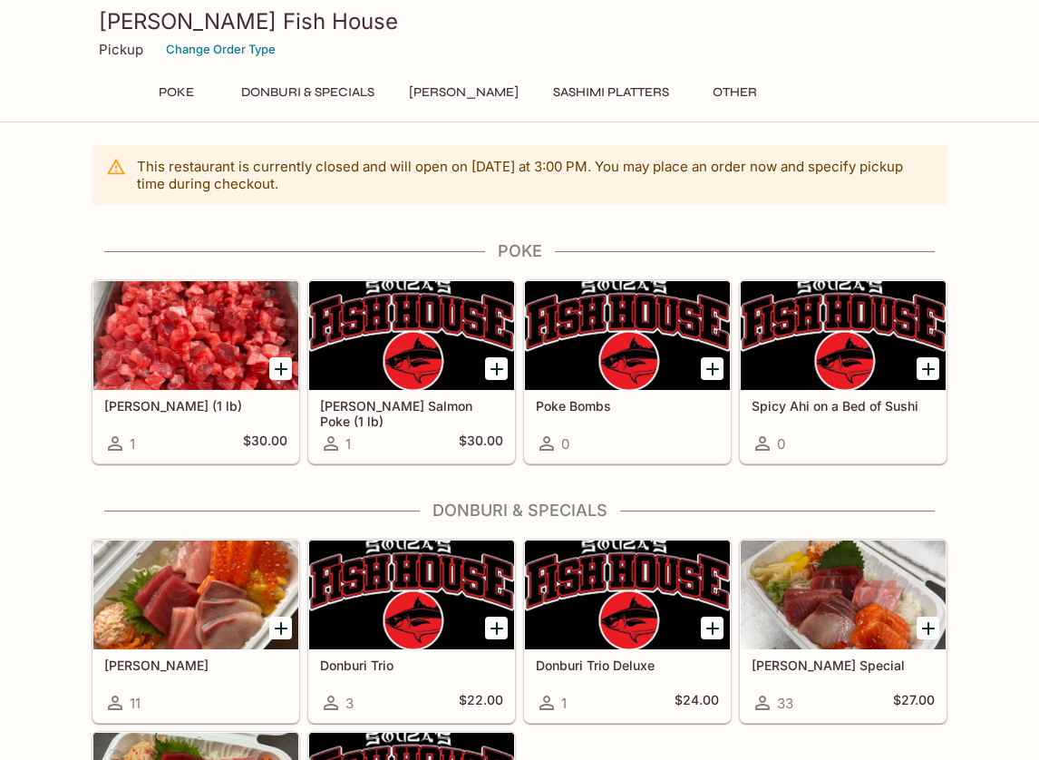
click at [879, 70] on div "[PERSON_NAME] Fish House Pickup Change Order Type" at bounding box center [519, 36] width 871 height 73
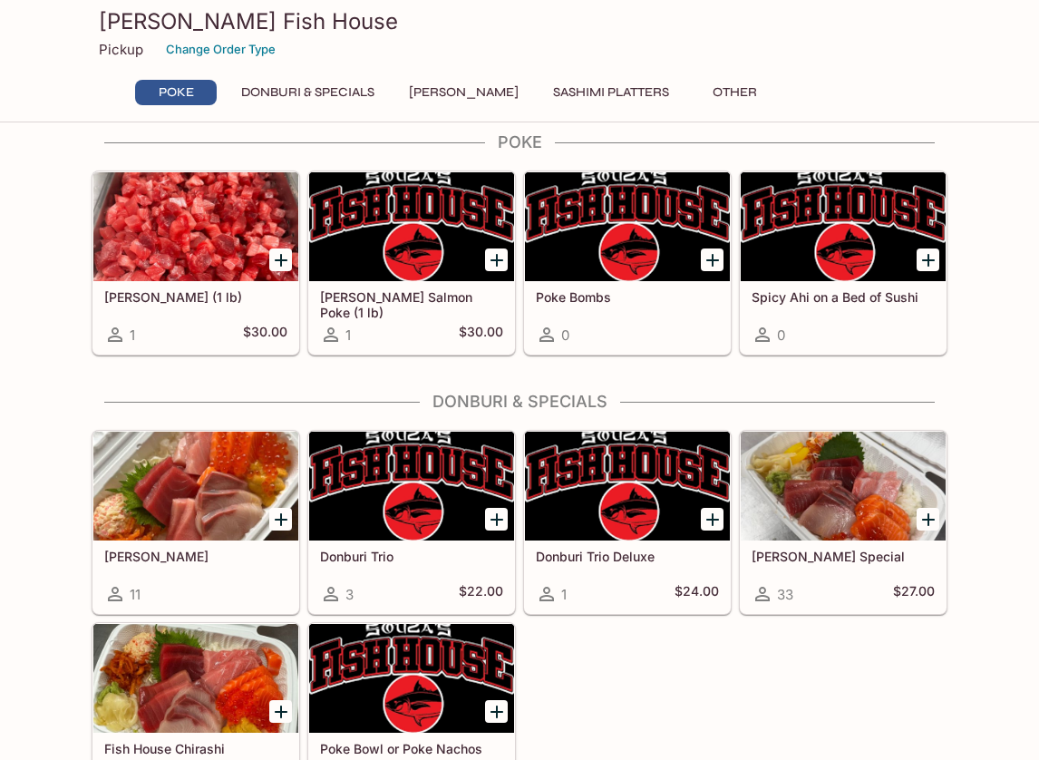
scroll to position [108, 0]
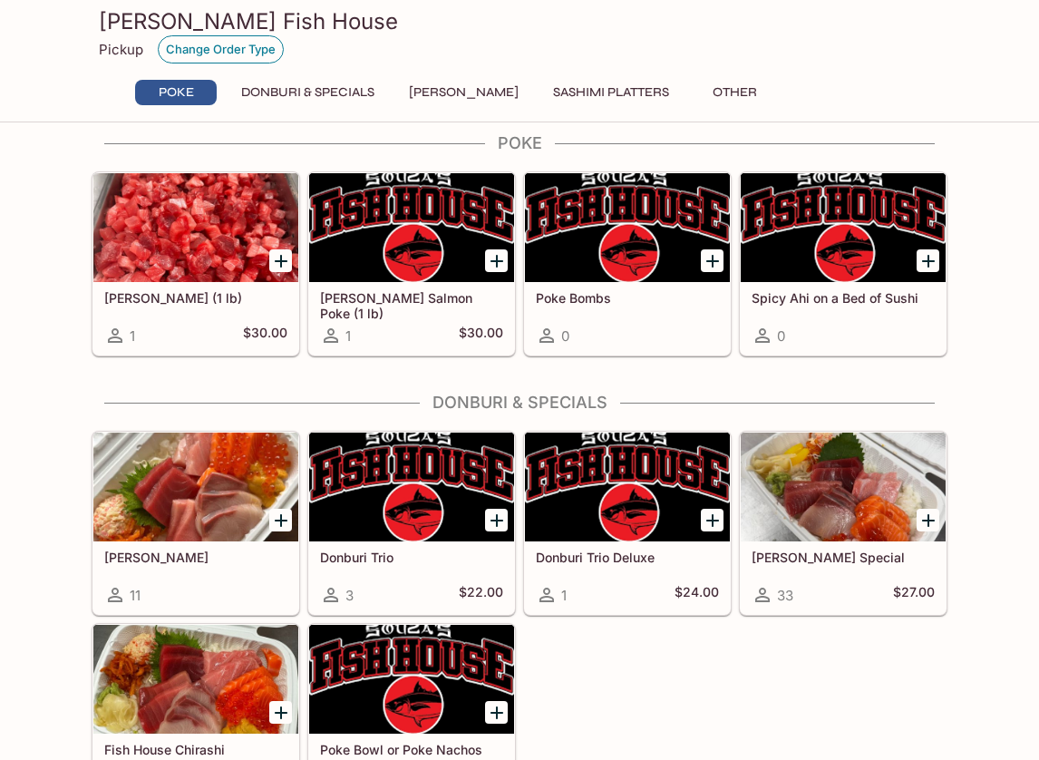
click at [238, 51] on button "Change Order Type" at bounding box center [221, 49] width 126 height 28
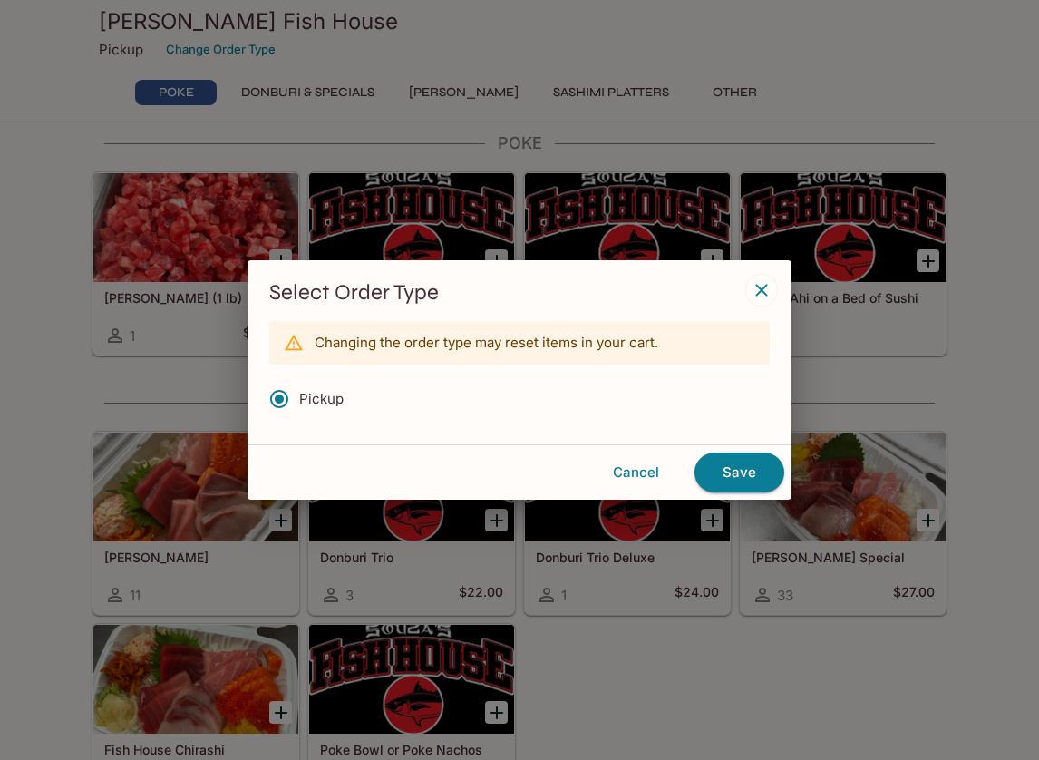
click at [760, 288] on icon "button" at bounding box center [761, 290] width 12 height 12
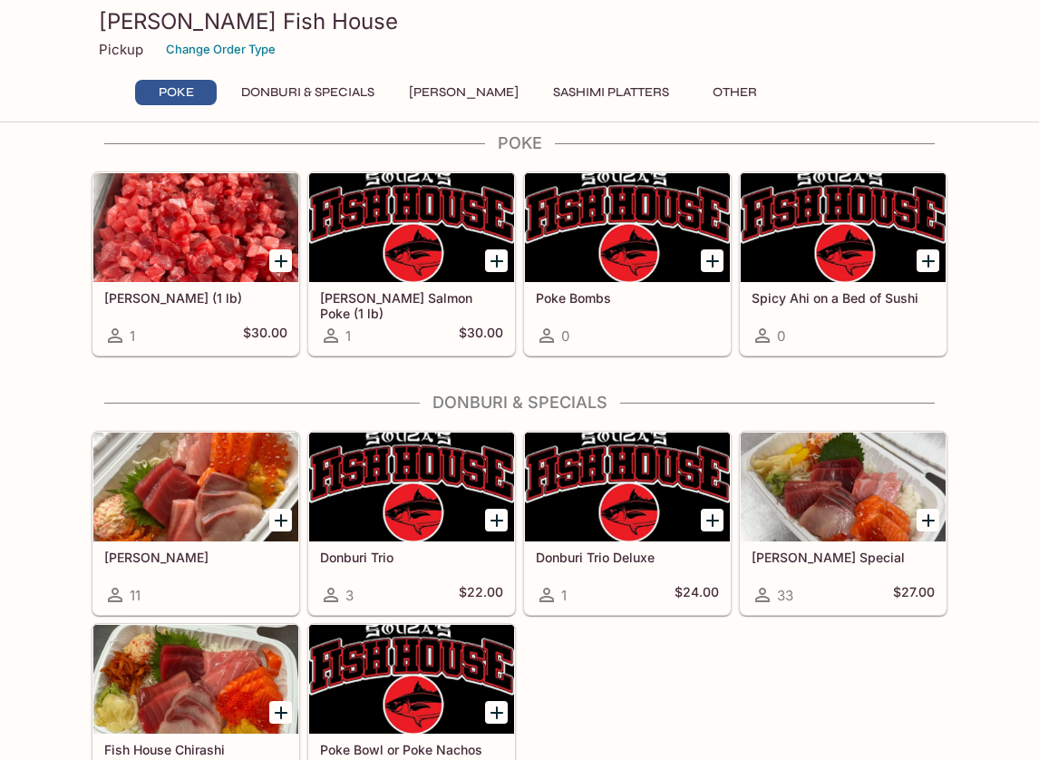
click at [594, 65] on div "[PERSON_NAME] Fish House Pickup Change Order Type" at bounding box center [519, 36] width 871 height 73
click at [959, 30] on div "[PERSON_NAME] Fish House Pickup Change Order Type Poke Donburi & Specials Sushi…" at bounding box center [519, 61] width 1039 height 122
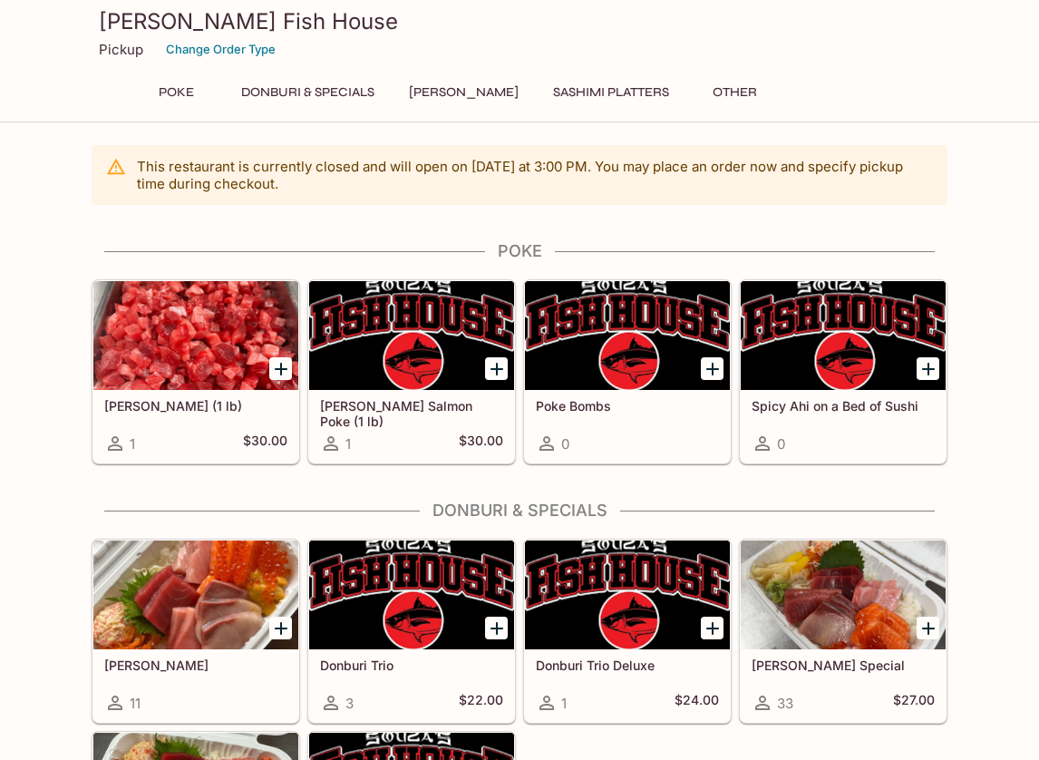
scroll to position [0, 0]
click at [268, 29] on h3 "[PERSON_NAME] Fish House" at bounding box center [520, 21] width 842 height 28
click at [70, 276] on div "This restaurant is currently closed and will open [DATE] at 3:00 PM . You may p…" at bounding box center [519, 631] width 1039 height 972
